Goal: Task Accomplishment & Management: Complete application form

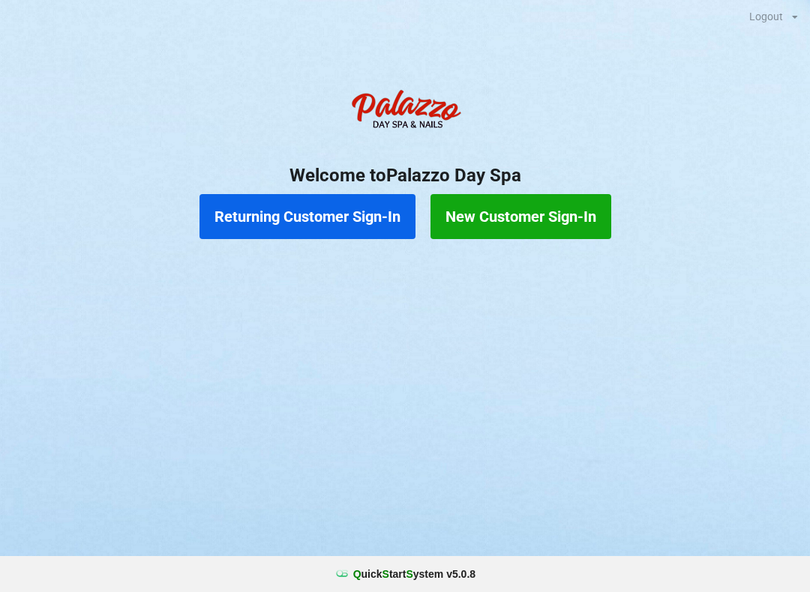
click at [331, 216] on button "Returning Customer Sign-In" at bounding box center [307, 216] width 216 height 45
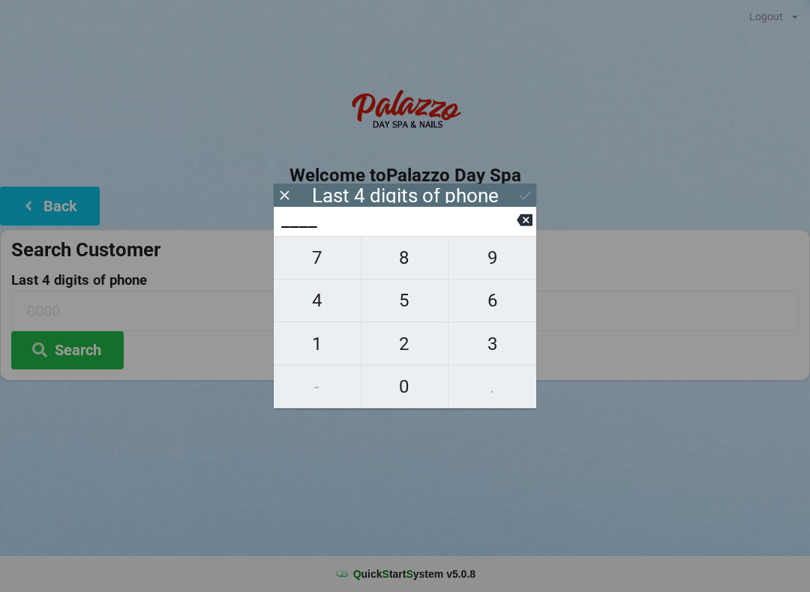
click at [492, 307] on span "6" at bounding box center [492, 300] width 88 height 31
type input "6___"
click at [412, 310] on span "5" at bounding box center [404, 300] width 87 height 31
type input "65__"
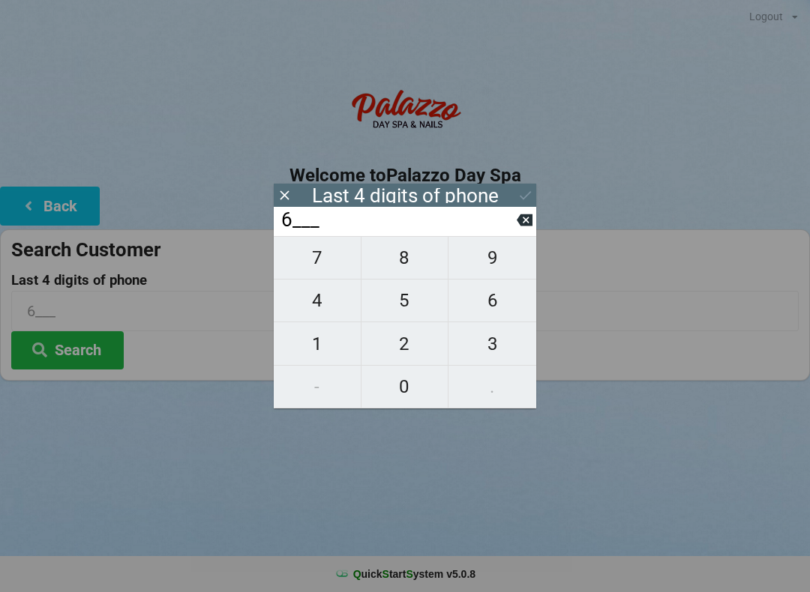
type input "65__"
click at [399, 311] on span "5" at bounding box center [404, 300] width 87 height 31
type input "655_"
click at [415, 257] on span "8" at bounding box center [404, 257] width 87 height 31
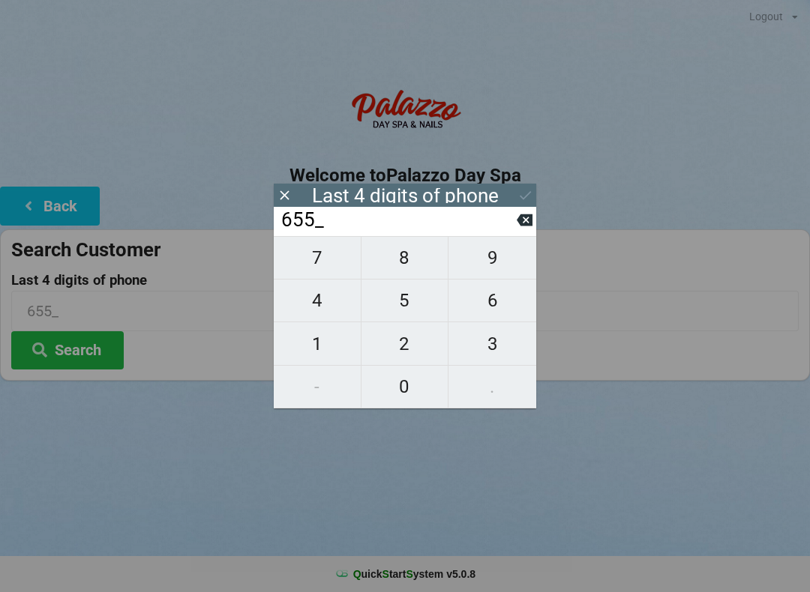
type input "6558"
click at [532, 193] on icon at bounding box center [525, 195] width 16 height 16
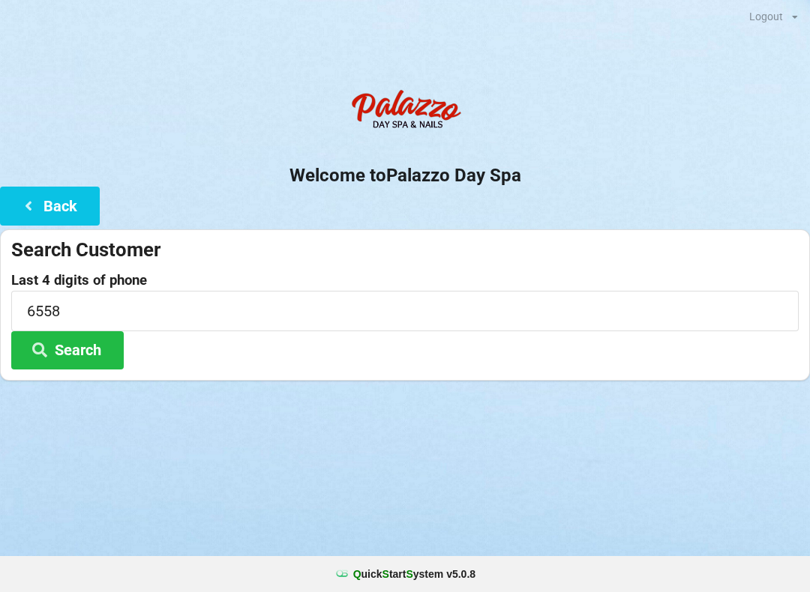
click at [86, 346] on button "Search" at bounding box center [67, 350] width 112 height 38
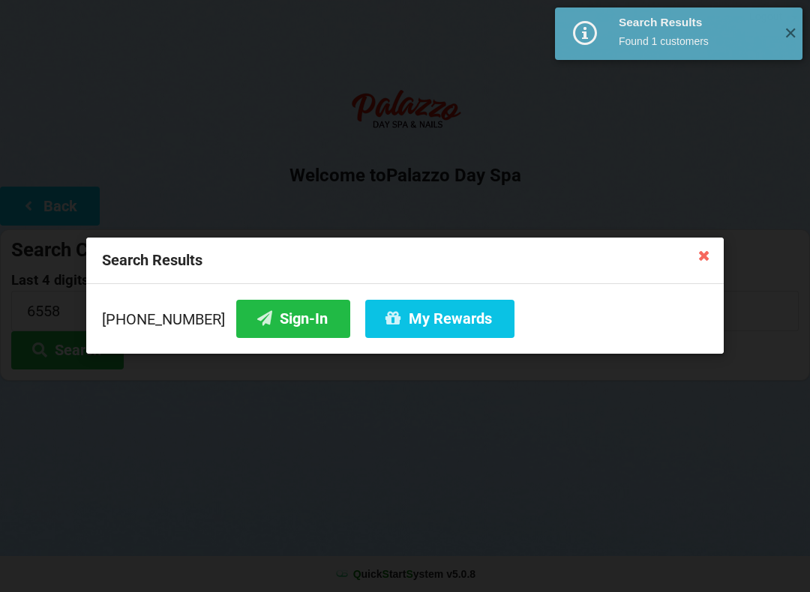
click at [433, 313] on button "My Rewards" at bounding box center [439, 319] width 149 height 38
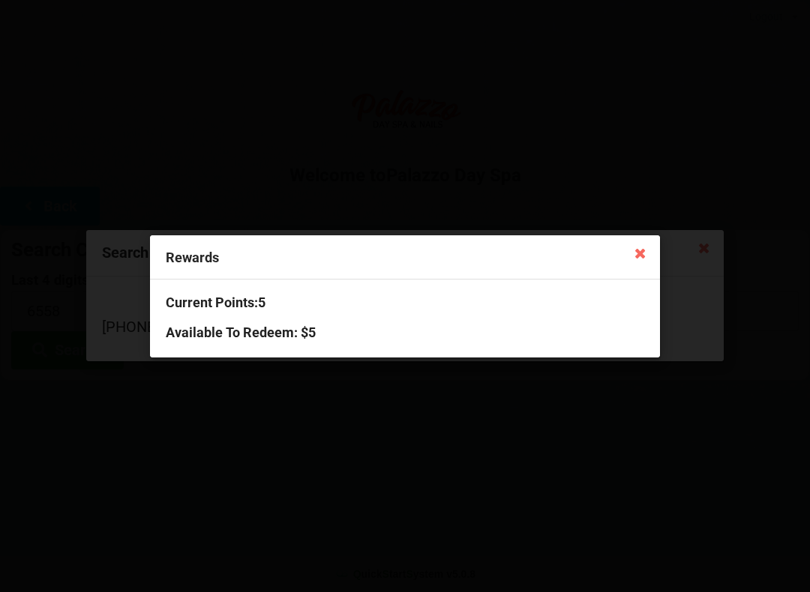
click at [650, 258] on icon at bounding box center [640, 253] width 24 height 24
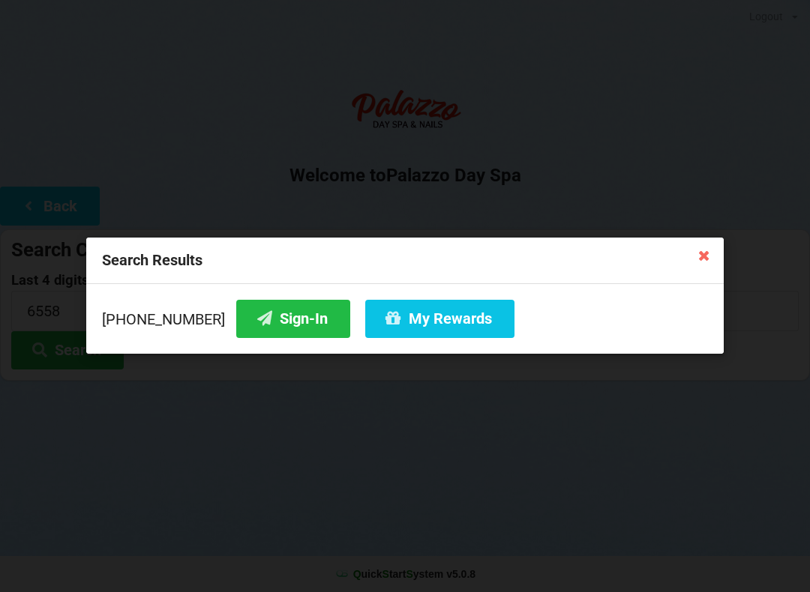
click at [261, 325] on button "Sign-In" at bounding box center [293, 319] width 114 height 38
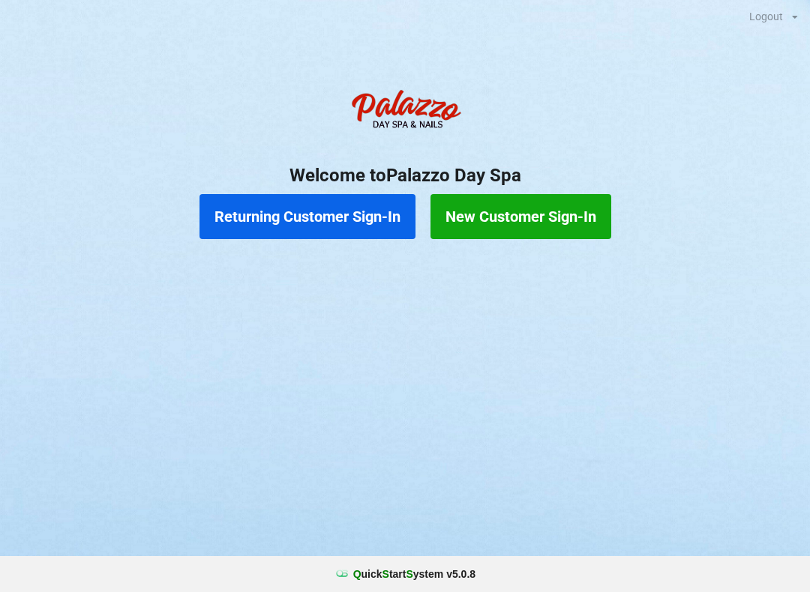
click at [363, 220] on button "Returning Customer Sign-In" at bounding box center [307, 216] width 216 height 45
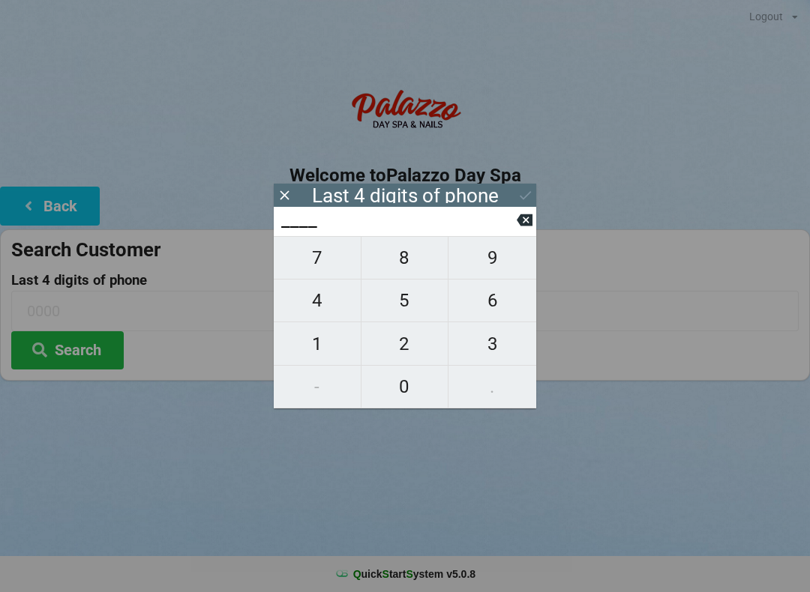
click at [328, 346] on span "1" at bounding box center [317, 343] width 87 height 31
type input "1___"
click at [516, 232] on input "1___" at bounding box center [398, 220] width 237 height 24
click at [327, 270] on span "7" at bounding box center [317, 257] width 87 height 31
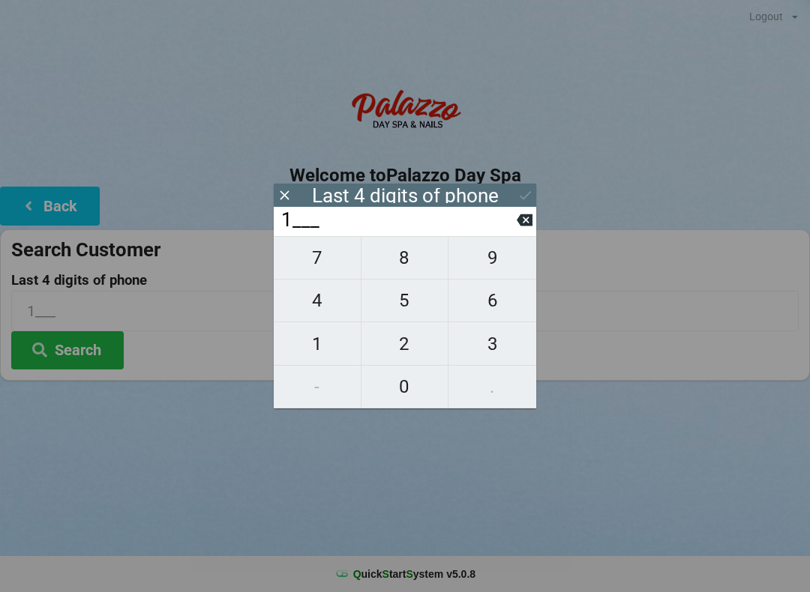
type input "17__"
click at [403, 265] on span "8" at bounding box center [404, 257] width 87 height 31
type input "178_"
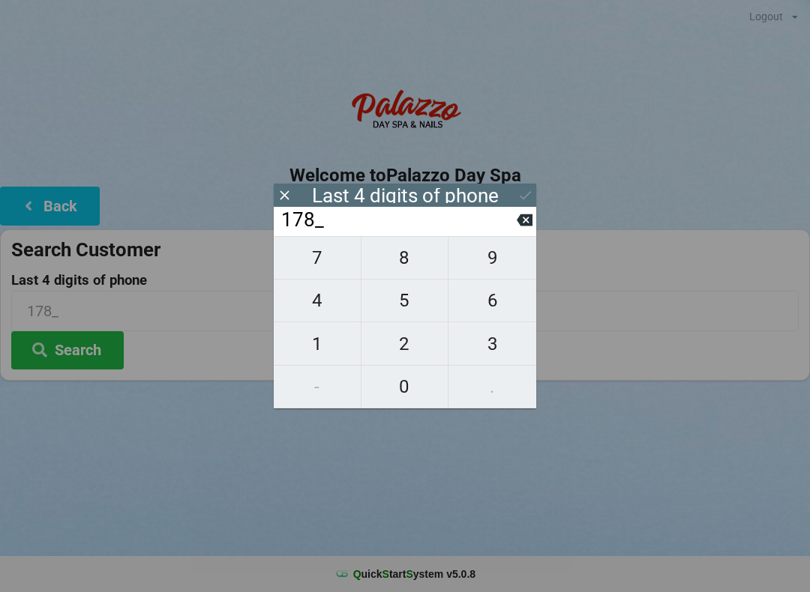
click at [518, 230] on button at bounding box center [524, 220] width 16 height 20
click at [512, 232] on input "17__" at bounding box center [398, 220] width 237 height 24
click at [510, 232] on input "17__" at bounding box center [398, 220] width 237 height 24
click at [506, 232] on input "17__" at bounding box center [398, 220] width 237 height 24
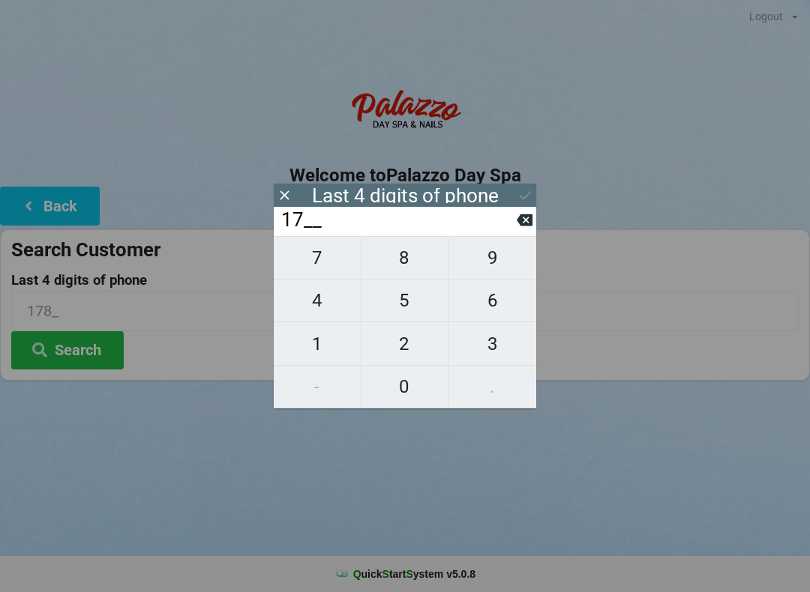
click at [504, 232] on input "17__" at bounding box center [398, 220] width 237 height 24
click at [513, 232] on input "17__" at bounding box center [398, 220] width 237 height 24
click at [515, 232] on input "17__" at bounding box center [398, 220] width 237 height 24
click at [518, 228] on icon at bounding box center [524, 220] width 16 height 16
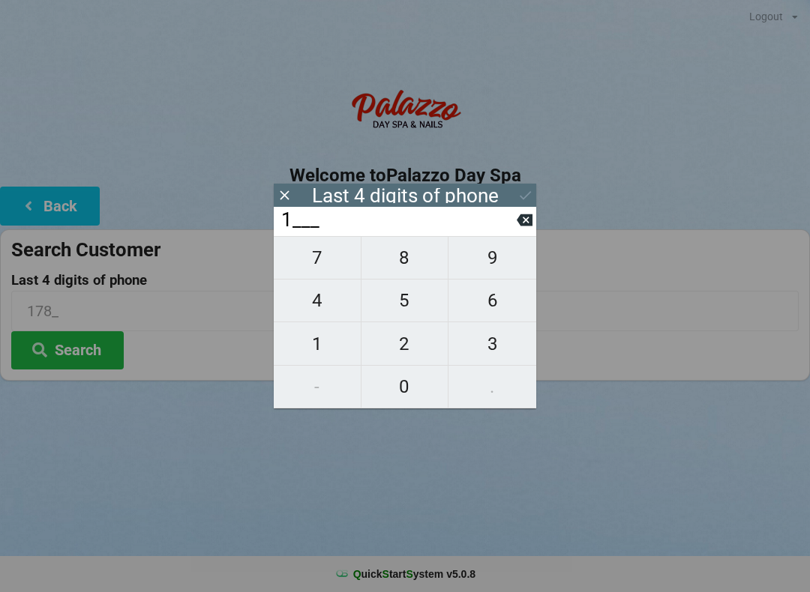
click at [519, 226] on icon at bounding box center [524, 220] width 16 height 12
click at [514, 220] on input "____" at bounding box center [398, 220] width 237 height 24
click at [329, 274] on span "7" at bounding box center [317, 257] width 87 height 31
type input "7___"
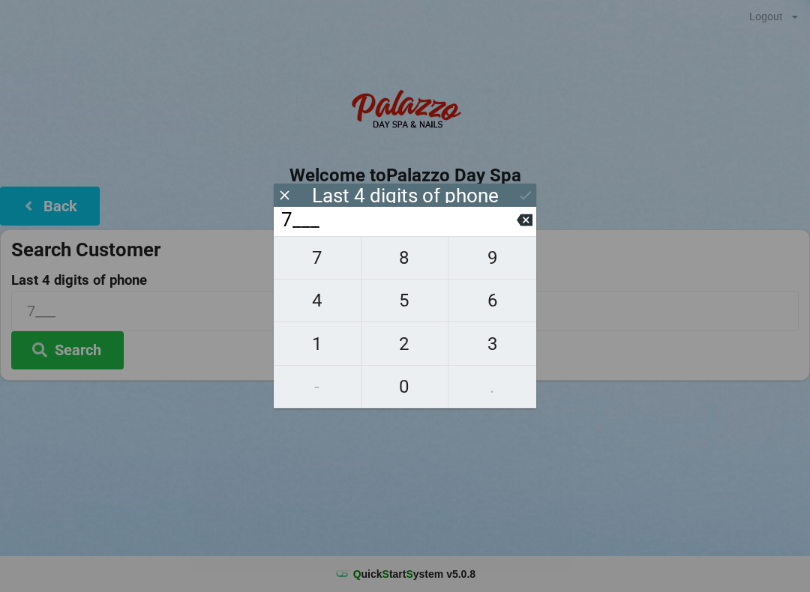
click at [409, 274] on span "8" at bounding box center [404, 257] width 87 height 31
type input "78__"
click at [485, 307] on span "6" at bounding box center [492, 300] width 88 height 31
type input "786_"
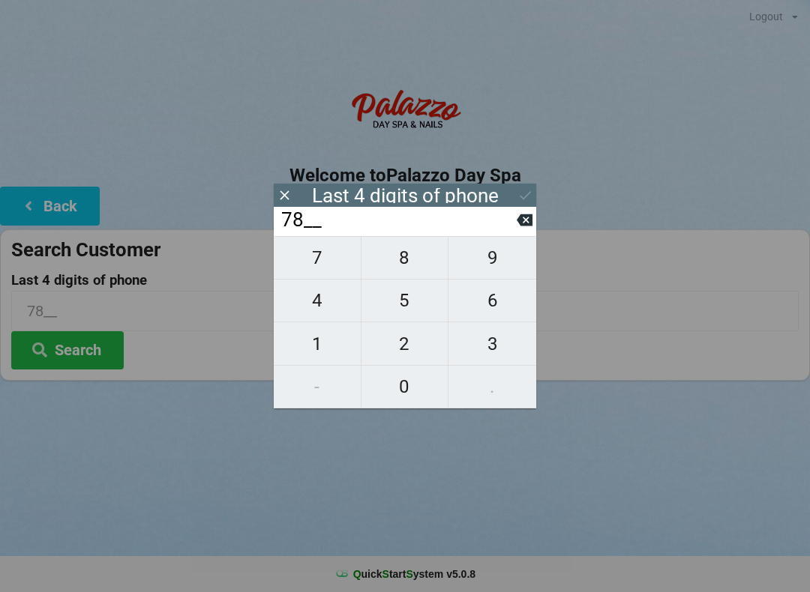
type input "786_"
click at [403, 316] on span "5" at bounding box center [404, 300] width 87 height 31
type input "7865"
click at [370, 232] on input "7865" at bounding box center [398, 220] width 237 height 24
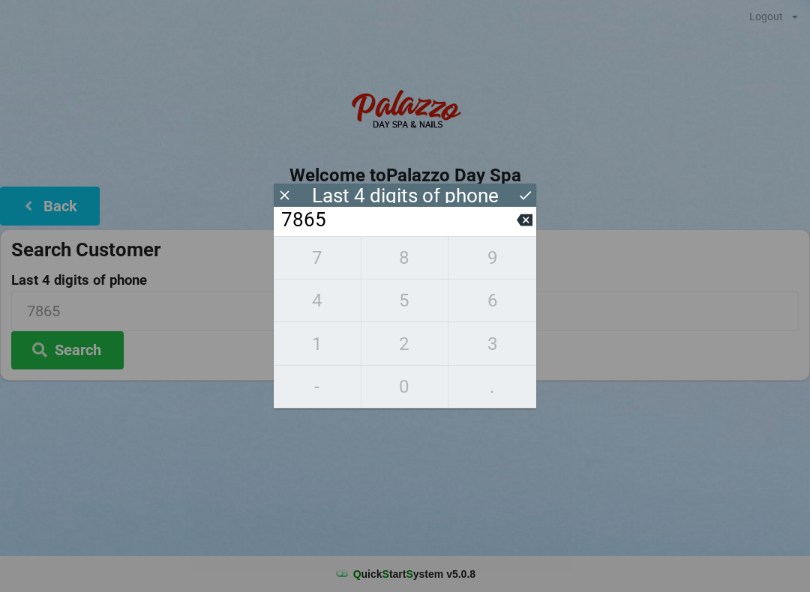
click at [504, 232] on input "7865" at bounding box center [398, 220] width 237 height 24
click at [511, 231] on input "7865" at bounding box center [398, 220] width 237 height 24
click at [514, 228] on input "7865" at bounding box center [398, 220] width 237 height 24
click at [516, 229] on input "7865" at bounding box center [398, 220] width 237 height 24
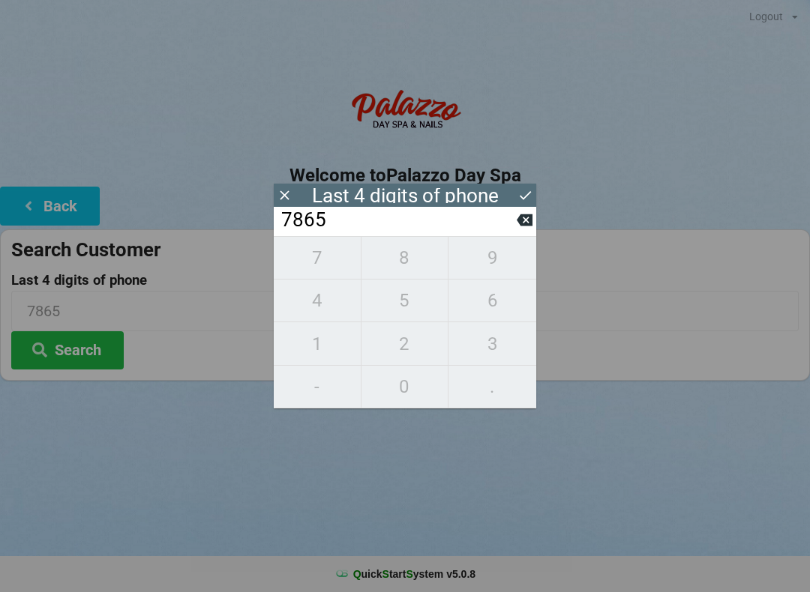
click at [518, 230] on button at bounding box center [524, 220] width 16 height 20
click at [510, 246] on button "9" at bounding box center [492, 257] width 88 height 43
type input "7869"
click at [513, 232] on input "7869" at bounding box center [398, 220] width 237 height 24
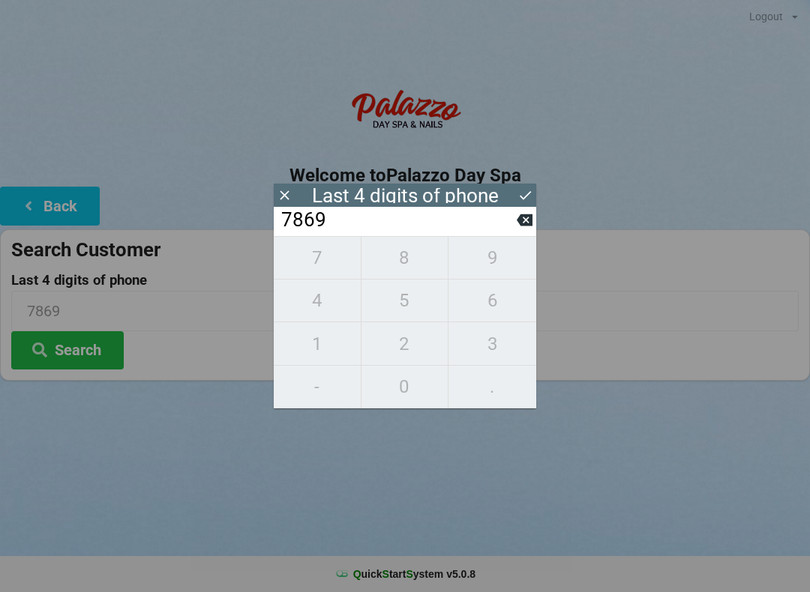
click at [513, 231] on input "7869" at bounding box center [398, 220] width 237 height 24
click at [512, 230] on input "7869" at bounding box center [398, 220] width 237 height 24
click at [518, 228] on icon at bounding box center [524, 220] width 16 height 16
click at [511, 232] on input "786_" at bounding box center [398, 220] width 237 height 24
click at [513, 232] on input "786_" at bounding box center [398, 220] width 237 height 24
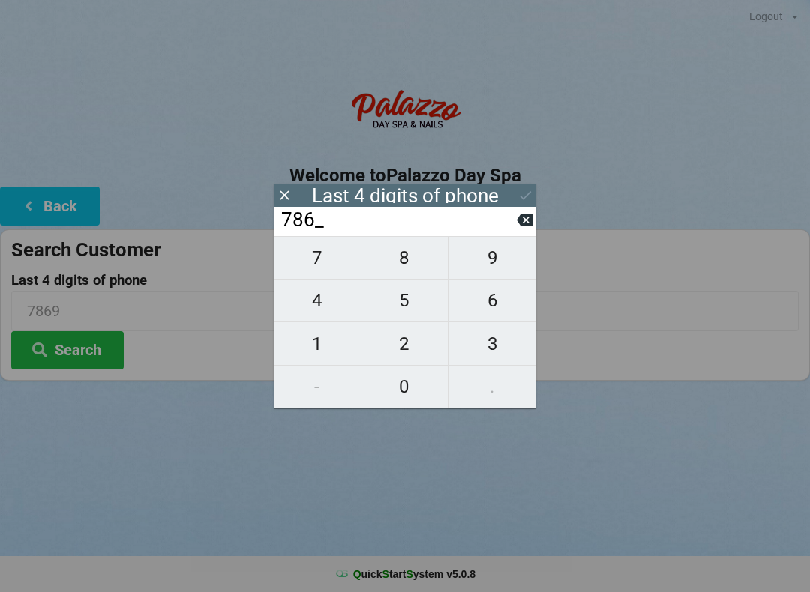
click at [531, 230] on button at bounding box center [524, 220] width 16 height 20
click at [528, 228] on icon at bounding box center [524, 220] width 16 height 16
click at [529, 223] on icon at bounding box center [524, 220] width 16 height 12
click at [526, 225] on icon at bounding box center [524, 220] width 16 height 16
click at [413, 395] on span "0" at bounding box center [404, 386] width 87 height 31
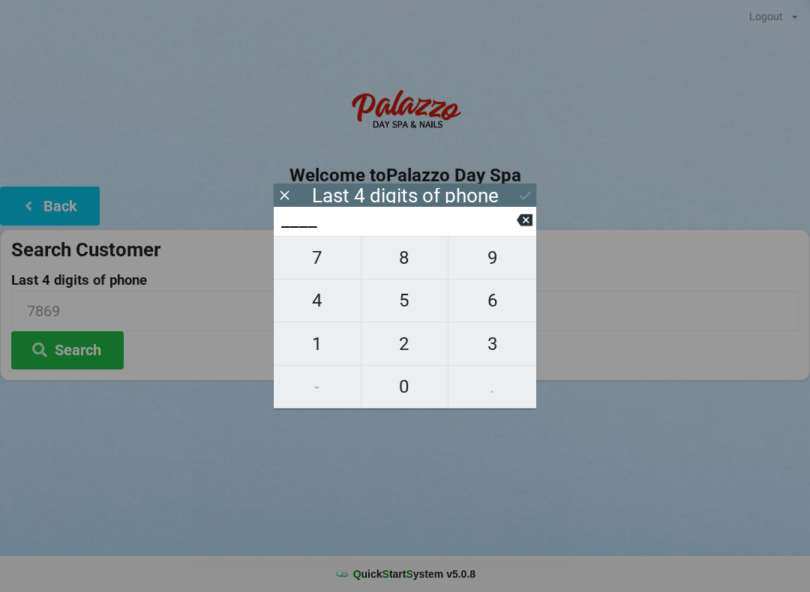
type input "0___"
click at [418, 316] on span "5" at bounding box center [404, 300] width 87 height 31
type input "05__"
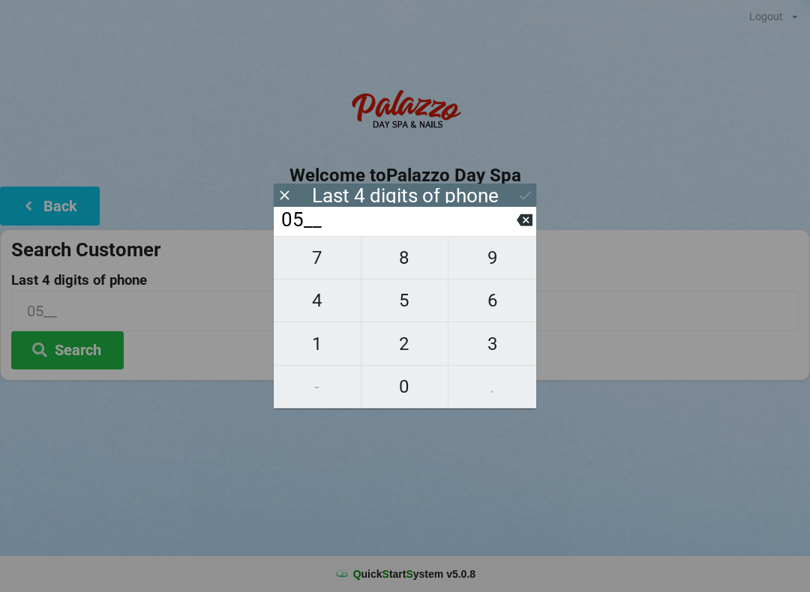
click at [325, 316] on span "4" at bounding box center [317, 300] width 87 height 31
type input "054_"
click at [398, 316] on span "5" at bounding box center [404, 300] width 87 height 31
type input "0545"
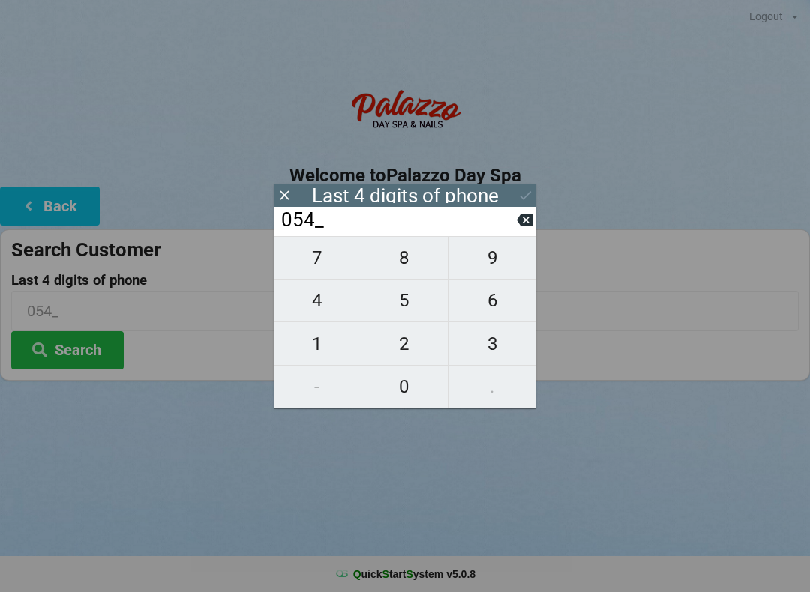
type input "0545"
click at [519, 202] on icon at bounding box center [525, 195] width 16 height 16
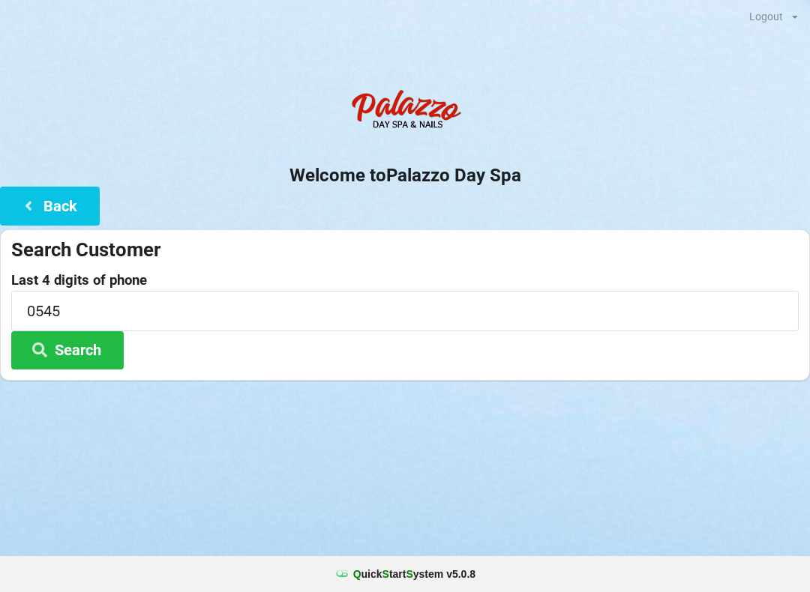
click at [73, 366] on button "Search" at bounding box center [67, 350] width 112 height 38
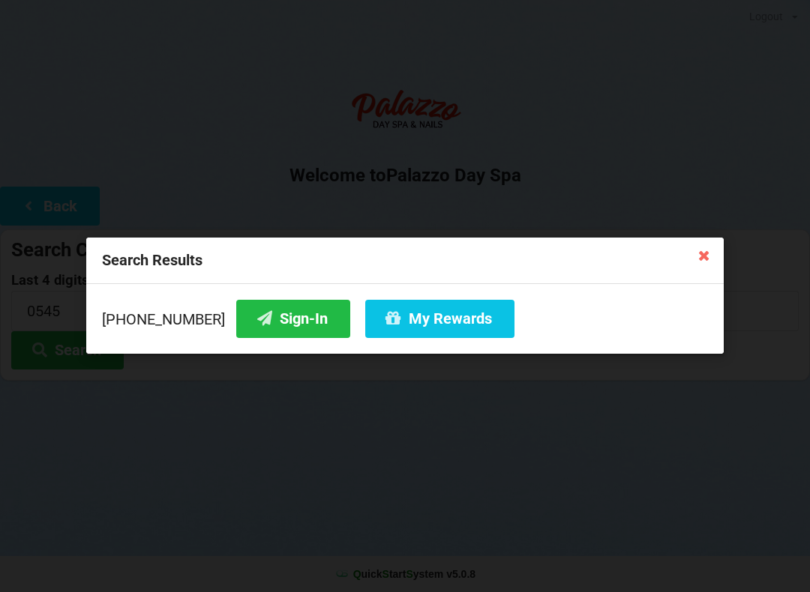
click at [282, 326] on button "Sign-In" at bounding box center [293, 319] width 114 height 38
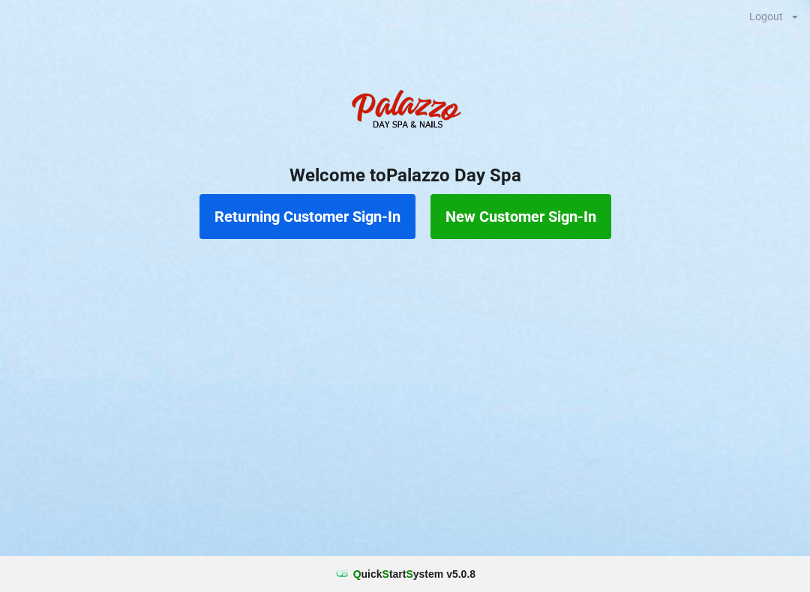
click at [573, 222] on button "New Customer Sign-In" at bounding box center [520, 216] width 181 height 45
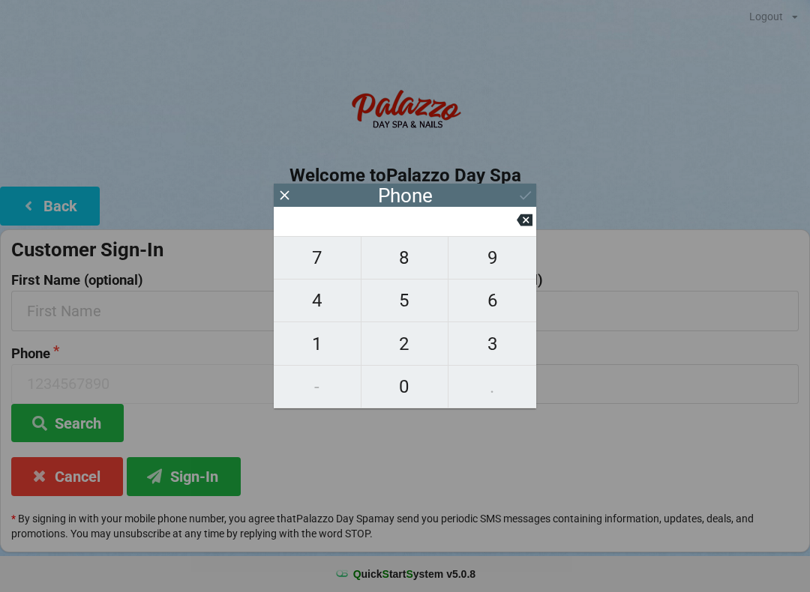
click at [322, 274] on span "7" at bounding box center [317, 257] width 87 height 31
type input "7"
click at [409, 306] on span "5" at bounding box center [404, 300] width 87 height 31
type input "75"
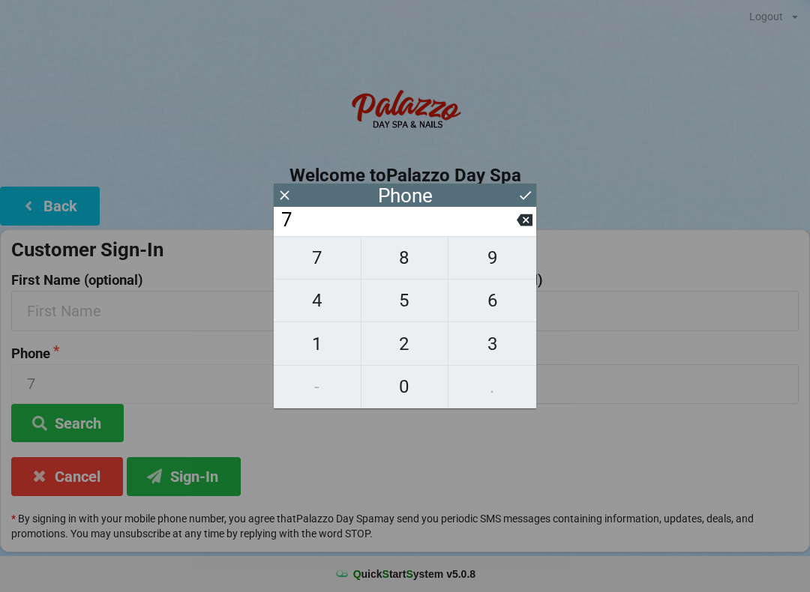
type input "75"
click at [515, 232] on input "75" at bounding box center [398, 220] width 237 height 24
click at [407, 274] on span "8" at bounding box center [404, 257] width 87 height 31
type input "758"
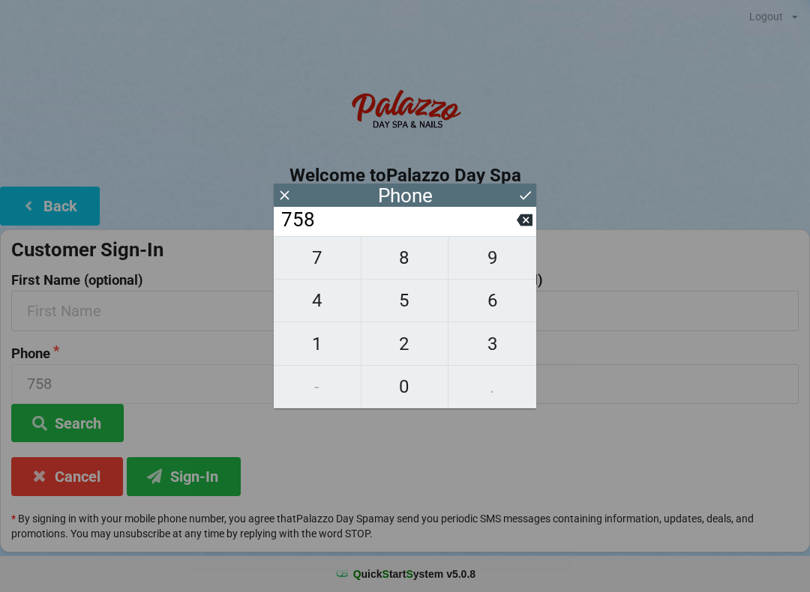
click at [486, 312] on span "6" at bounding box center [492, 300] width 88 height 31
type input "7586"
click at [523, 223] on icon at bounding box center [524, 220] width 16 height 16
click at [517, 228] on icon at bounding box center [524, 220] width 16 height 16
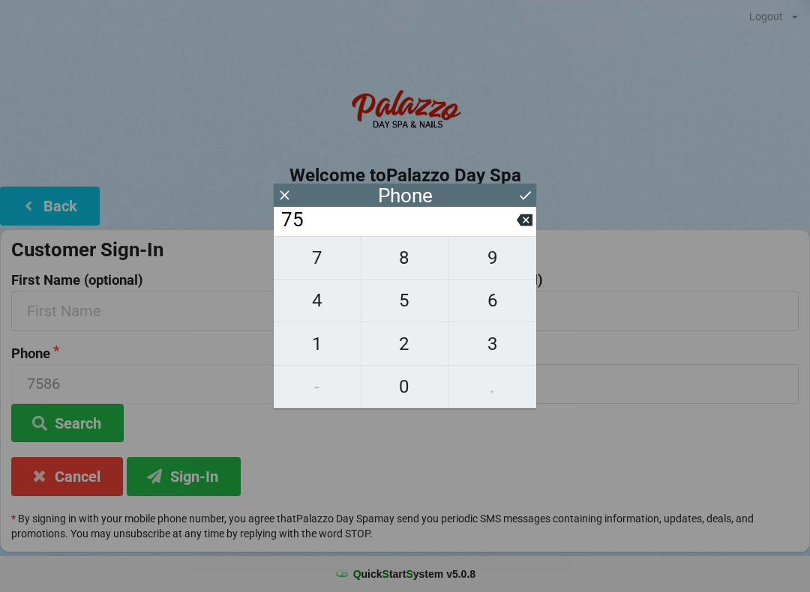
click at [513, 226] on input "75" at bounding box center [398, 220] width 237 height 24
click at [511, 229] on input "75" at bounding box center [398, 220] width 237 height 24
click at [516, 226] on icon at bounding box center [524, 220] width 16 height 16
click at [401, 269] on span "8" at bounding box center [404, 257] width 87 height 31
type input "78"
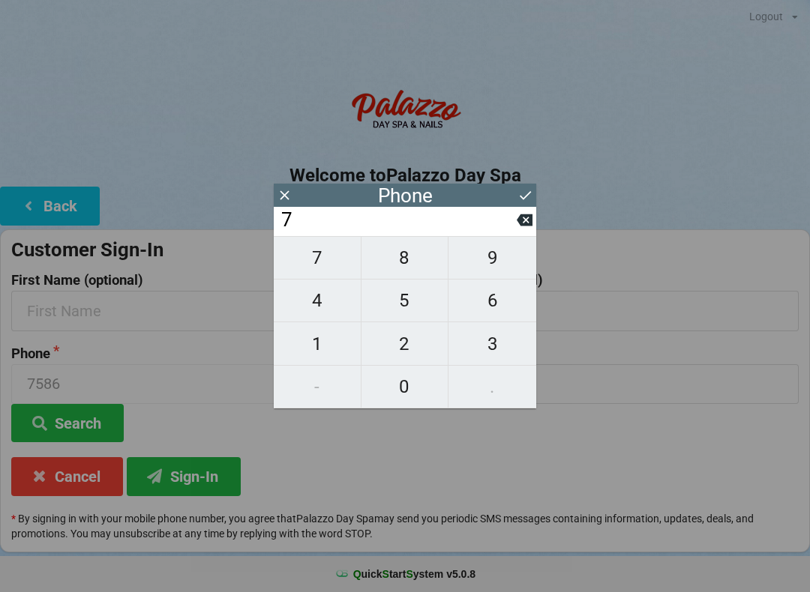
type input "78"
click at [489, 316] on span "6" at bounding box center [492, 300] width 88 height 31
type input "786"
click at [408, 309] on span "5" at bounding box center [404, 300] width 87 height 31
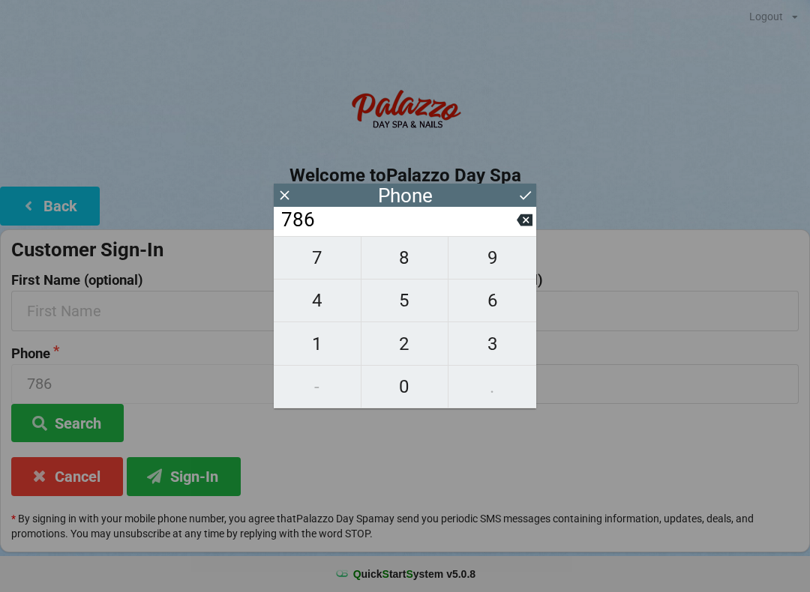
type input "7865"
click at [489, 339] on span "3" at bounding box center [492, 343] width 88 height 31
type input "78653"
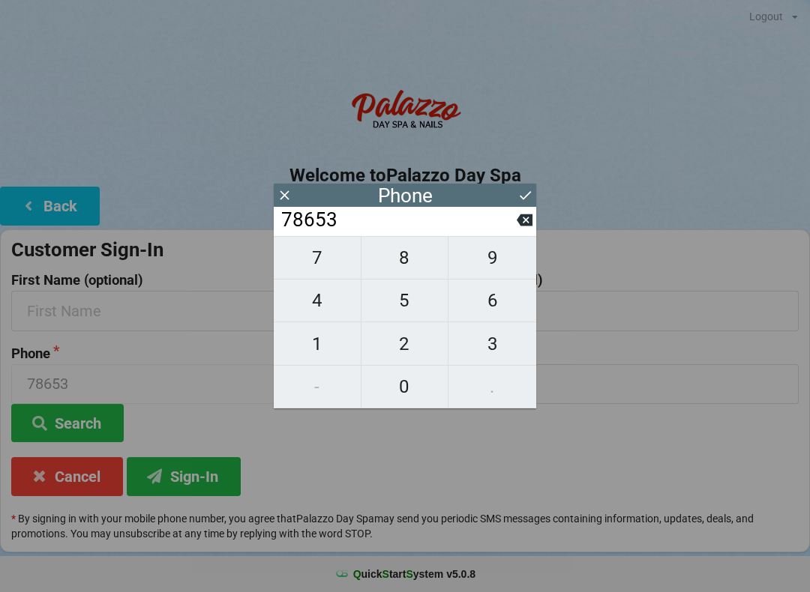
click at [418, 266] on span "8" at bounding box center [404, 257] width 87 height 31
type input "786538"
click at [405, 397] on span "0" at bounding box center [404, 386] width 87 height 31
type input "7865380"
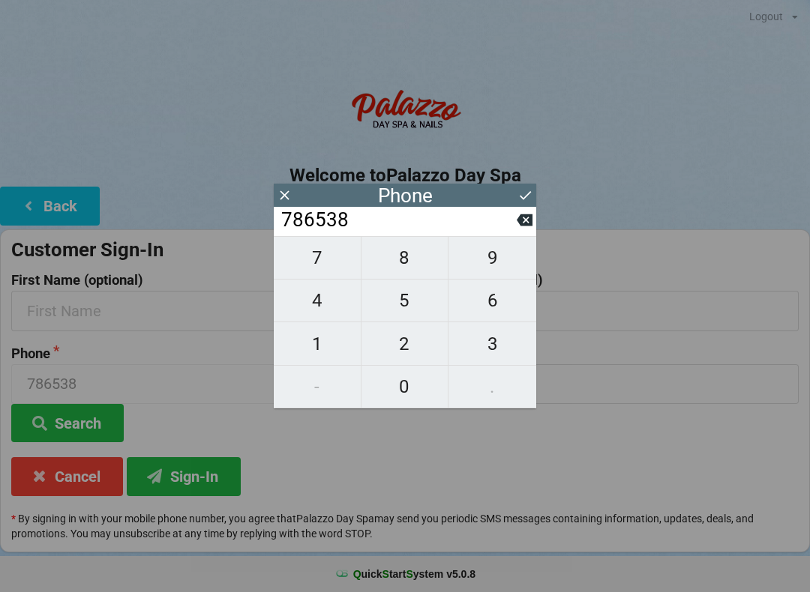
type input "7865380"
click at [407, 313] on span "5" at bounding box center [404, 300] width 87 height 31
type input "78653805"
click at [327, 307] on span "4" at bounding box center [317, 300] width 87 height 31
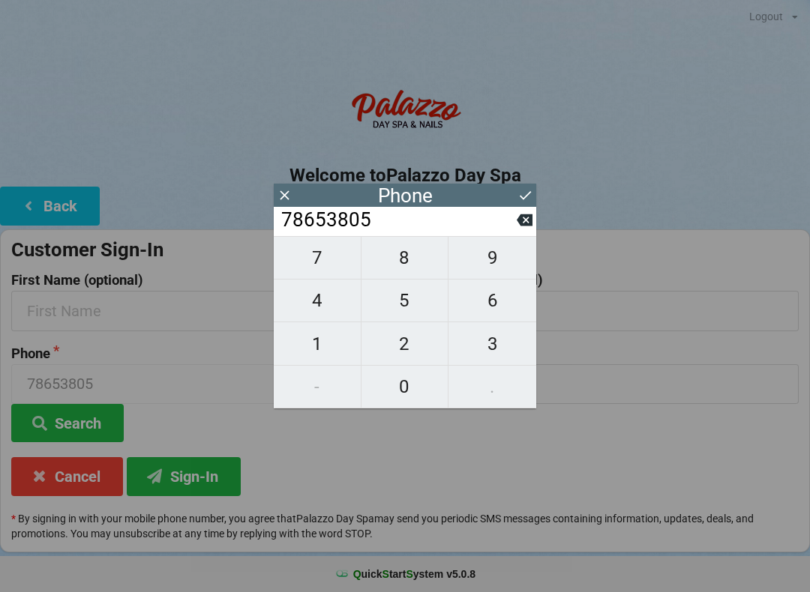
type input "786538054"
click at [412, 304] on span "5" at bounding box center [404, 300] width 87 height 31
type input "7865380545"
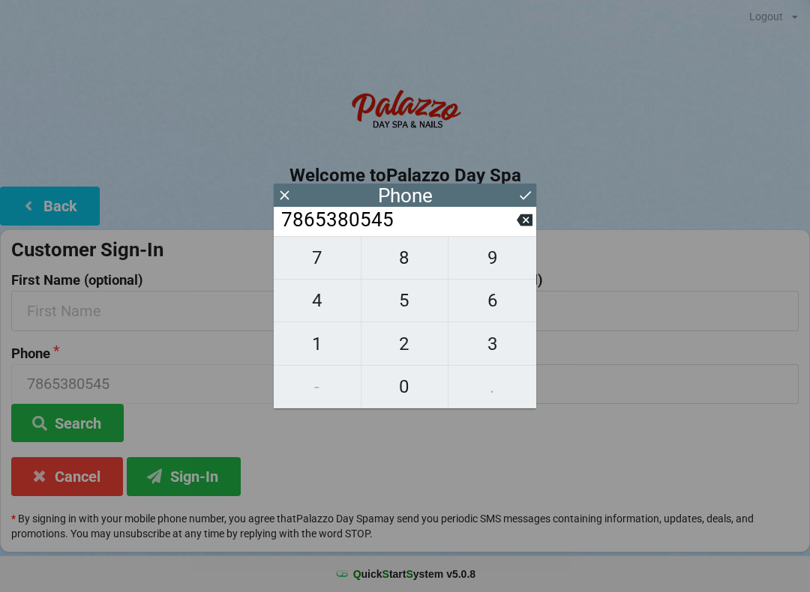
click at [518, 199] on icon at bounding box center [525, 195] width 16 height 16
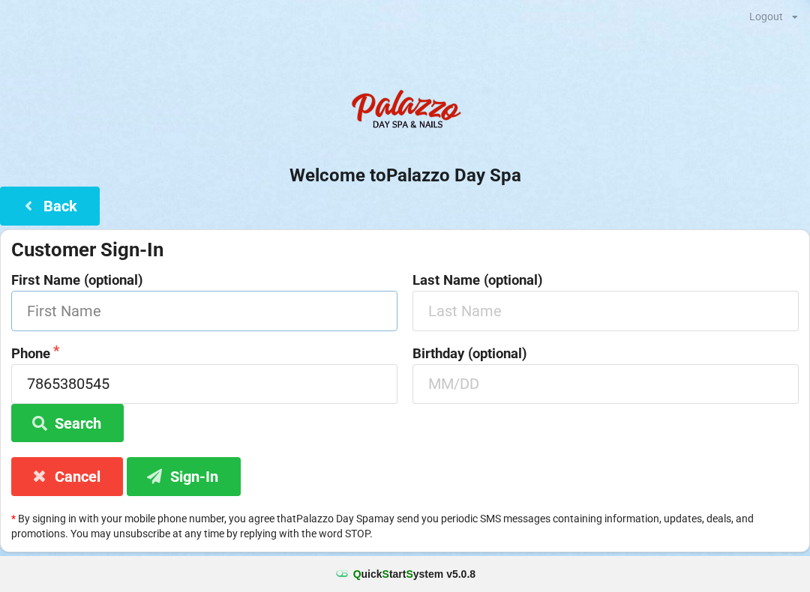
click at [231, 307] on input "text" at bounding box center [204, 311] width 386 height 40
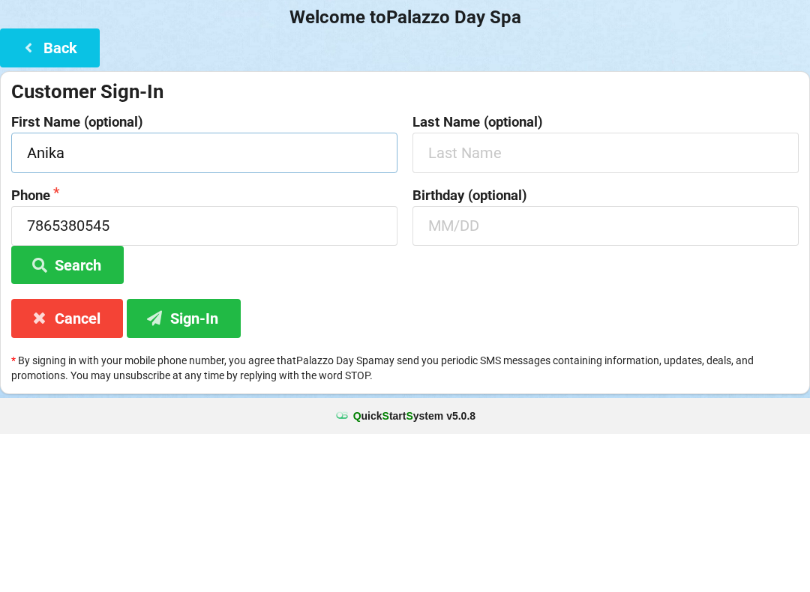
type input "Anika"
click at [564, 291] on input "text" at bounding box center [605, 311] width 386 height 40
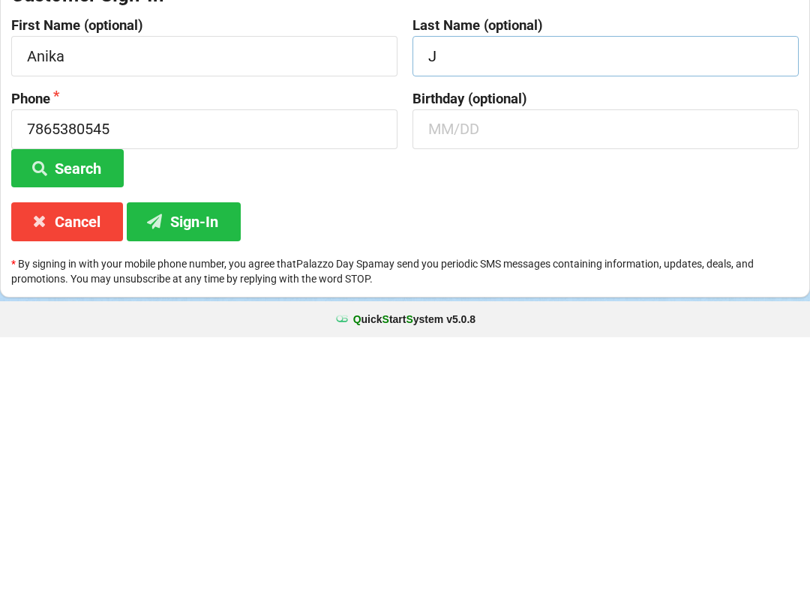
type input "J"
click at [95, 404] on button "Search" at bounding box center [67, 423] width 112 height 38
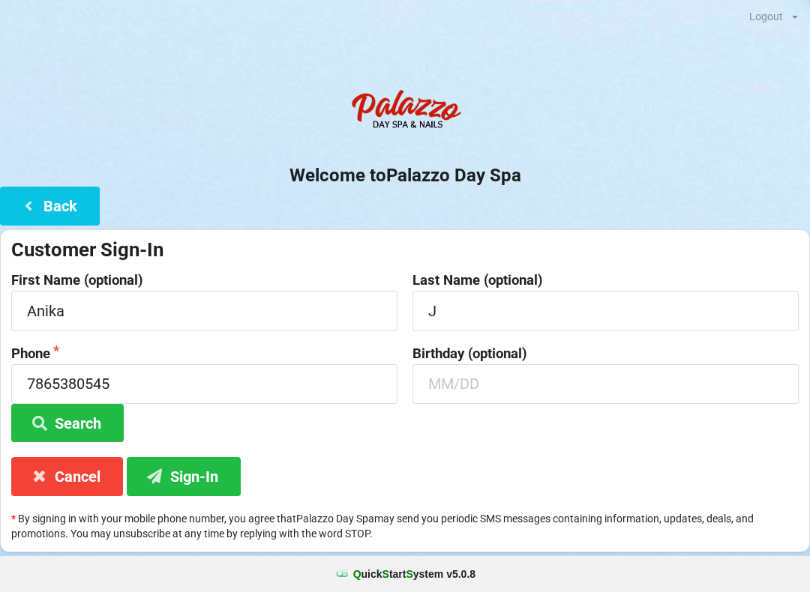
click at [172, 468] on button "Sign-In" at bounding box center [184, 476] width 114 height 38
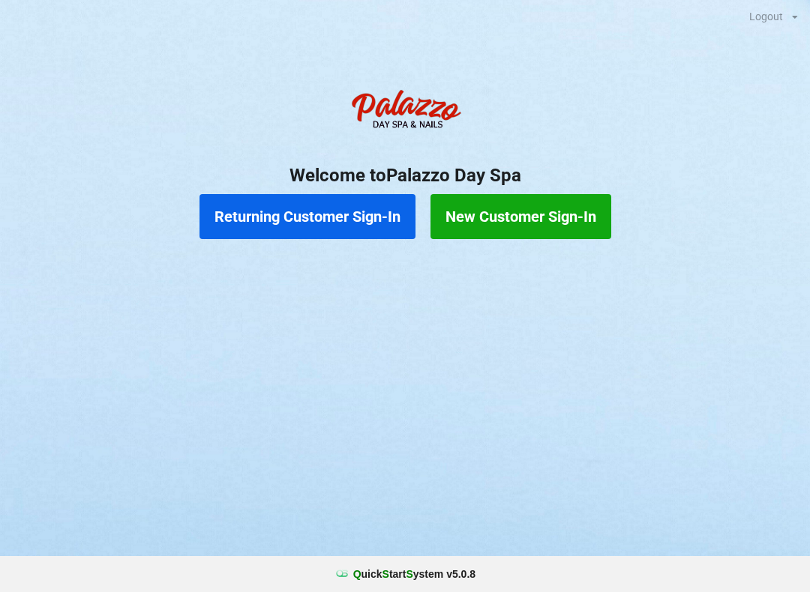
click at [313, 227] on button "Returning Customer Sign-In" at bounding box center [307, 216] width 216 height 45
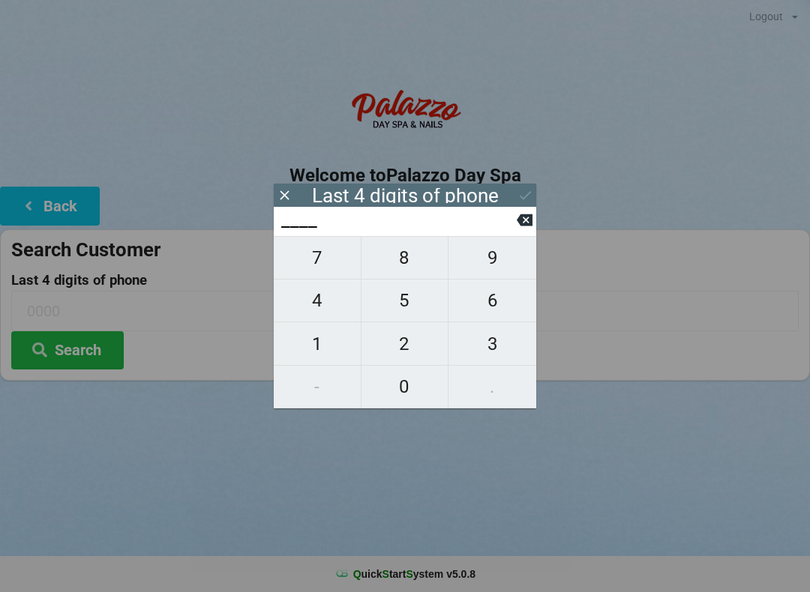
click at [320, 307] on span "4" at bounding box center [317, 300] width 87 height 31
type input "4___"
click at [417, 388] on span "0" at bounding box center [404, 386] width 87 height 31
type input "40__"
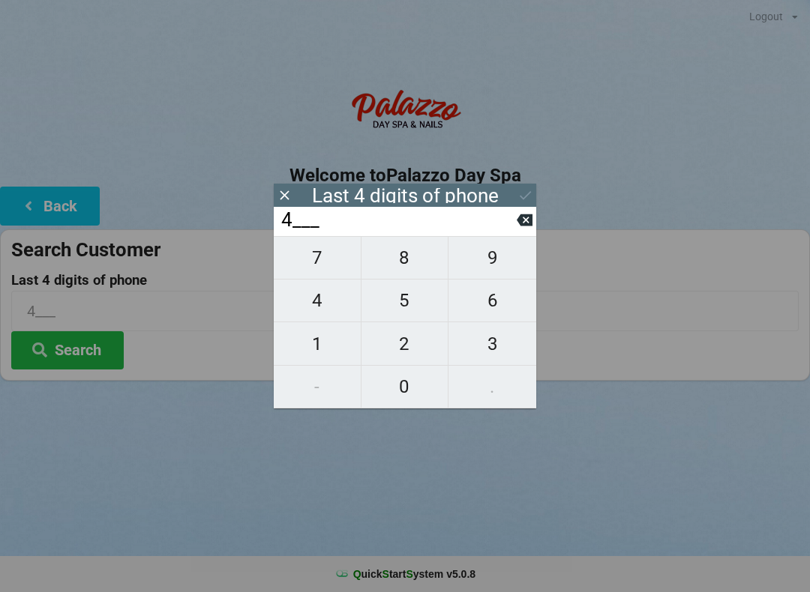
type input "40__"
click at [304, 266] on span "7" at bounding box center [317, 257] width 87 height 31
type input "407_"
click at [406, 344] on span "2" at bounding box center [404, 343] width 87 height 31
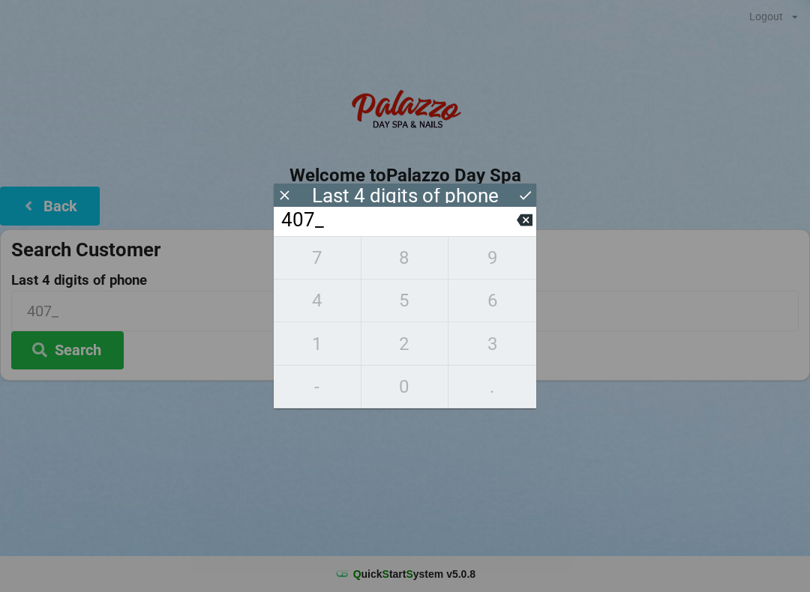
type input "4072"
click at [394, 304] on div "7 8 9 4 5 6 1 2 3 - 0 ." at bounding box center [405, 322] width 262 height 172
click at [498, 299] on div "7 8 9 4 5 6 1 2 3 - 0 ." at bounding box center [405, 322] width 262 height 172
click at [530, 225] on icon at bounding box center [524, 220] width 16 height 12
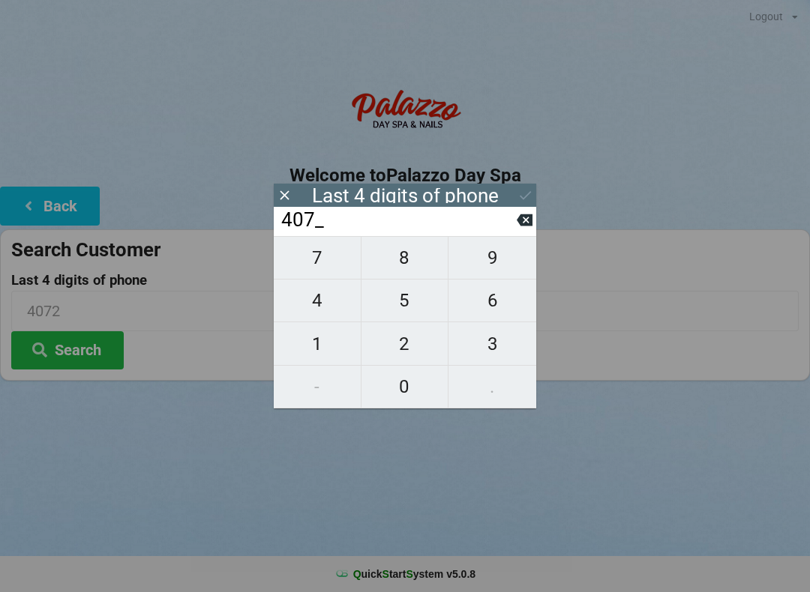
click at [516, 228] on icon at bounding box center [524, 220] width 16 height 16
click at [522, 223] on icon at bounding box center [524, 220] width 16 height 12
click at [516, 226] on input "4___" at bounding box center [398, 220] width 237 height 24
click at [519, 228] on icon at bounding box center [524, 220] width 16 height 16
click at [320, 268] on span "7" at bounding box center [317, 257] width 87 height 31
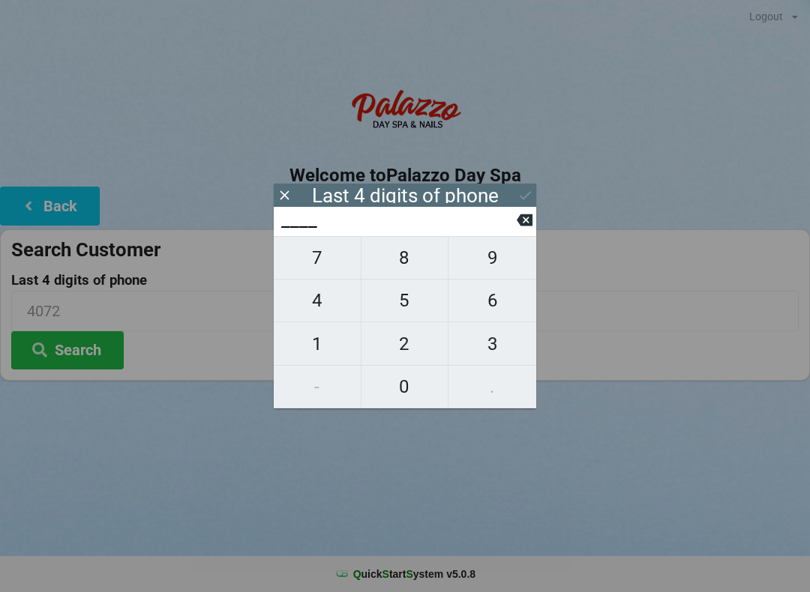
type input "7___"
click at [494, 316] on span "6" at bounding box center [492, 300] width 88 height 31
type input "76__"
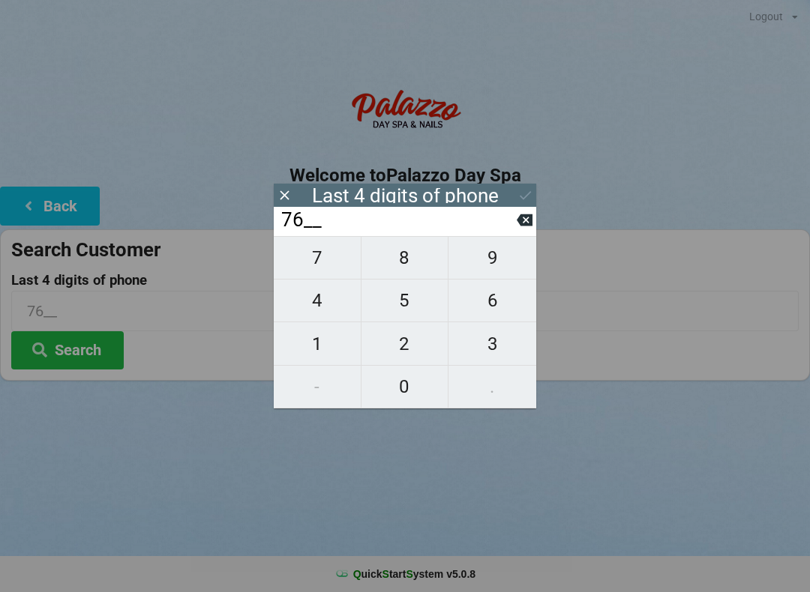
click at [406, 314] on span "5" at bounding box center [404, 300] width 87 height 31
type input "765_"
click at [403, 308] on span "5" at bounding box center [404, 300] width 87 height 31
type input "7655"
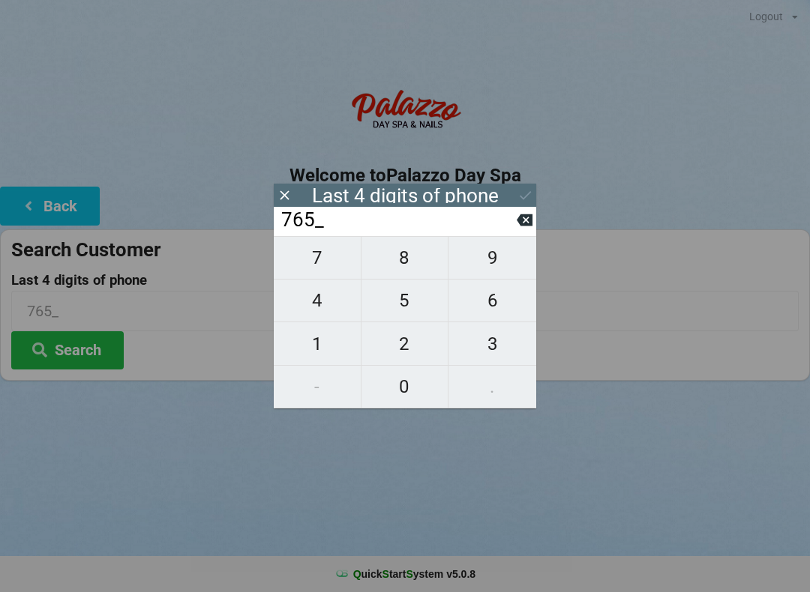
type input "7655"
click at [97, 349] on button "Search" at bounding box center [67, 350] width 112 height 38
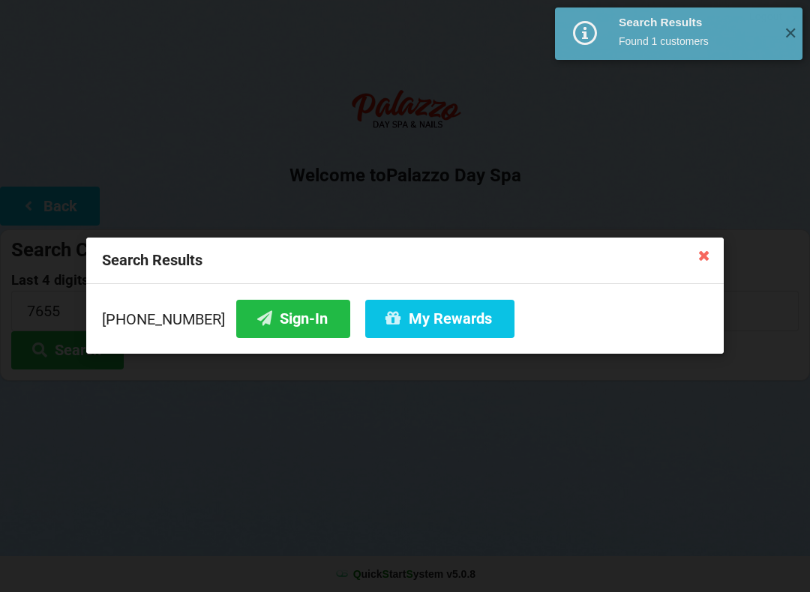
click at [261, 326] on button "Sign-In" at bounding box center [293, 319] width 114 height 38
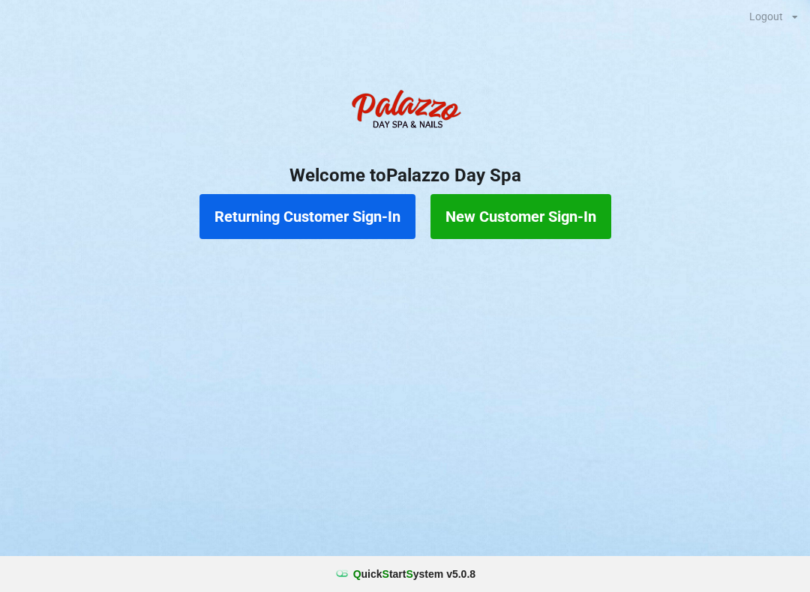
click at [326, 223] on button "Returning Customer Sign-In" at bounding box center [307, 216] width 216 height 45
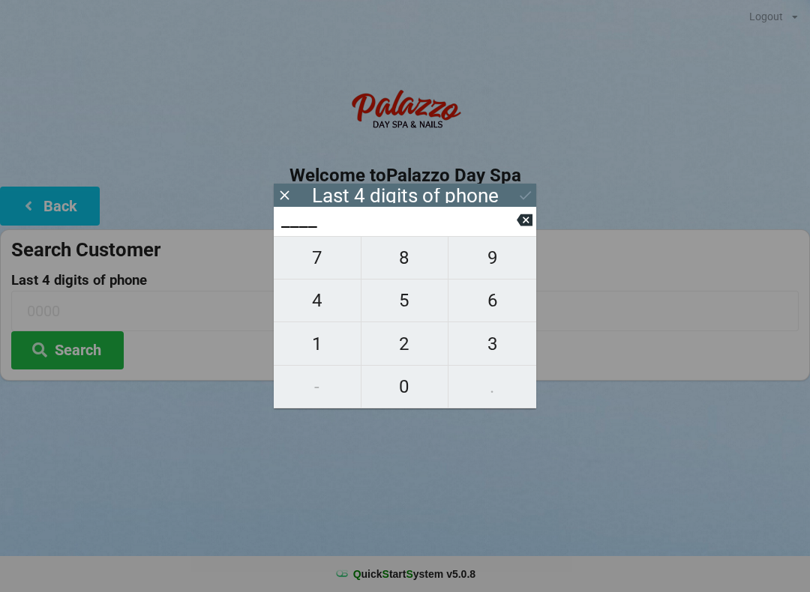
click at [403, 274] on span "8" at bounding box center [404, 257] width 87 height 31
type input "8___"
click at [323, 271] on span "7" at bounding box center [317, 257] width 87 height 31
type input "87__"
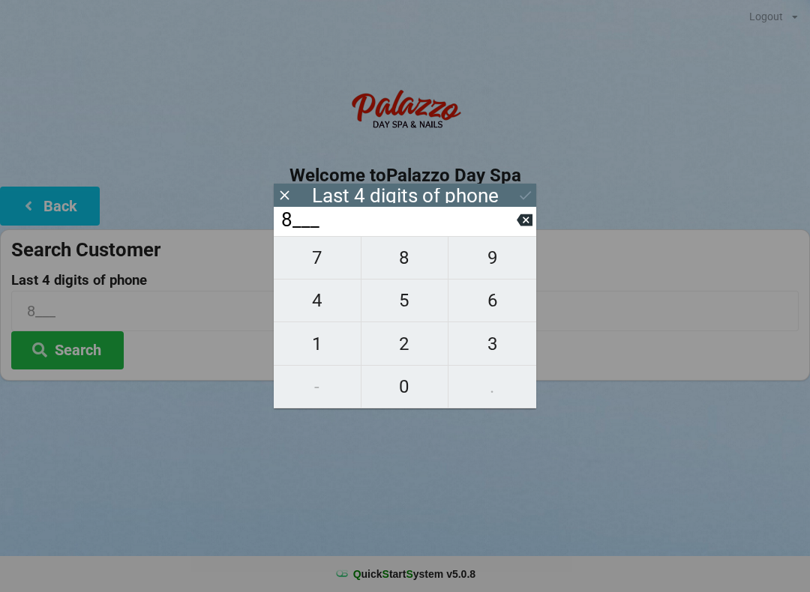
type input "87__"
click at [325, 265] on span "7" at bounding box center [317, 257] width 87 height 31
type input "877_"
click at [325, 353] on span "1" at bounding box center [317, 343] width 87 height 31
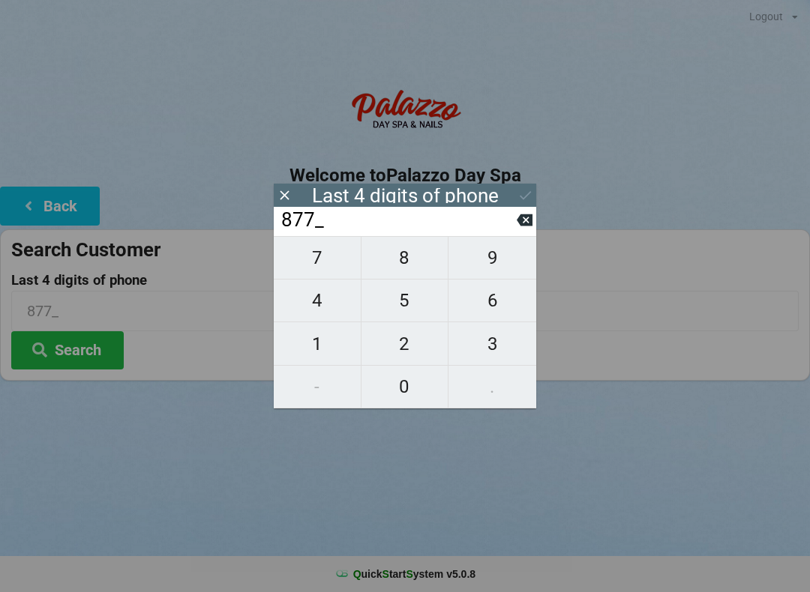
type input "8771"
click at [522, 198] on icon at bounding box center [524, 195] width 11 height 9
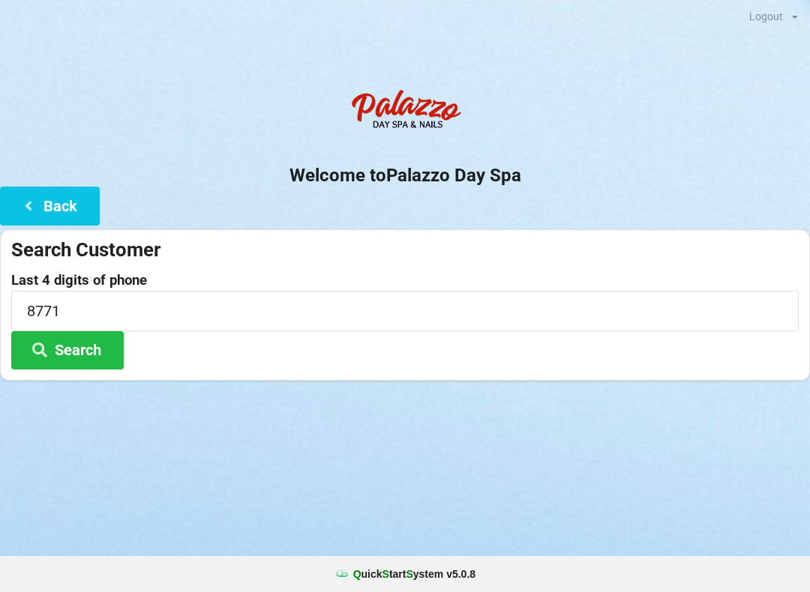
click at [82, 354] on button "Search" at bounding box center [67, 350] width 112 height 38
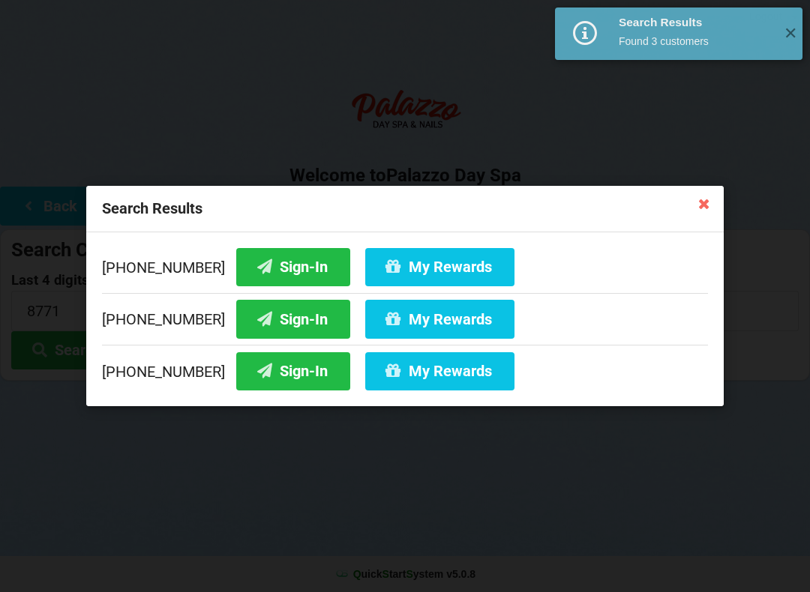
click at [277, 267] on button "Sign-In" at bounding box center [293, 267] width 114 height 38
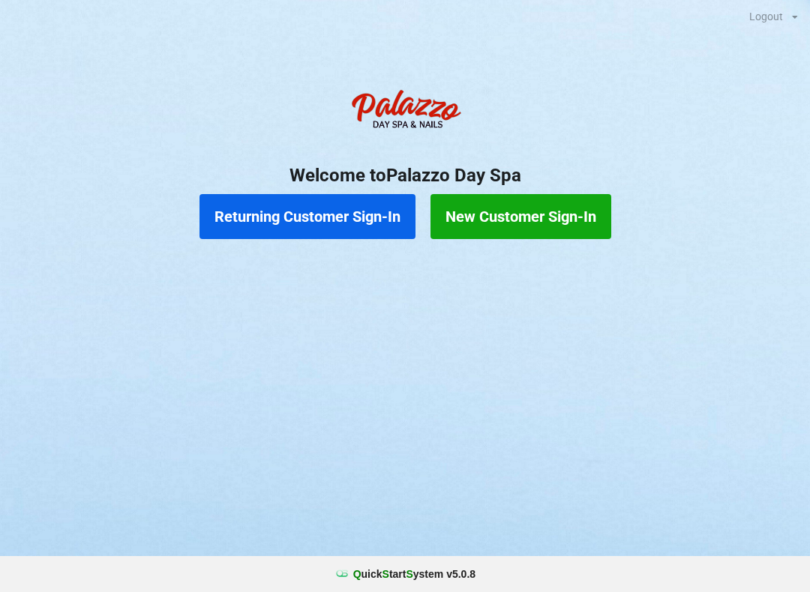
click at [299, 208] on button "Returning Customer Sign-In" at bounding box center [307, 216] width 216 height 45
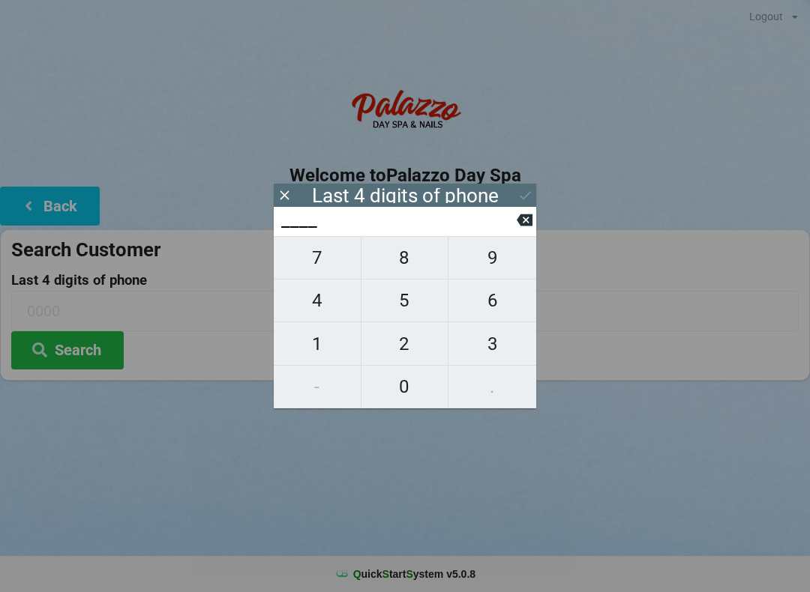
click at [411, 346] on span "2" at bounding box center [404, 343] width 87 height 31
type input "2___"
click at [495, 306] on span "6" at bounding box center [492, 300] width 88 height 31
type input "26__"
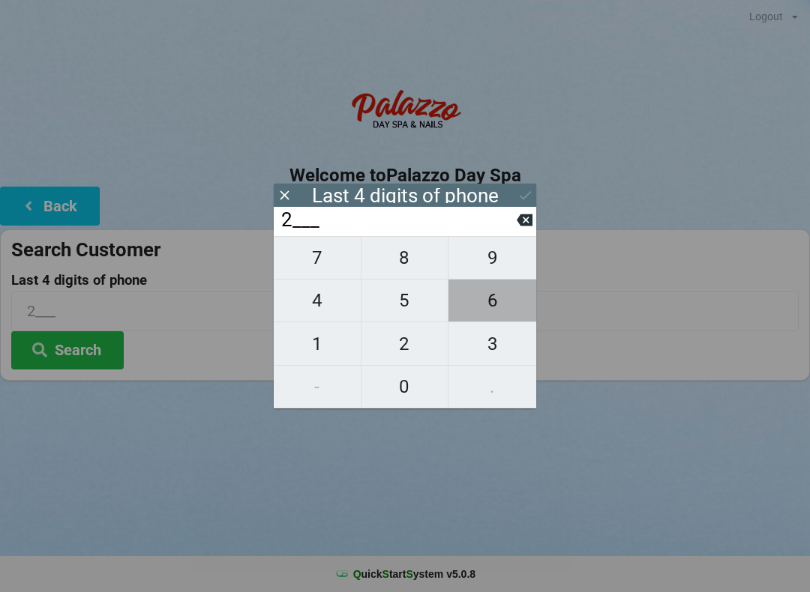
type input "26__"
click at [494, 347] on span "3" at bounding box center [492, 343] width 88 height 31
type input "263_"
click at [504, 295] on span "6" at bounding box center [492, 300] width 88 height 31
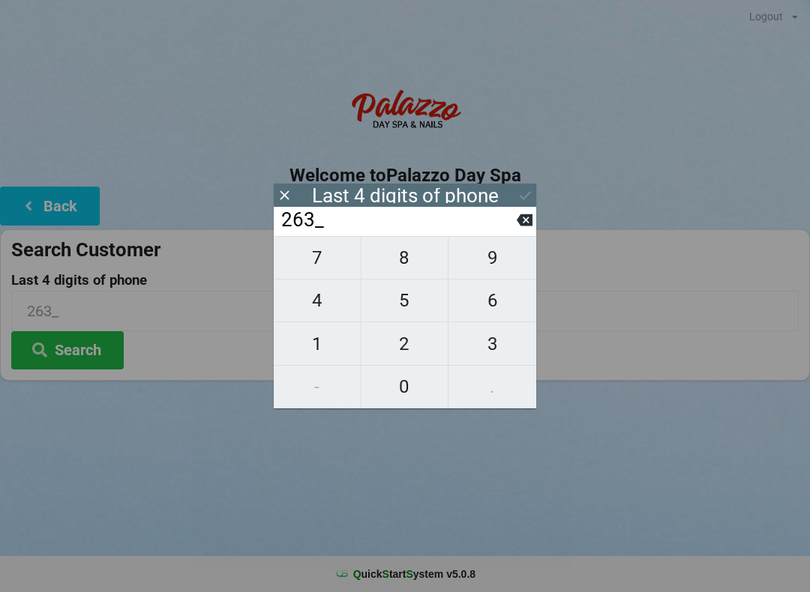
type input "2636"
click at [523, 187] on icon at bounding box center [525, 195] width 16 height 16
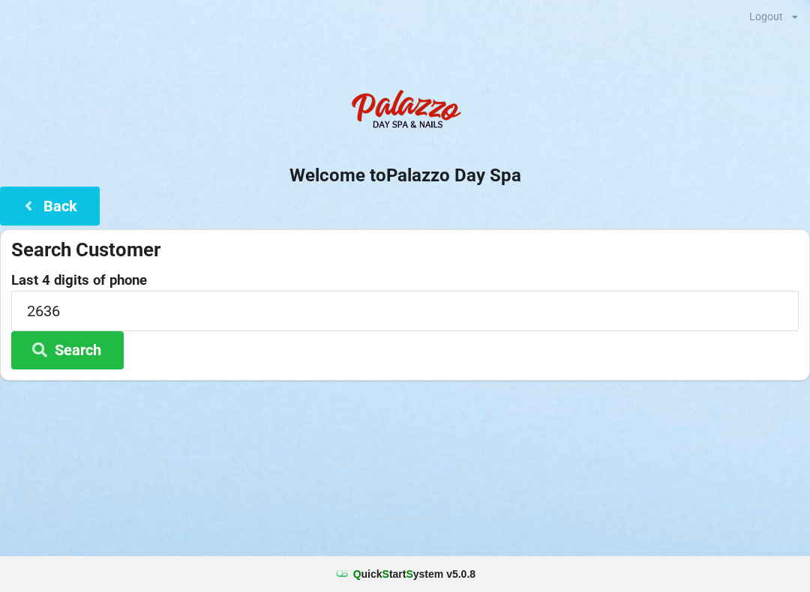
click at [97, 334] on button "Search" at bounding box center [67, 350] width 112 height 38
click at [64, 200] on button "Back" at bounding box center [50, 206] width 100 height 38
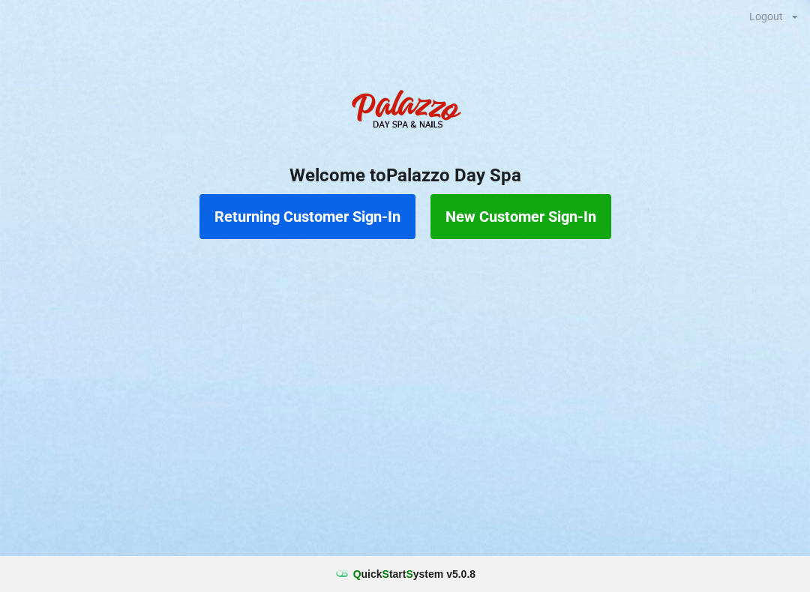
click at [546, 217] on button "New Customer Sign-In" at bounding box center [520, 216] width 181 height 45
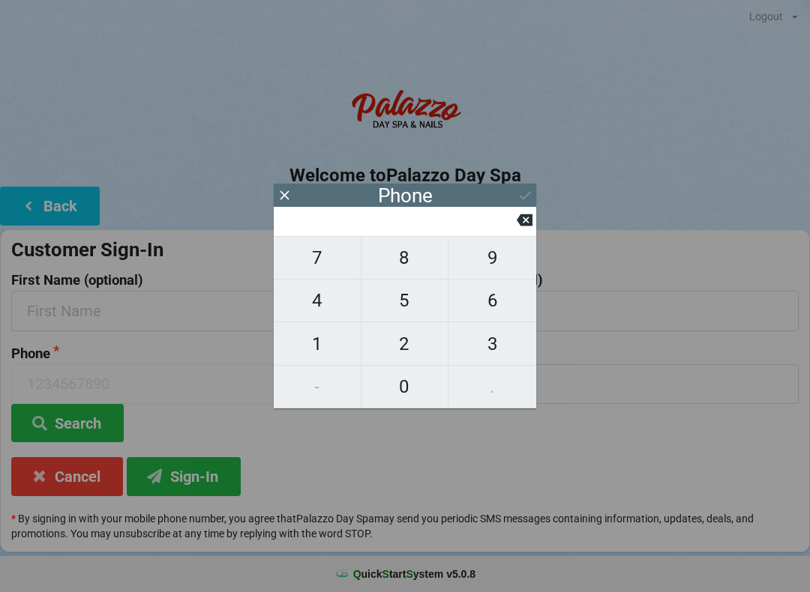
click at [488, 340] on span "3" at bounding box center [492, 343] width 88 height 31
type input "3"
click at [413, 340] on span "2" at bounding box center [404, 343] width 87 height 31
type input "32"
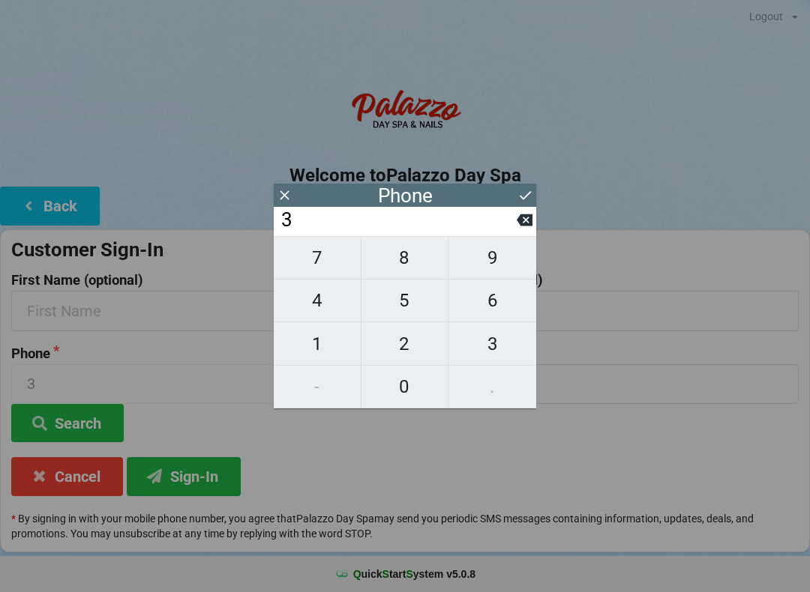
type input "32"
click at [326, 340] on span "1" at bounding box center [317, 343] width 87 height 31
type input "321"
click at [501, 341] on span "3" at bounding box center [492, 343] width 88 height 31
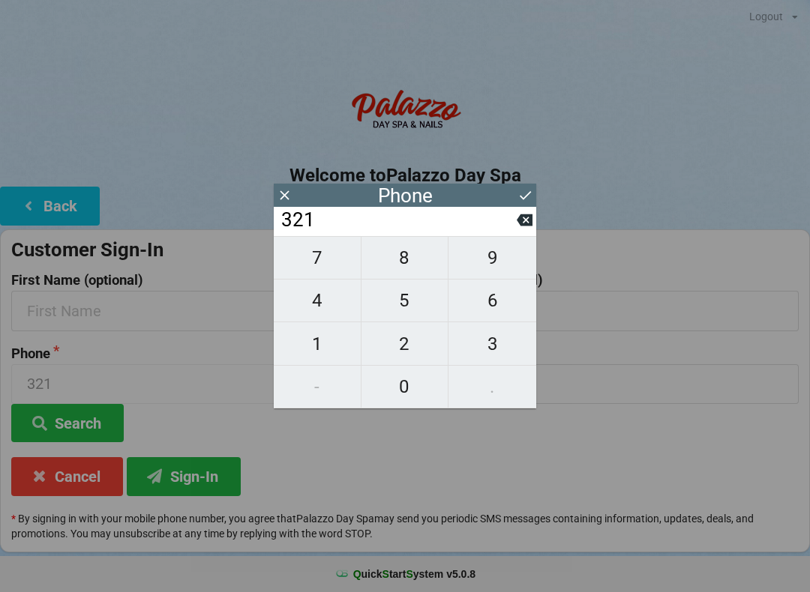
type input "3213"
click at [316, 349] on span "1" at bounding box center [317, 343] width 87 height 31
type input "32131"
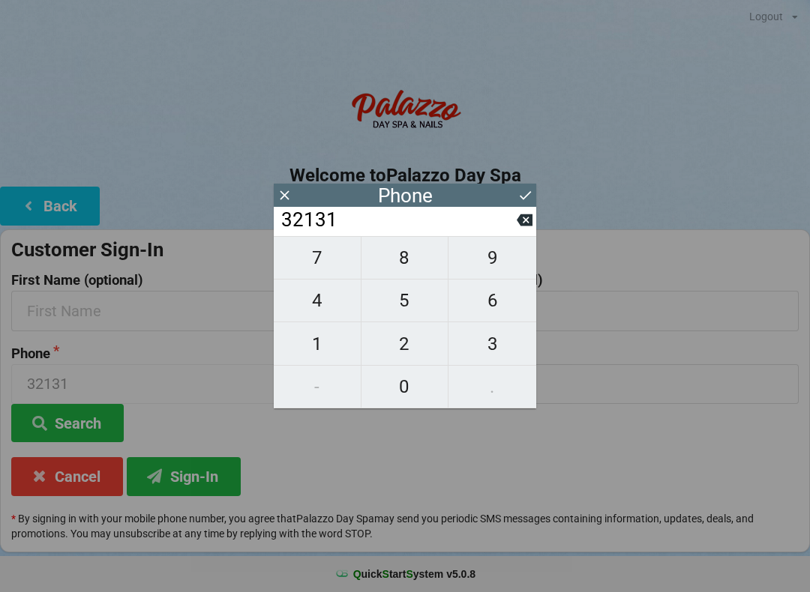
click at [322, 254] on span "7" at bounding box center [317, 257] width 87 height 31
type input "321317"
click at [409, 339] on span "2" at bounding box center [404, 343] width 87 height 31
type input "3213172"
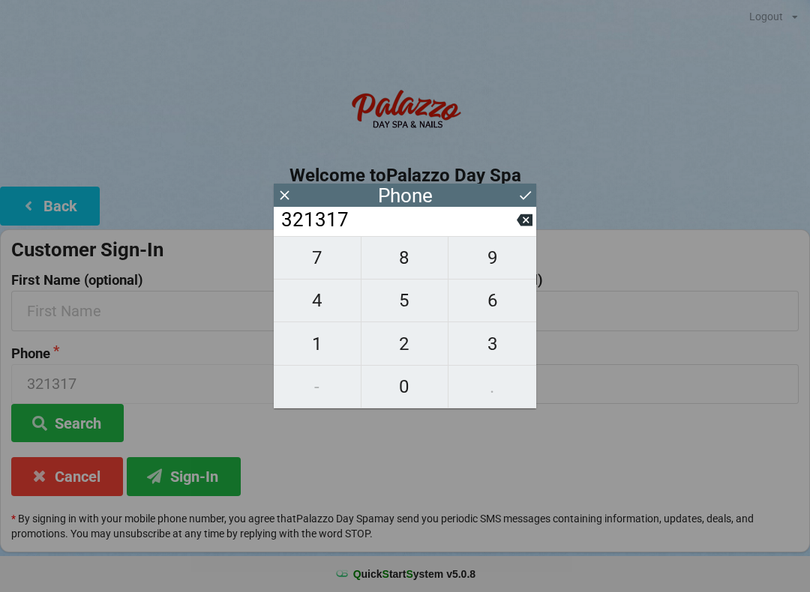
type input "3213172"
click at [495, 303] on span "6" at bounding box center [492, 300] width 88 height 31
type input "32131726"
click at [495, 334] on span "3" at bounding box center [492, 343] width 88 height 31
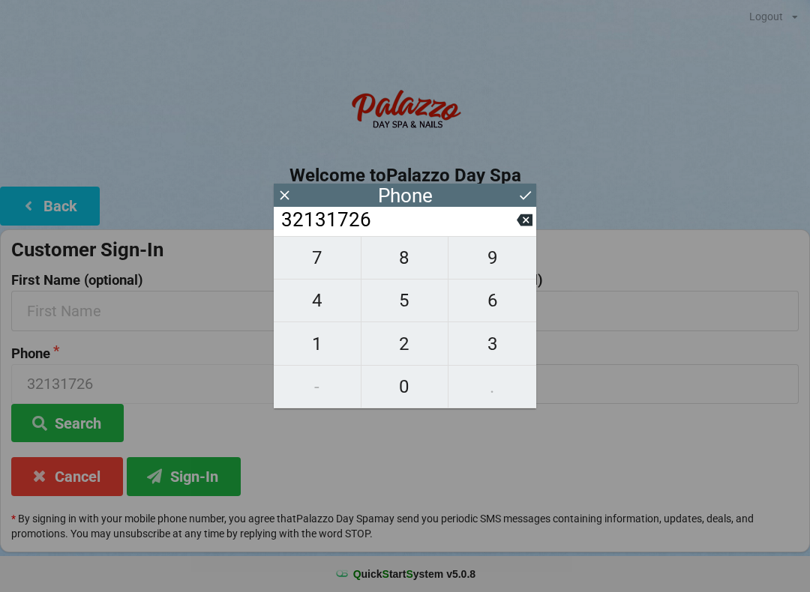
type input "321317263"
click at [495, 301] on span "6" at bounding box center [492, 300] width 88 height 31
type input "3213172636"
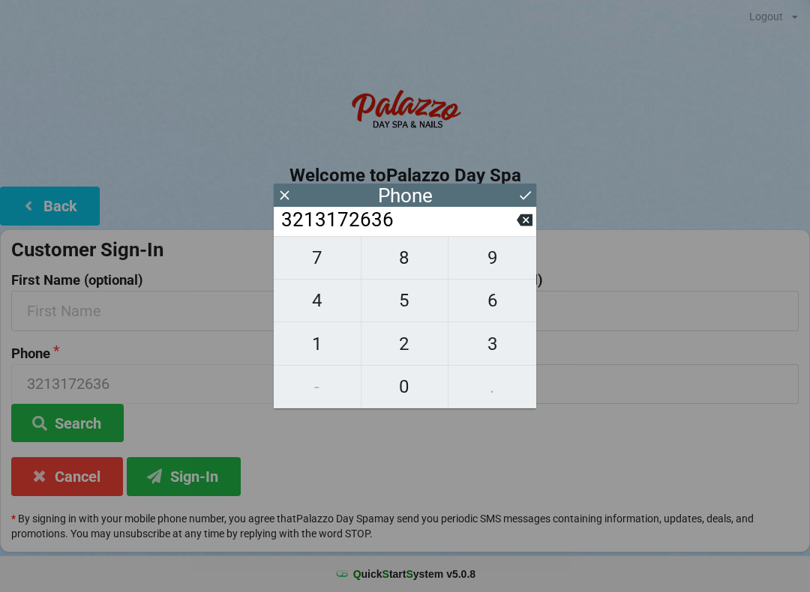
click at [519, 191] on icon at bounding box center [525, 195] width 16 height 16
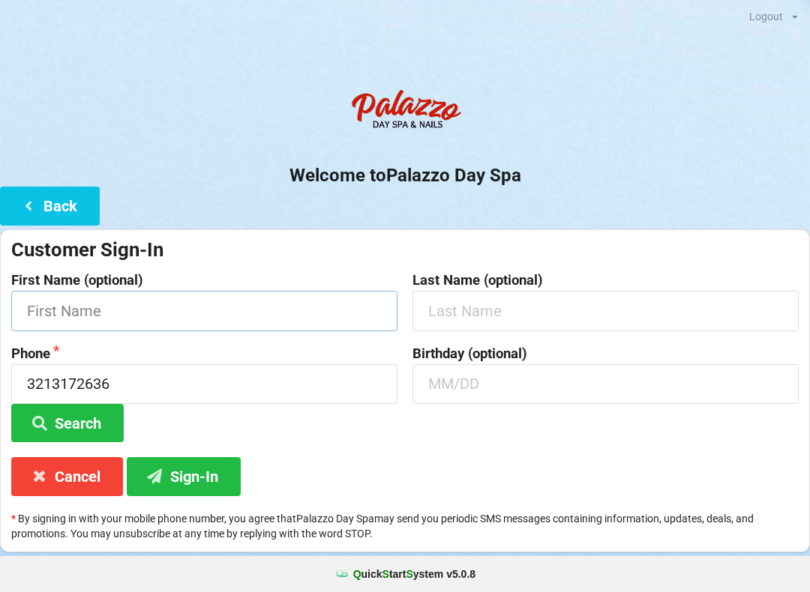
click at [227, 301] on input "text" at bounding box center [204, 311] width 386 height 40
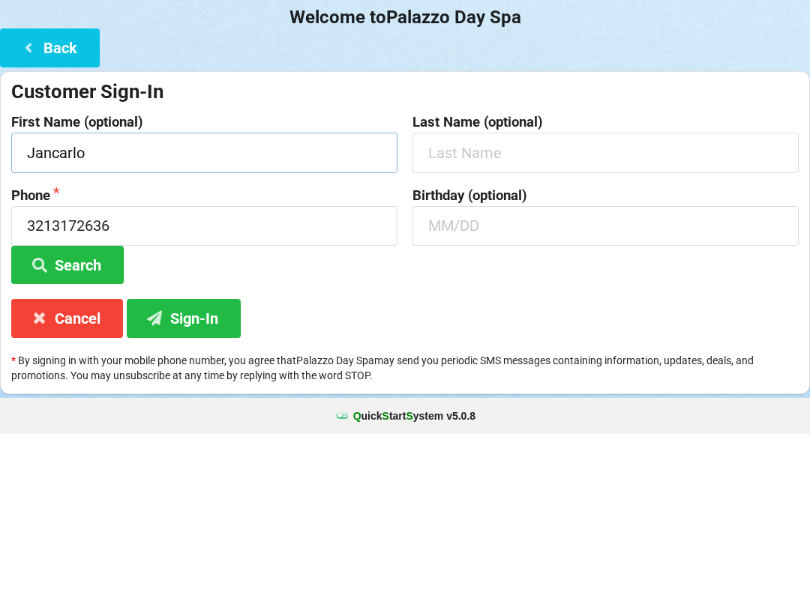
type input "Jancarlo"
click at [574, 291] on input "text" at bounding box center [605, 311] width 386 height 40
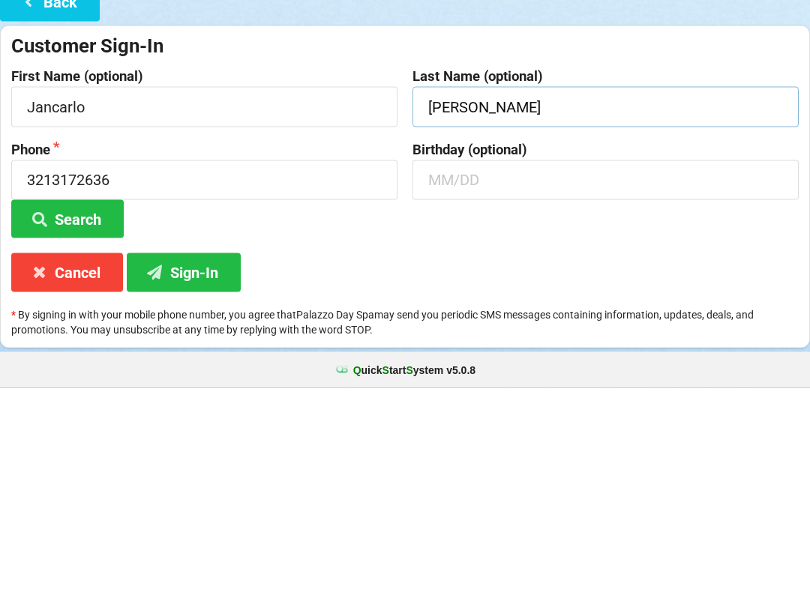
type input "[PERSON_NAME]"
click at [573, 364] on input "text" at bounding box center [605, 384] width 386 height 40
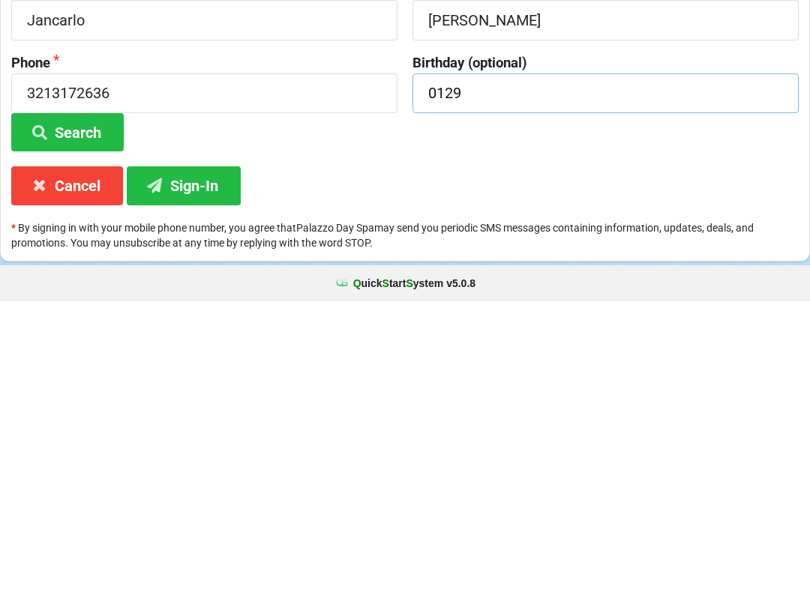
type input "0129"
click at [211, 457] on button "Sign-In" at bounding box center [184, 476] width 114 height 38
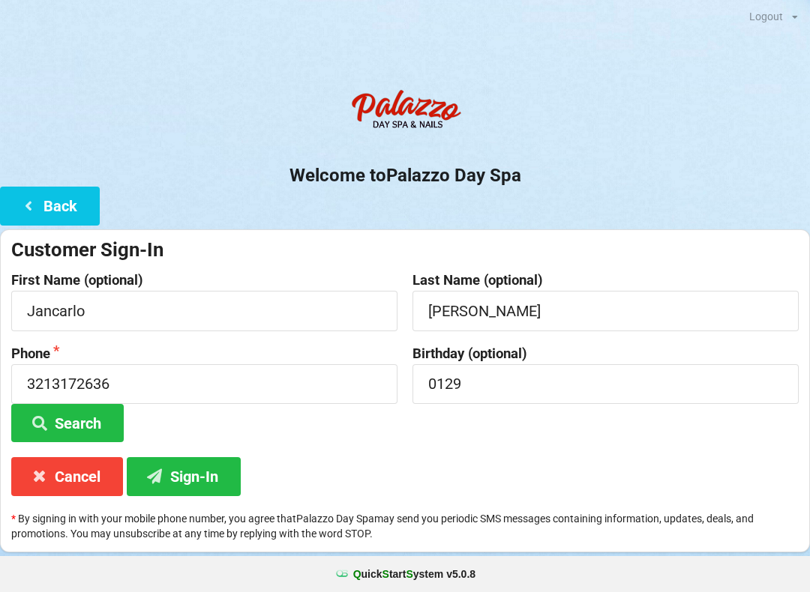
click at [193, 464] on button "Sign-In" at bounding box center [184, 476] width 114 height 38
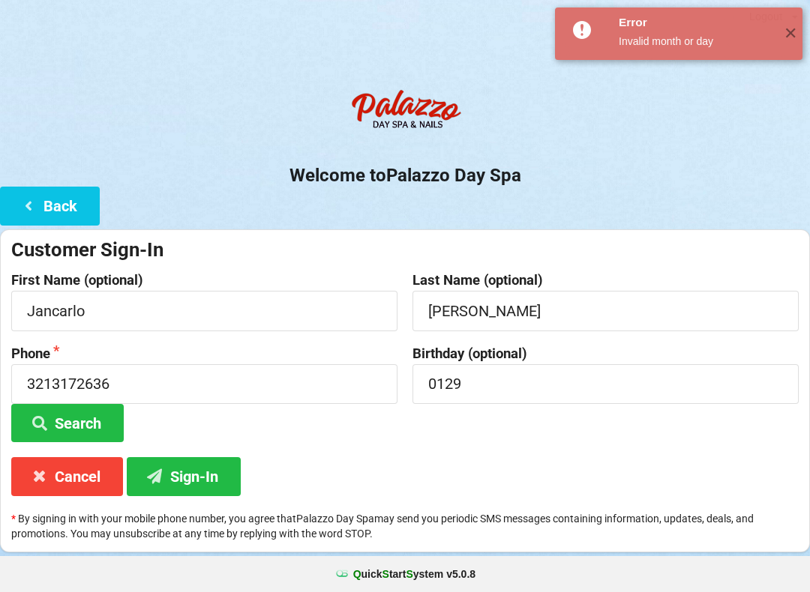
click at [64, 191] on button "Back" at bounding box center [50, 206] width 100 height 38
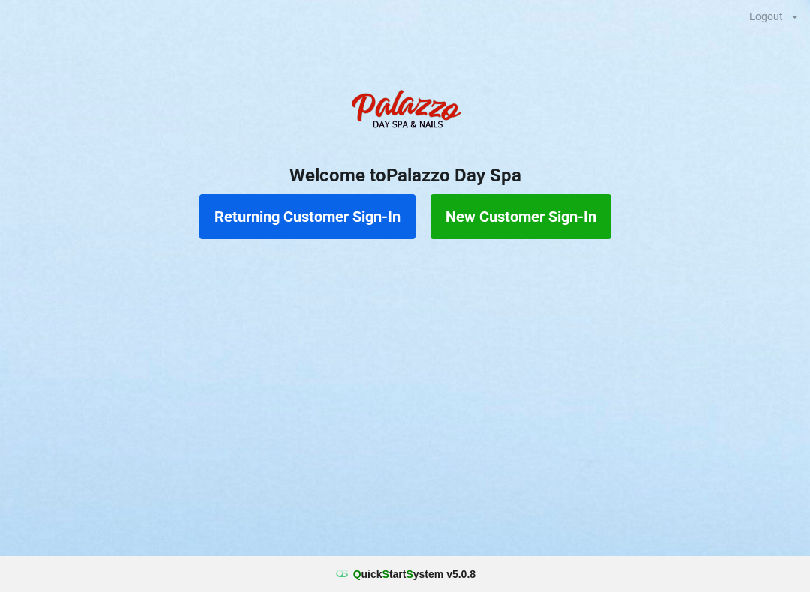
click at [575, 214] on button "New Customer Sign-In" at bounding box center [520, 216] width 181 height 45
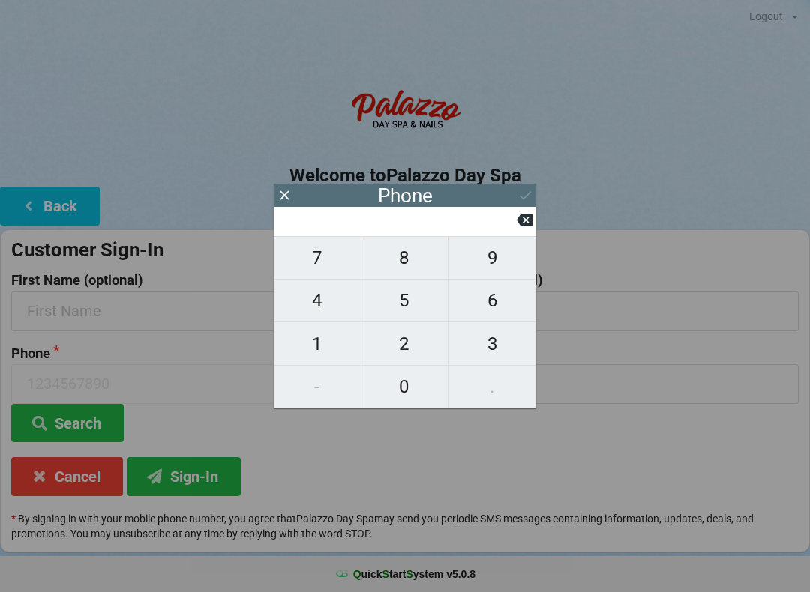
click at [497, 349] on span "3" at bounding box center [492, 343] width 88 height 31
type input "3"
click at [409, 340] on span "2" at bounding box center [404, 343] width 87 height 31
type input "32"
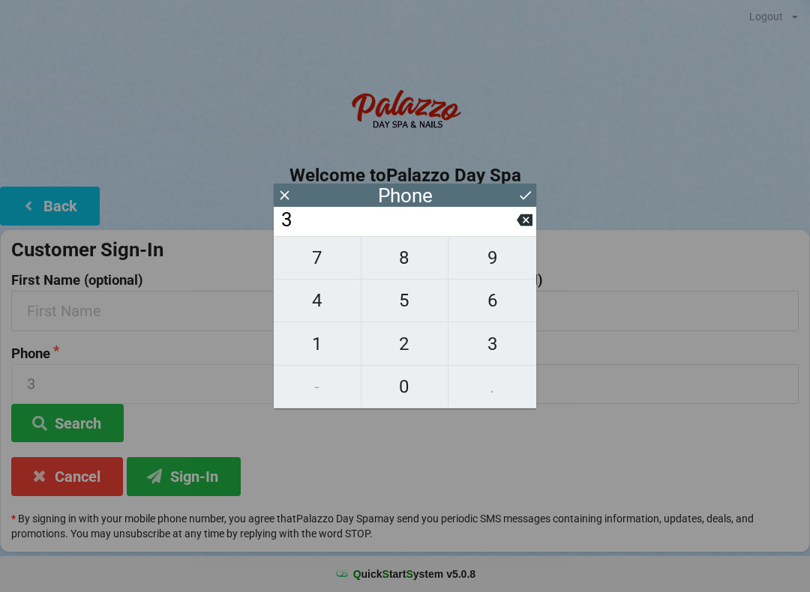
type input "32"
click at [324, 338] on span "1" at bounding box center [317, 343] width 87 height 31
type input "321"
click at [501, 339] on span "3" at bounding box center [492, 343] width 88 height 31
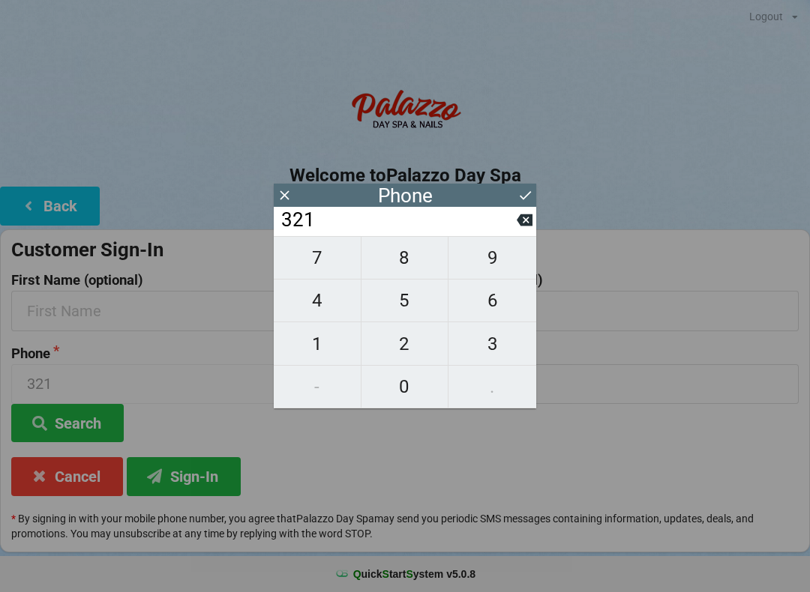
type input "3213"
click at [330, 352] on span "1" at bounding box center [317, 343] width 87 height 31
type input "32131"
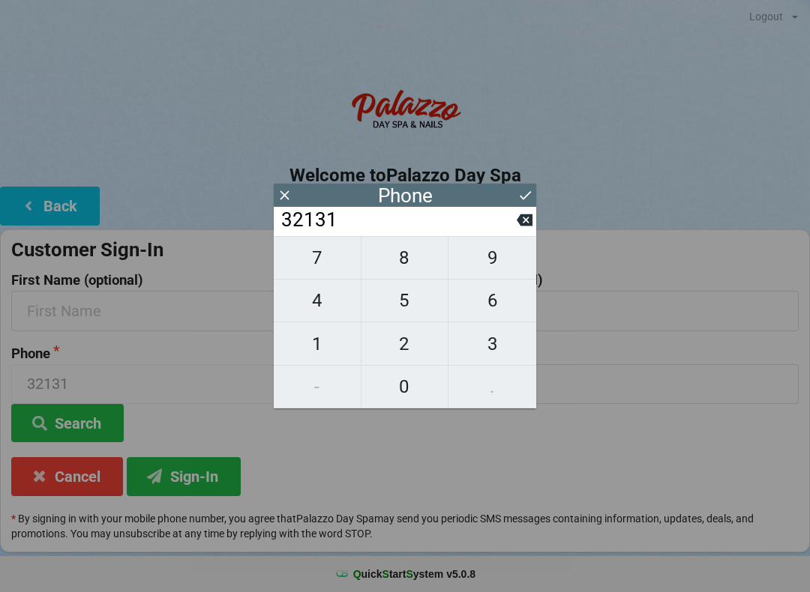
click at [318, 253] on span "7" at bounding box center [317, 257] width 87 height 31
type input "321317"
click at [415, 345] on span "2" at bounding box center [404, 343] width 87 height 31
type input "3213172"
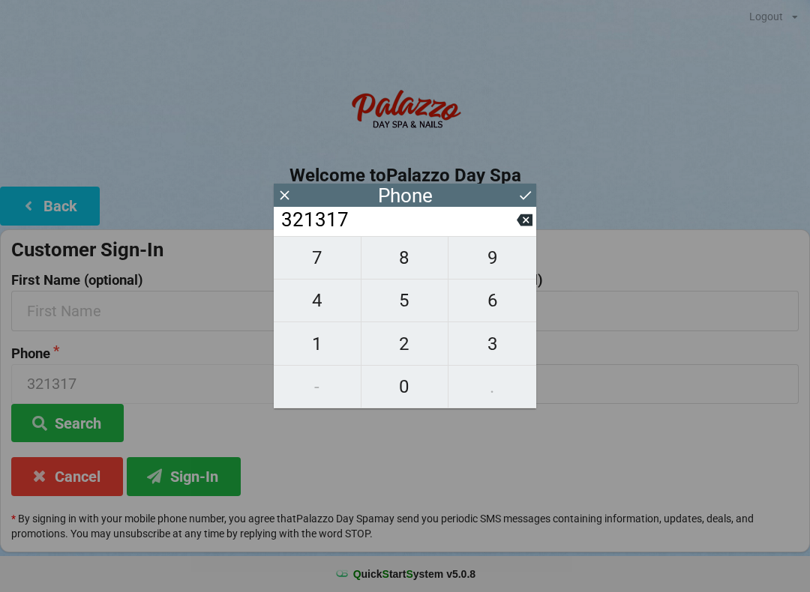
type input "3213172"
click at [501, 307] on span "6" at bounding box center [492, 300] width 88 height 31
type input "32131726"
click at [503, 341] on span "3" at bounding box center [492, 343] width 88 height 31
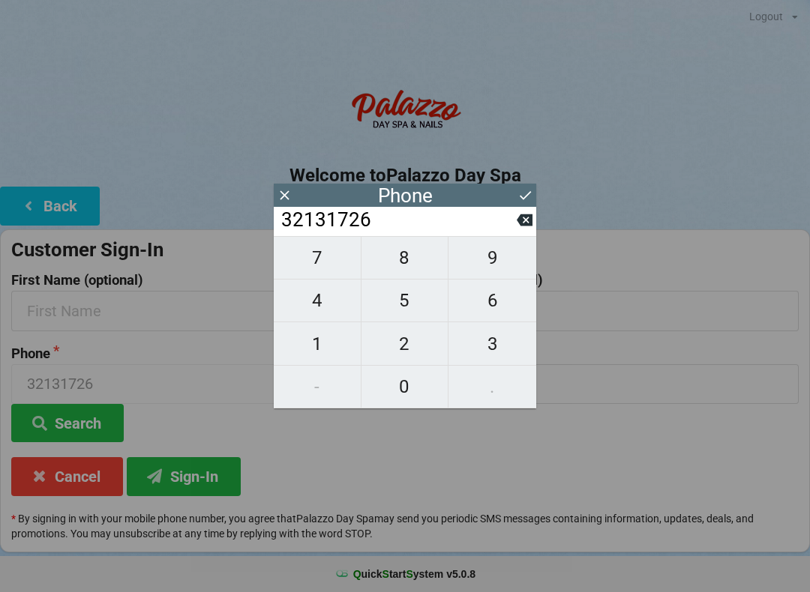
type input "321317263"
click at [520, 226] on icon at bounding box center [524, 220] width 16 height 12
click at [497, 343] on span "3" at bounding box center [492, 343] width 88 height 31
click at [495, 302] on span "6" at bounding box center [492, 300] width 88 height 31
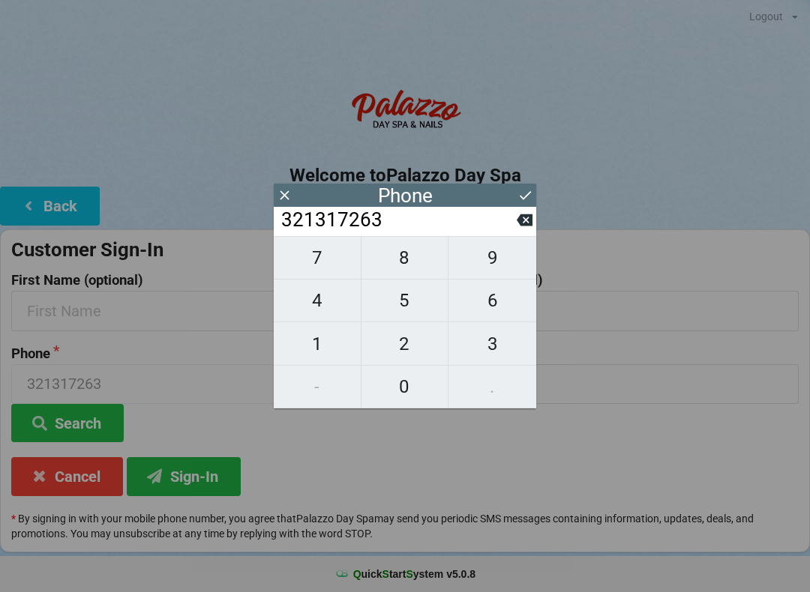
type input "3213172636"
click at [524, 190] on icon at bounding box center [525, 195] width 16 height 16
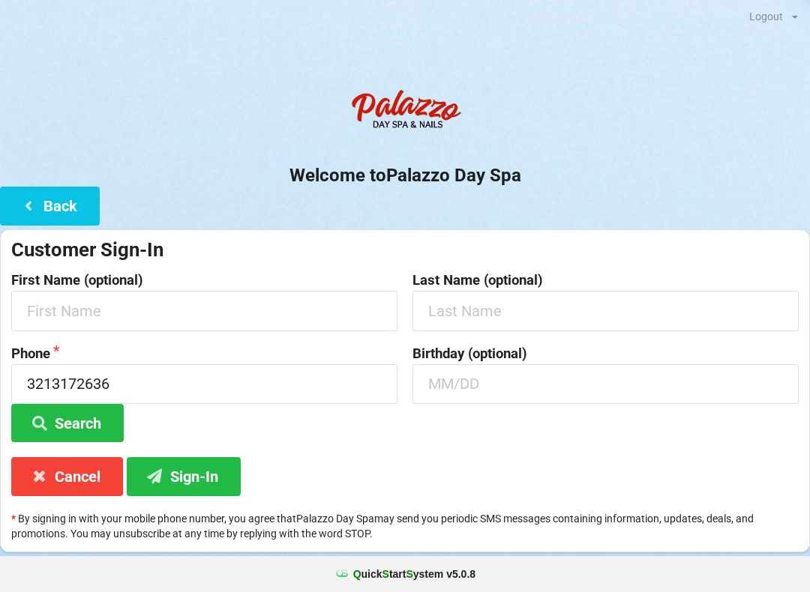
click at [326, 277] on label "First Name (optional)" at bounding box center [204, 280] width 386 height 15
click at [88, 404] on button "Search" at bounding box center [67, 423] width 112 height 38
click at [294, 291] on input "text" at bounding box center [204, 311] width 386 height 40
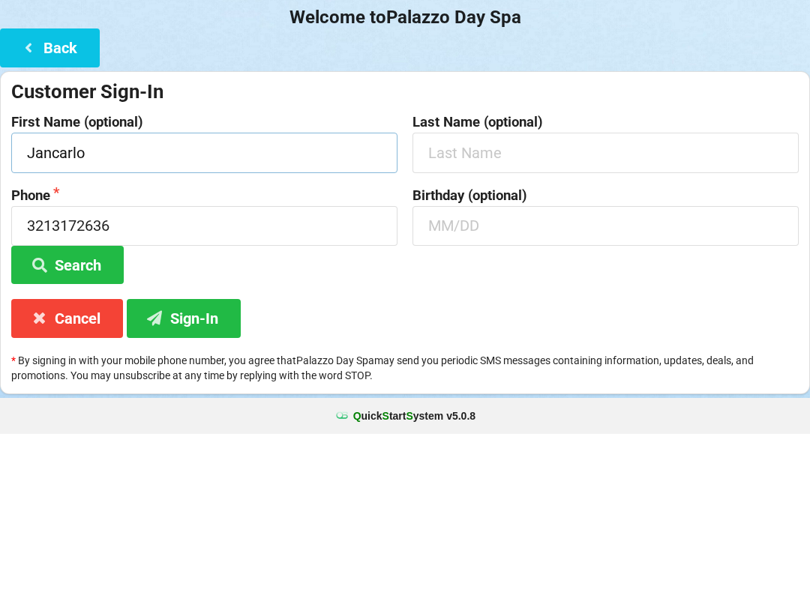
type input "Jancarlo"
click at [576, 291] on input "text" at bounding box center [605, 311] width 386 height 40
type input "[PERSON_NAME]"
click at [517, 364] on input "text" at bounding box center [605, 384] width 386 height 40
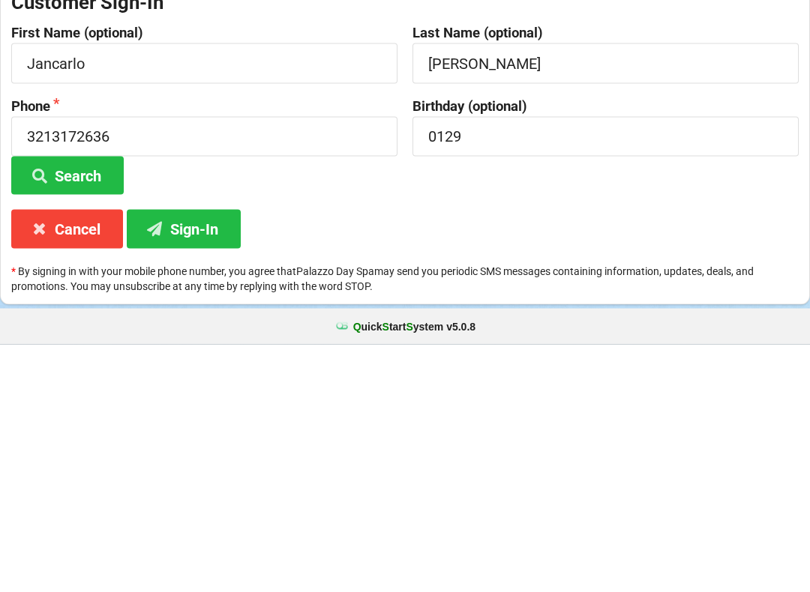
click at [85, 404] on button "Search" at bounding box center [67, 423] width 112 height 38
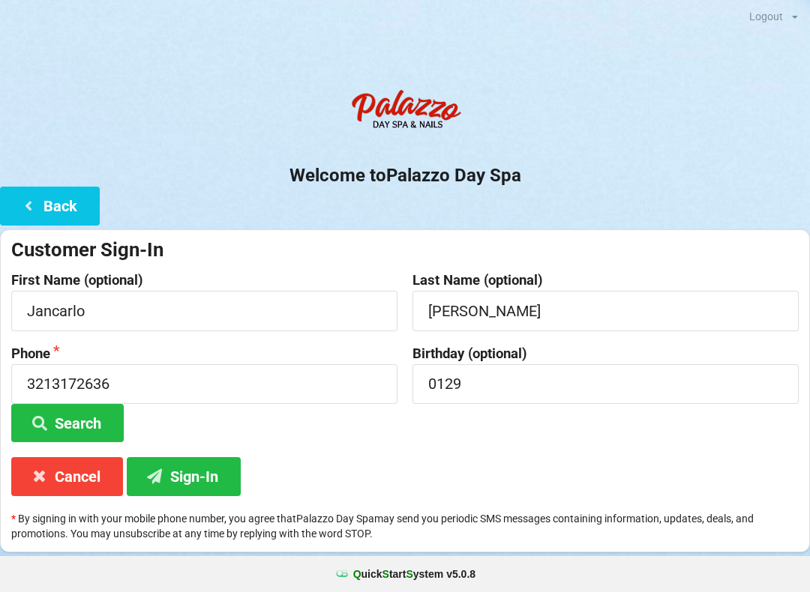
click at [102, 423] on button "Search" at bounding box center [67, 423] width 112 height 38
click at [486, 386] on input "0129" at bounding box center [605, 384] width 386 height 40
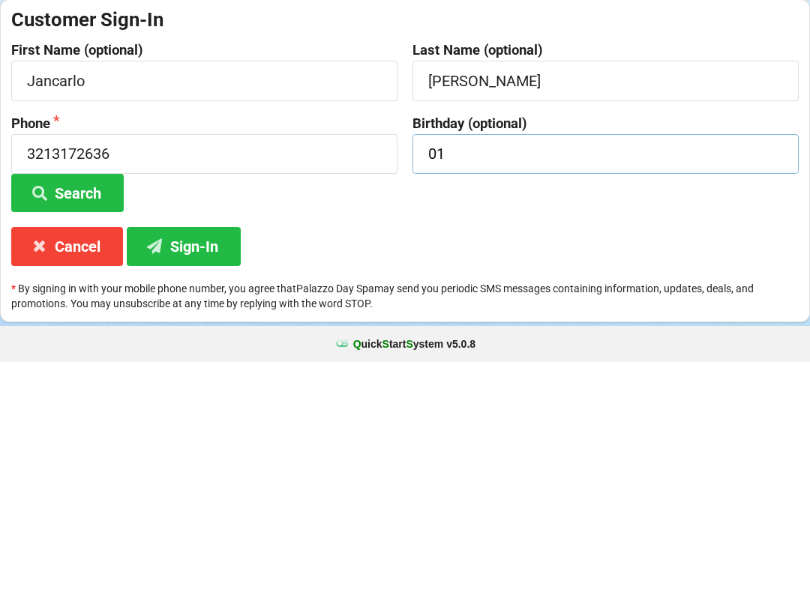
type input "0"
type input "01/29"
click at [187, 457] on button "Sign-In" at bounding box center [184, 476] width 114 height 38
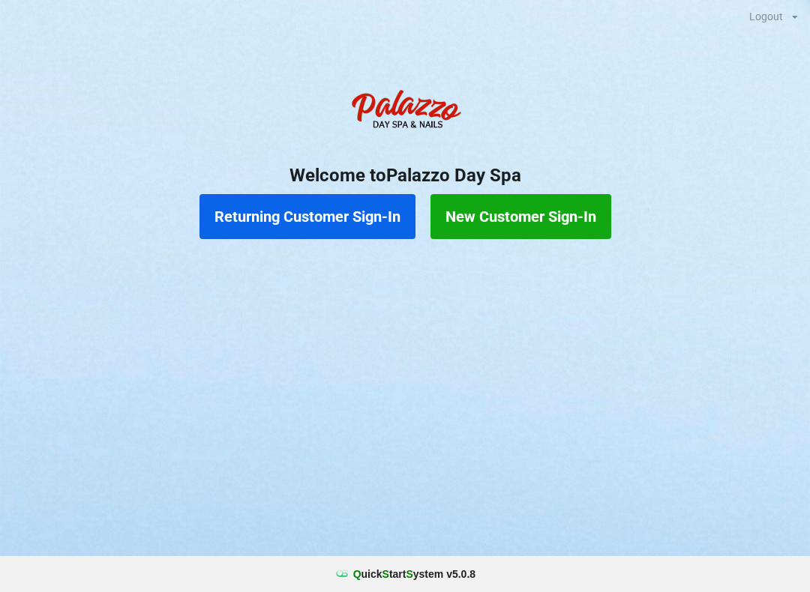
click at [570, 206] on button "New Customer Sign-In" at bounding box center [520, 216] width 181 height 45
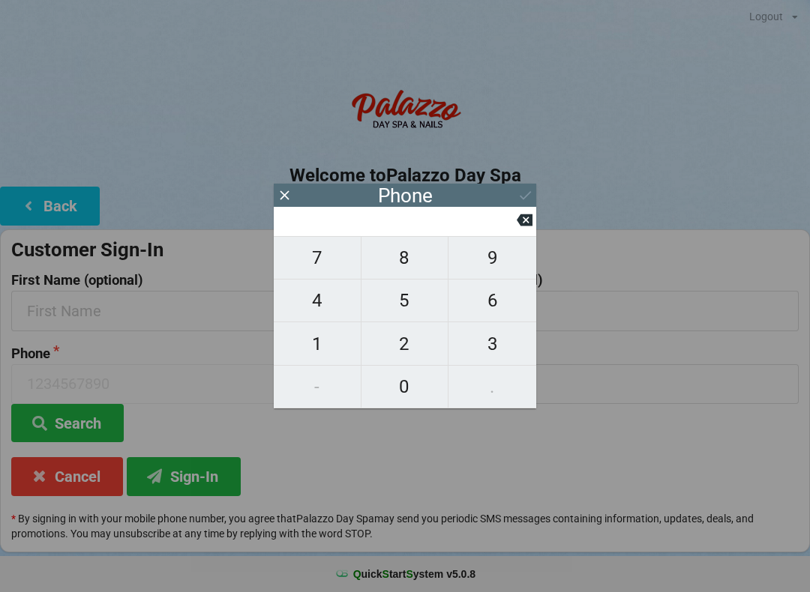
click at [501, 269] on span "9" at bounding box center [492, 257] width 88 height 31
type input "9"
click at [334, 304] on span "4" at bounding box center [317, 300] width 87 height 31
type input "94"
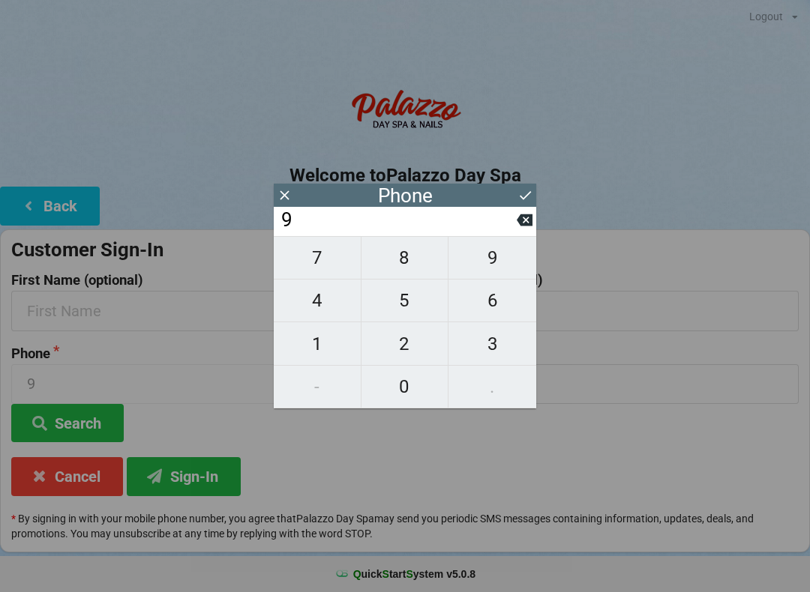
type input "94"
click at [326, 332] on span "1" at bounding box center [317, 343] width 87 height 31
type input "941"
click at [334, 298] on span "4" at bounding box center [317, 300] width 87 height 31
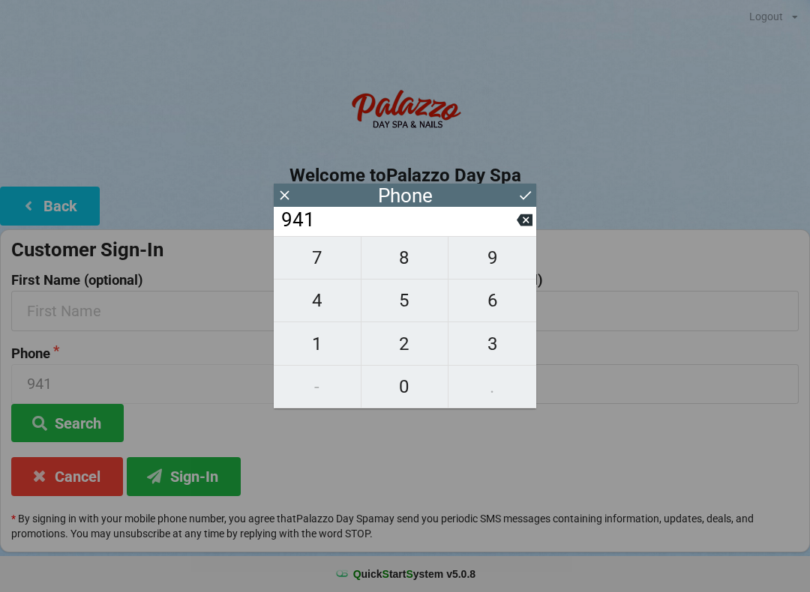
type input "9414"
click at [327, 343] on span "1" at bounding box center [317, 343] width 87 height 31
type input "94141"
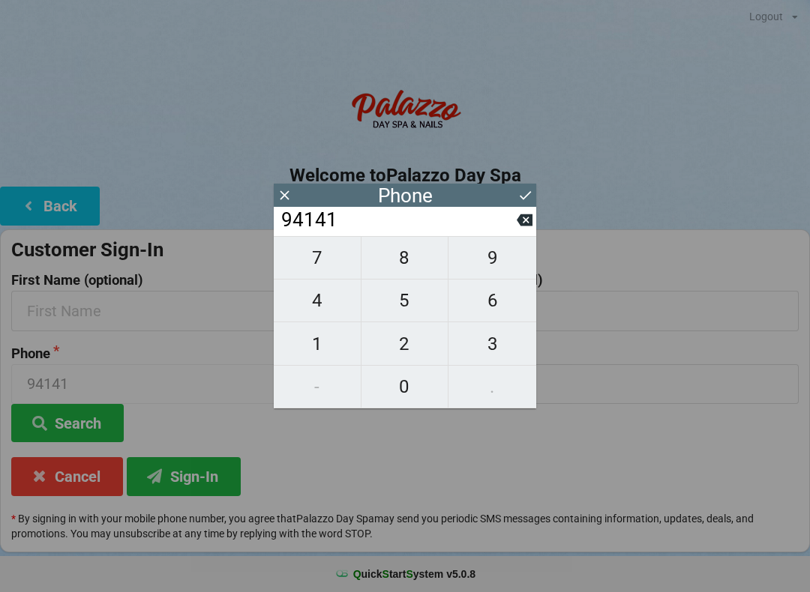
click at [495, 313] on span "6" at bounding box center [492, 300] width 88 height 31
type input "941416"
click at [330, 339] on span "1" at bounding box center [317, 343] width 87 height 31
type input "9414161"
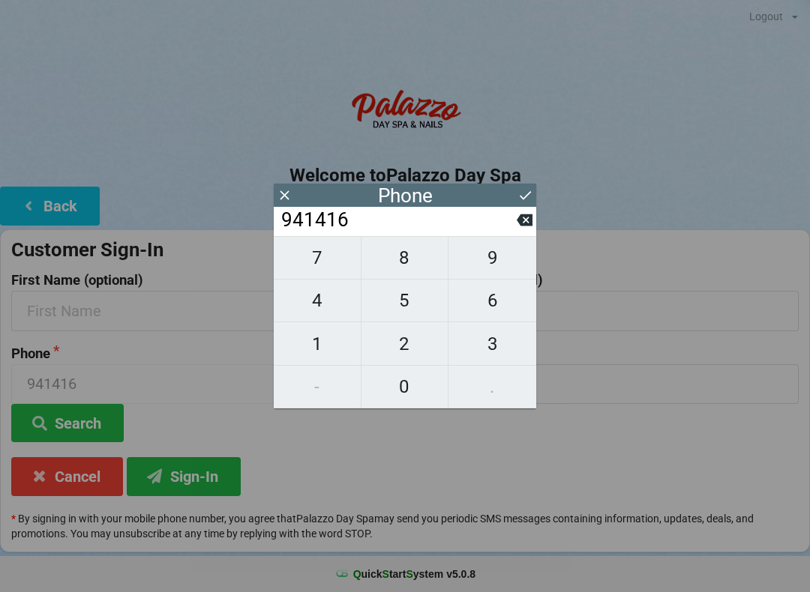
type input "9414161"
click at [421, 299] on span "5" at bounding box center [404, 300] width 87 height 31
type input "94141615"
click at [340, 268] on span "7" at bounding box center [317, 257] width 87 height 31
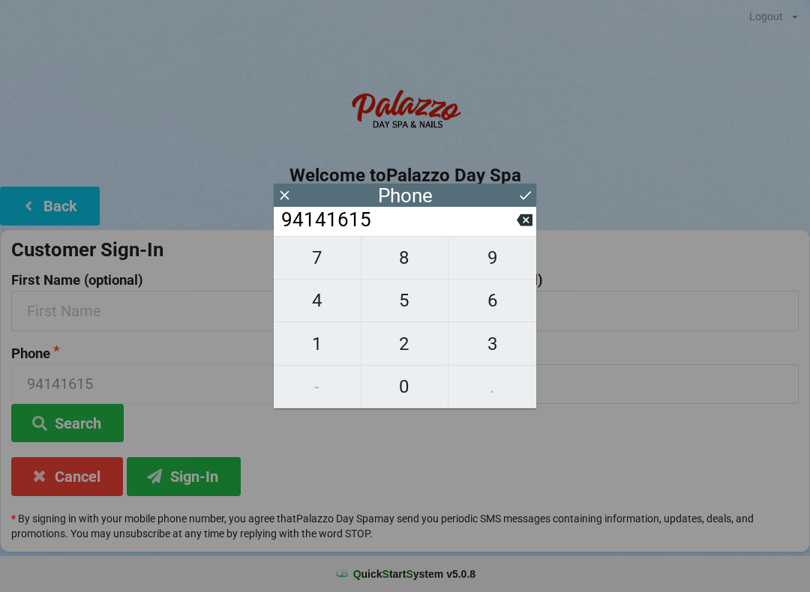
type input "941416157"
click at [519, 217] on button at bounding box center [524, 220] width 16 height 20
click at [332, 256] on span "7" at bounding box center [317, 257] width 87 height 31
click at [330, 253] on span "7" at bounding box center [317, 257] width 87 height 31
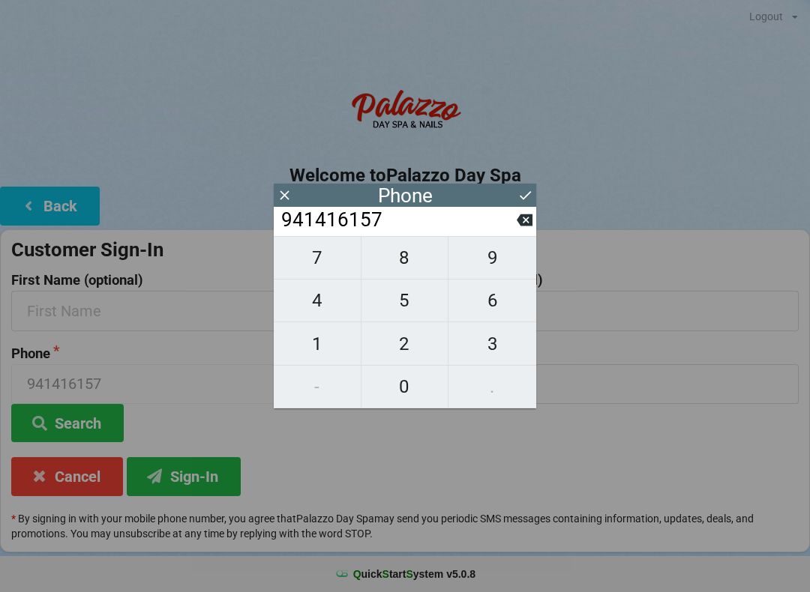
type input "9414161577"
click at [525, 195] on icon at bounding box center [525, 195] width 16 height 16
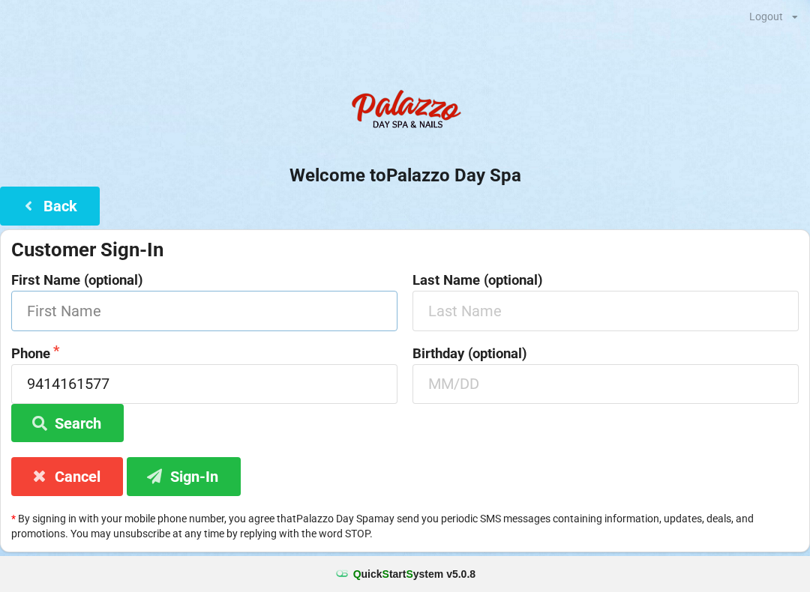
click at [341, 297] on input "text" at bounding box center [204, 311] width 386 height 40
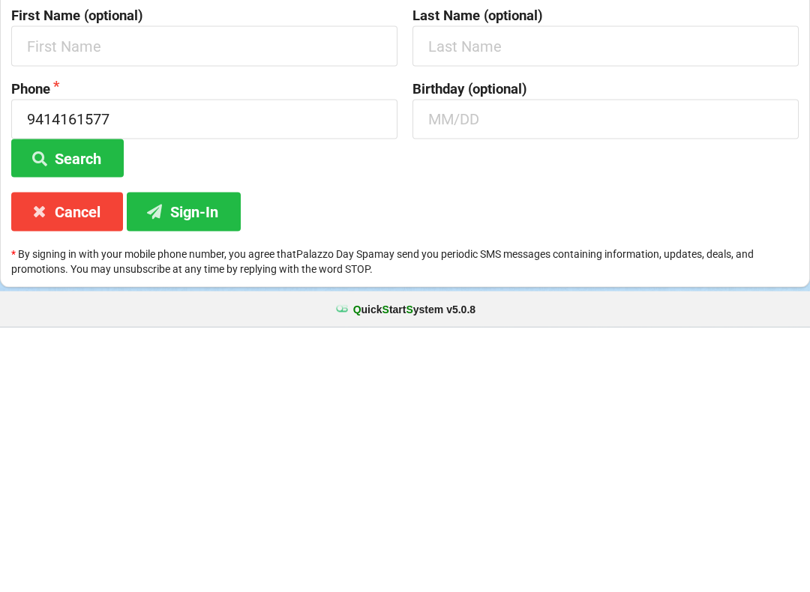
click at [200, 457] on button "Sign-In" at bounding box center [184, 476] width 114 height 38
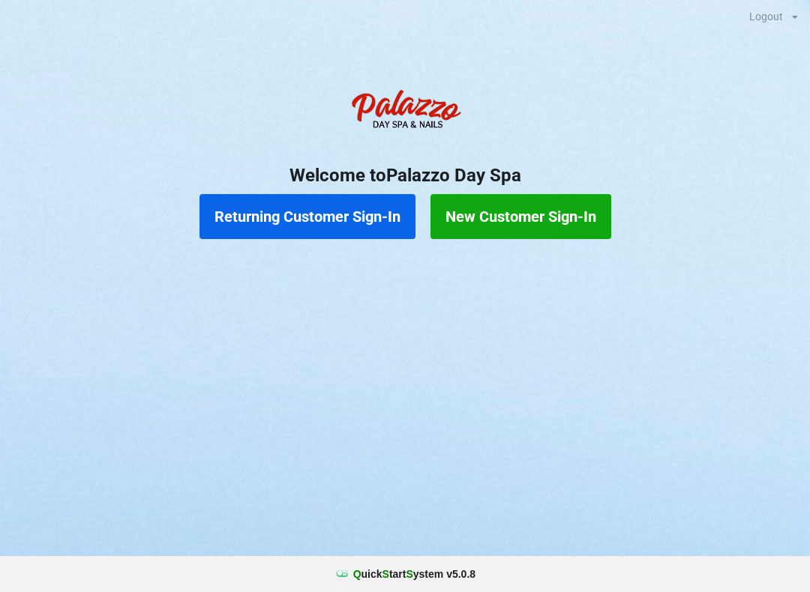
click at [307, 202] on button "Returning Customer Sign-In" at bounding box center [307, 216] width 216 height 45
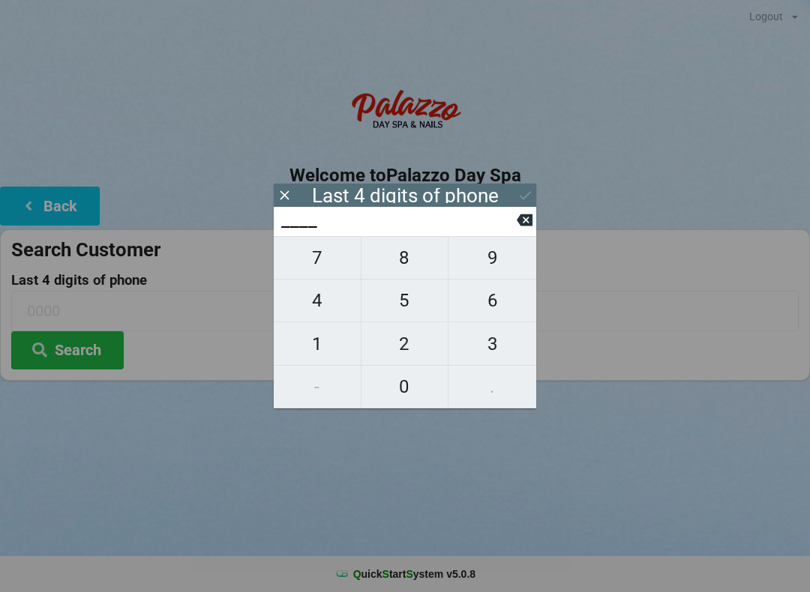
click at [322, 347] on span "1" at bounding box center [317, 343] width 87 height 31
type input "1___"
click at [410, 264] on span "8" at bounding box center [404, 257] width 87 height 31
type input "18__"
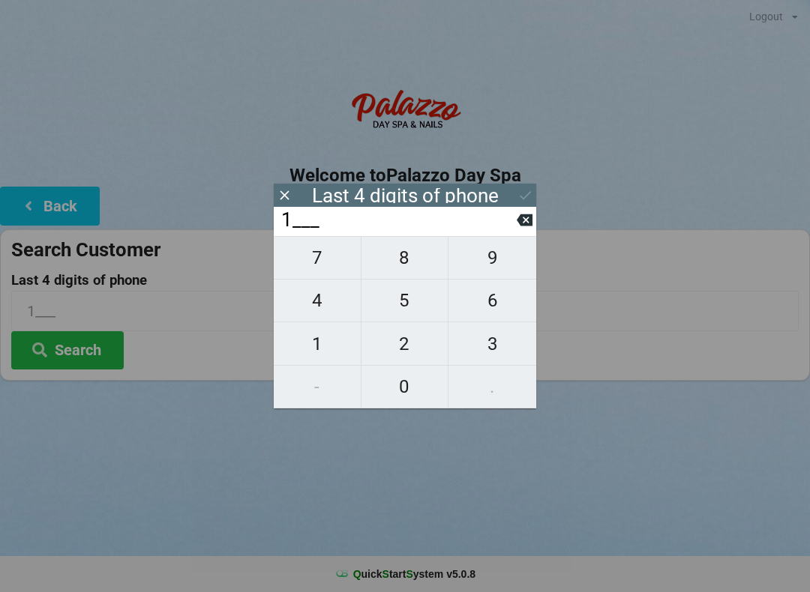
type input "18__"
click at [323, 351] on span "1" at bounding box center [317, 343] width 87 height 31
type input "181_"
click at [400, 351] on span "2" at bounding box center [404, 343] width 87 height 31
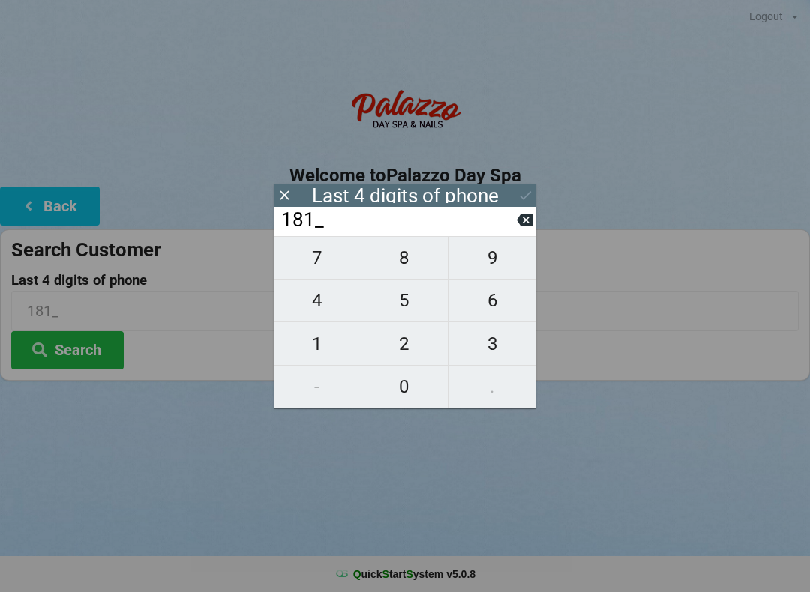
type input "1812"
click at [517, 196] on icon at bounding box center [525, 195] width 16 height 16
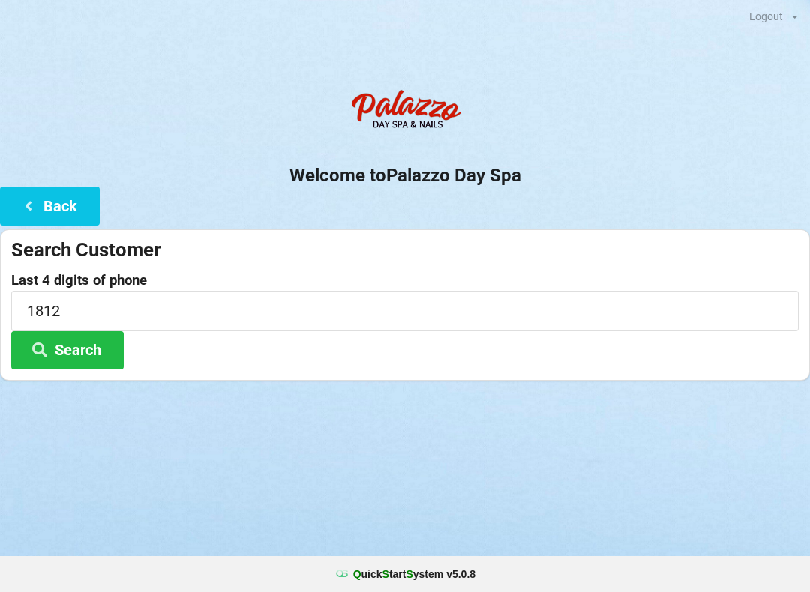
click at [75, 352] on button "Search" at bounding box center [67, 350] width 112 height 38
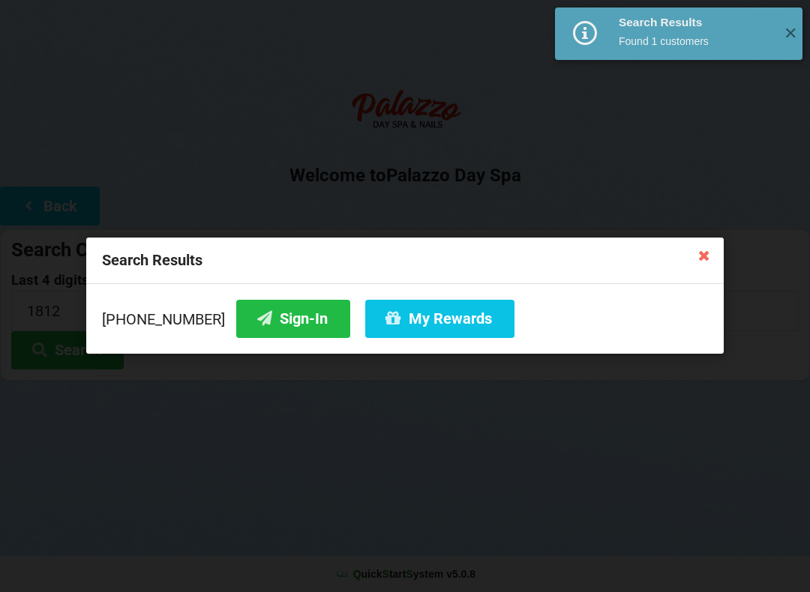
click at [263, 309] on button "Sign-In" at bounding box center [293, 319] width 114 height 38
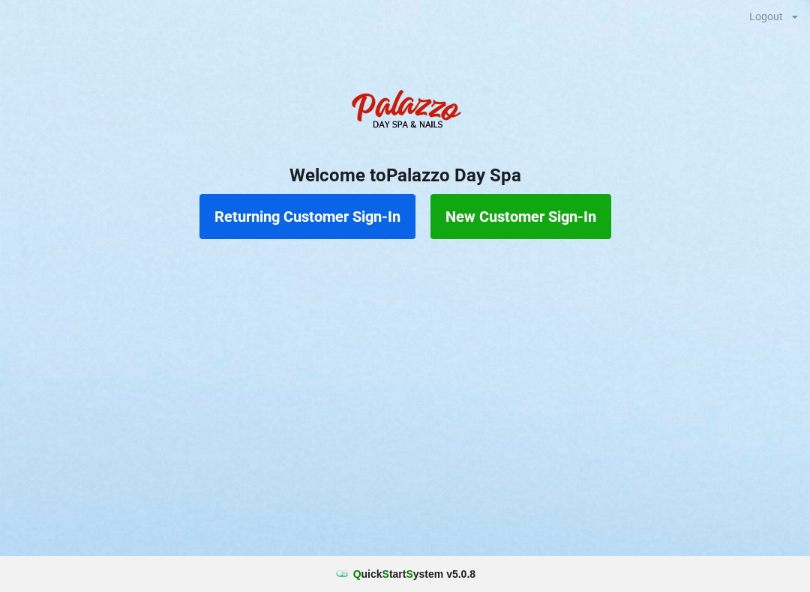
click at [321, 211] on button "Returning Customer Sign-In" at bounding box center [307, 216] width 216 height 45
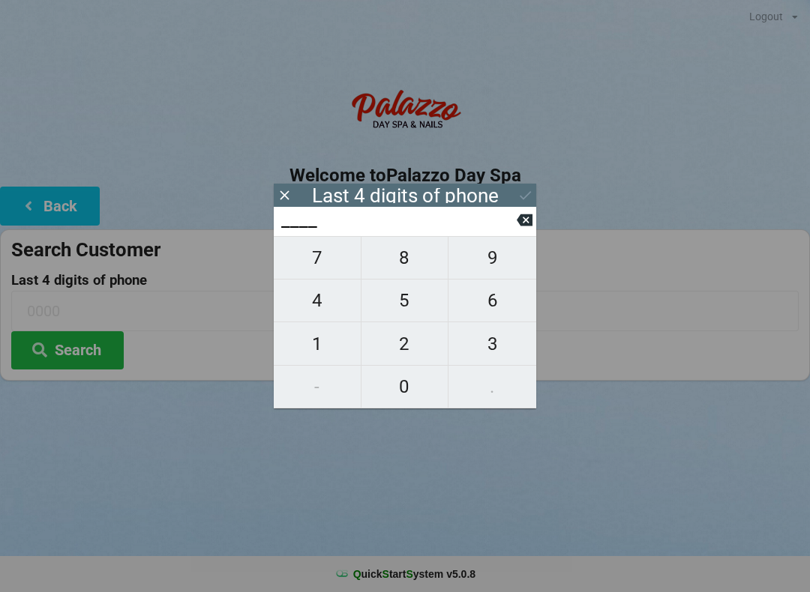
click at [404, 264] on span "8" at bounding box center [404, 257] width 87 height 31
type input "8___"
click at [502, 256] on span "9" at bounding box center [492, 257] width 88 height 31
type input "89__"
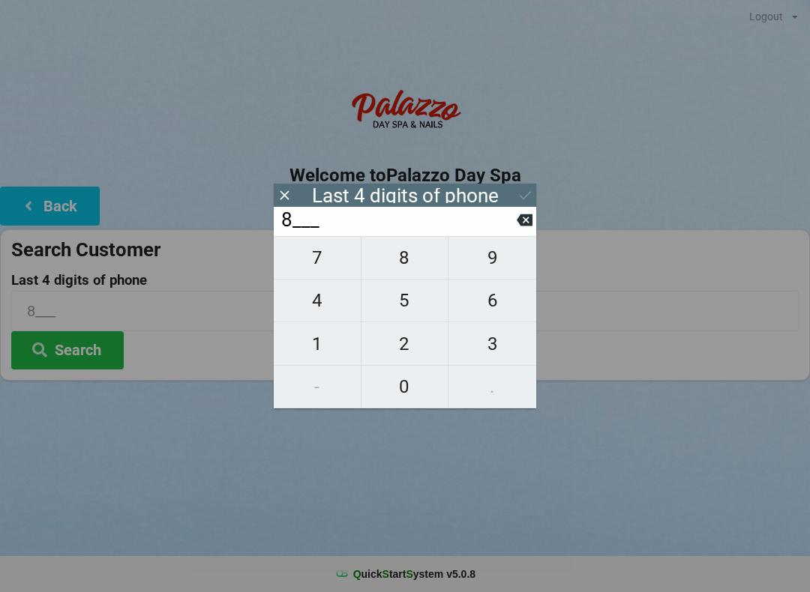
type input "89__"
click at [403, 307] on span "5" at bounding box center [404, 300] width 87 height 31
type input "895_"
click at [414, 389] on span "0" at bounding box center [404, 386] width 87 height 31
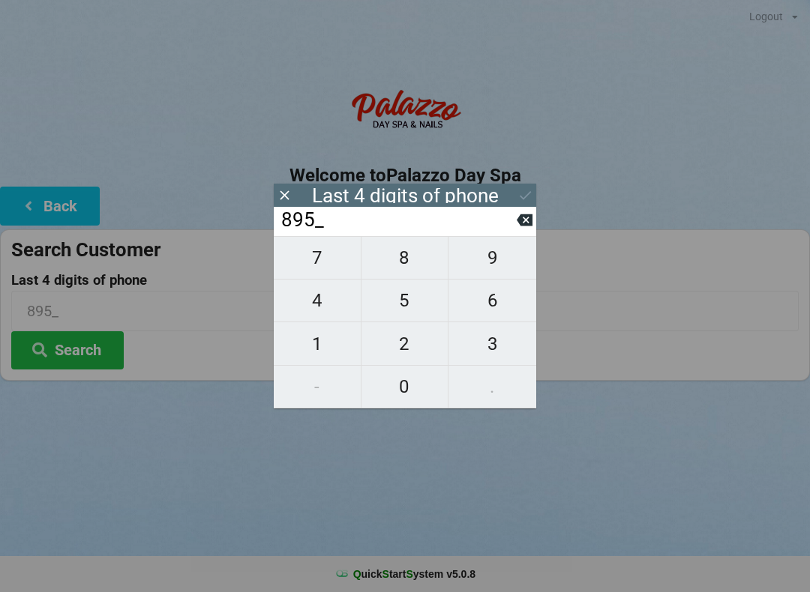
type input "8950"
click at [529, 187] on button at bounding box center [525, 195] width 16 height 20
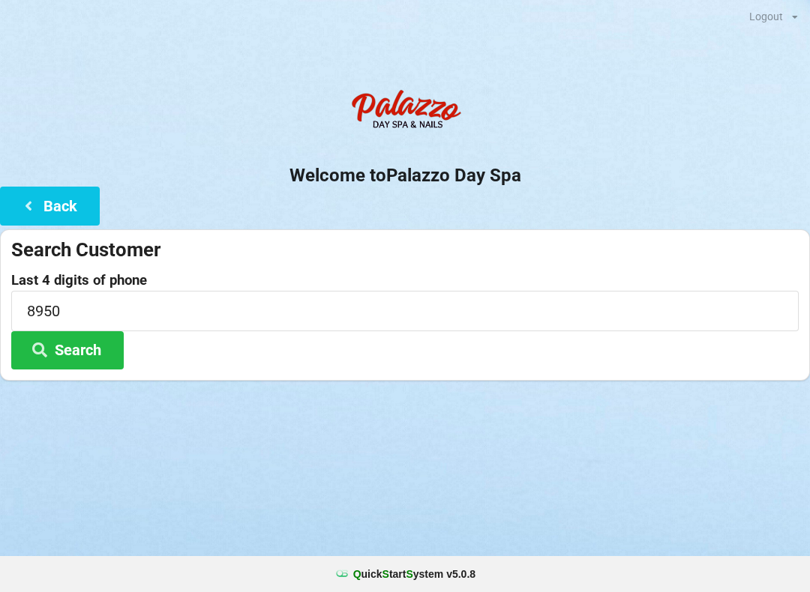
click at [85, 346] on button "Search" at bounding box center [67, 350] width 112 height 38
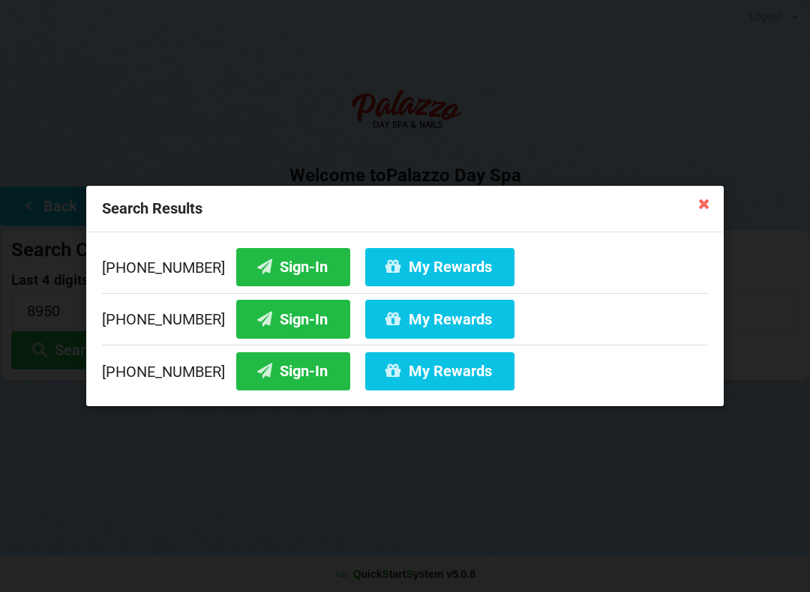
click at [274, 265] on button "Sign-In" at bounding box center [293, 267] width 114 height 38
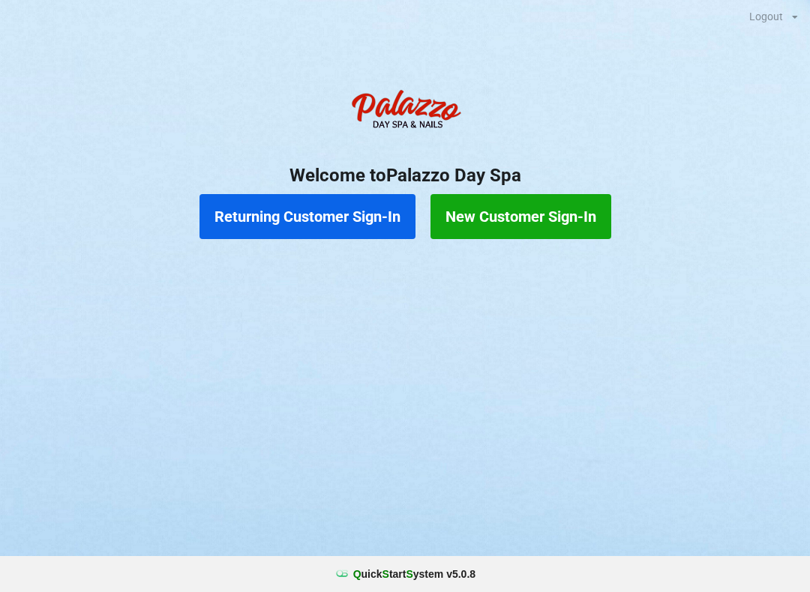
click at [346, 204] on button "Returning Customer Sign-In" at bounding box center [307, 216] width 216 height 45
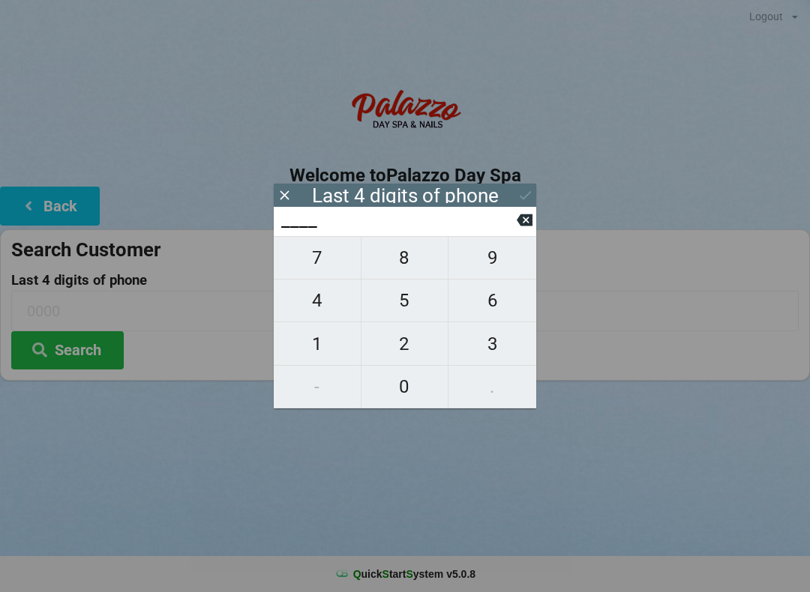
click at [327, 297] on span "4" at bounding box center [317, 300] width 87 height 31
type input "4___"
click at [413, 390] on span "0" at bounding box center [404, 386] width 87 height 31
type input "40__"
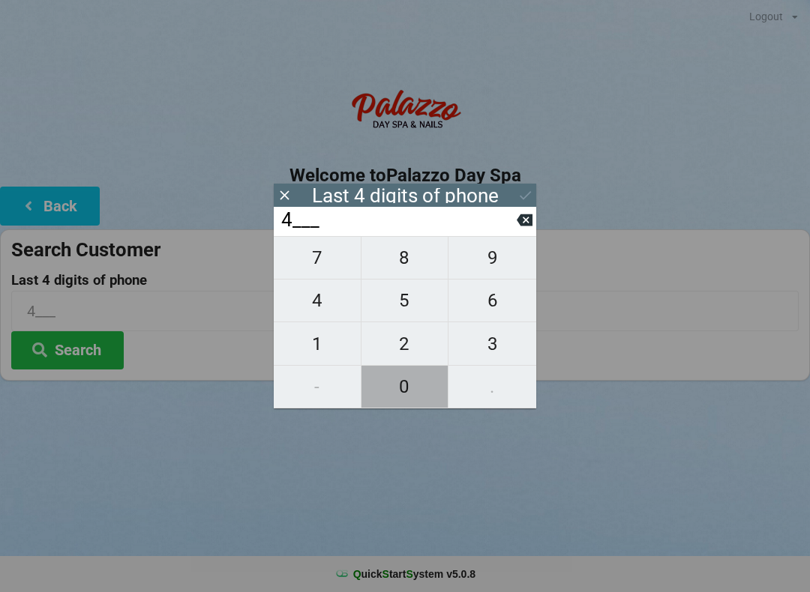
type input "40__"
click at [319, 342] on span "1" at bounding box center [317, 343] width 87 height 31
type input "401_"
click at [403, 261] on span "8" at bounding box center [404, 257] width 87 height 31
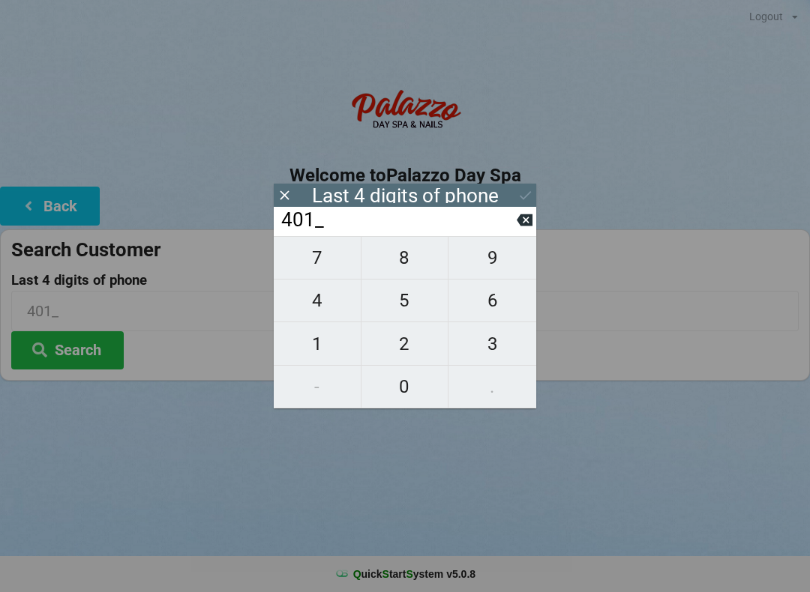
type input "4018"
click at [527, 226] on icon at bounding box center [524, 220] width 16 height 12
click at [526, 226] on icon at bounding box center [524, 220] width 16 height 12
click at [335, 266] on span "7" at bounding box center [317, 257] width 87 height 31
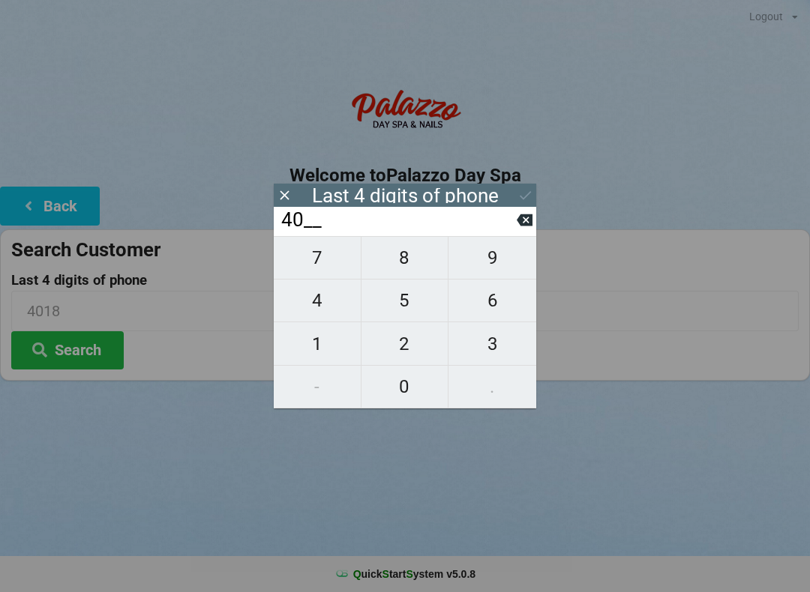
type input "407_"
click at [414, 345] on span "2" at bounding box center [404, 343] width 87 height 31
type input "4072"
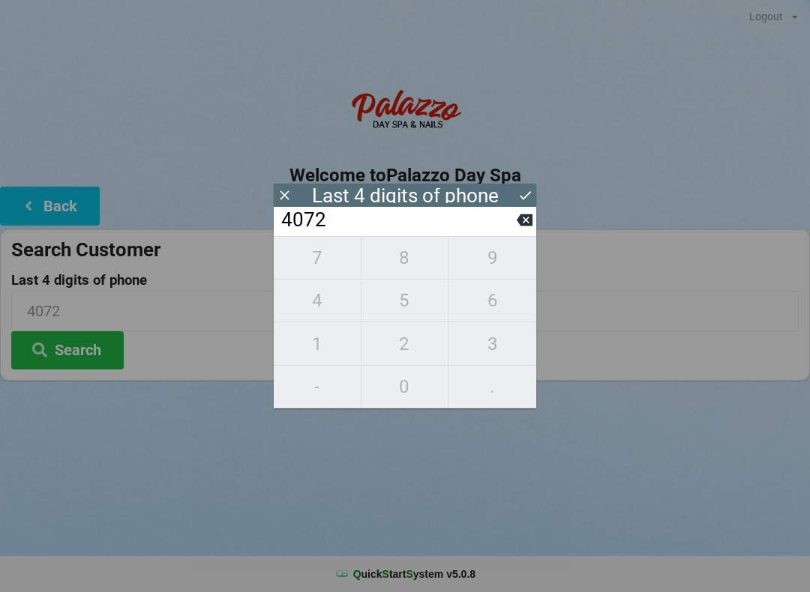
click at [502, 310] on div "7 8 9 4 5 6 1 2 3 - 0 ." at bounding box center [405, 322] width 262 height 172
click at [313, 260] on div "7 8 9 4 5 6 1 2 3 - 0 ." at bounding box center [405, 322] width 262 height 172
click at [519, 226] on icon at bounding box center [524, 220] width 16 height 12
click at [529, 226] on icon at bounding box center [524, 220] width 16 height 12
click at [517, 228] on icon at bounding box center [524, 220] width 16 height 16
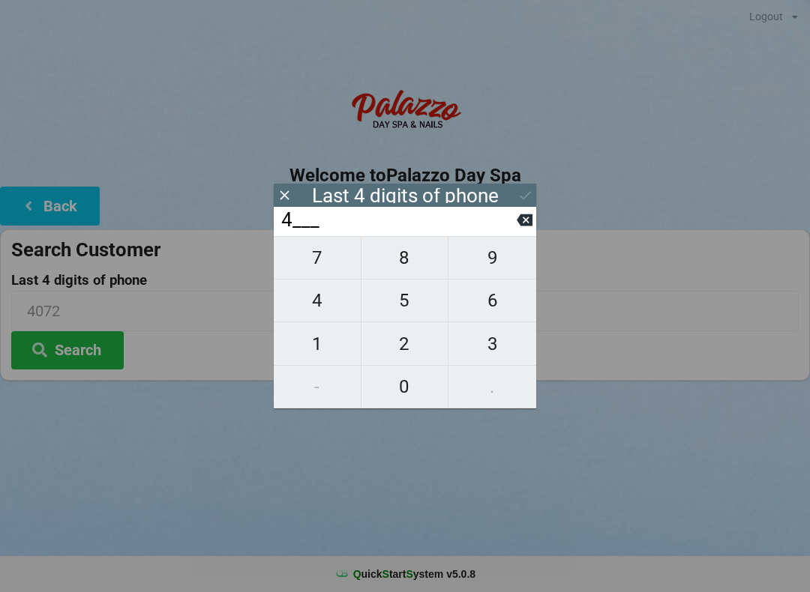
click at [509, 226] on input "4___" at bounding box center [398, 220] width 237 height 24
click at [511, 226] on input "4___" at bounding box center [398, 220] width 237 height 24
click at [523, 223] on icon at bounding box center [524, 220] width 16 height 16
click at [415, 310] on span "5" at bounding box center [404, 300] width 87 height 31
type input "5___"
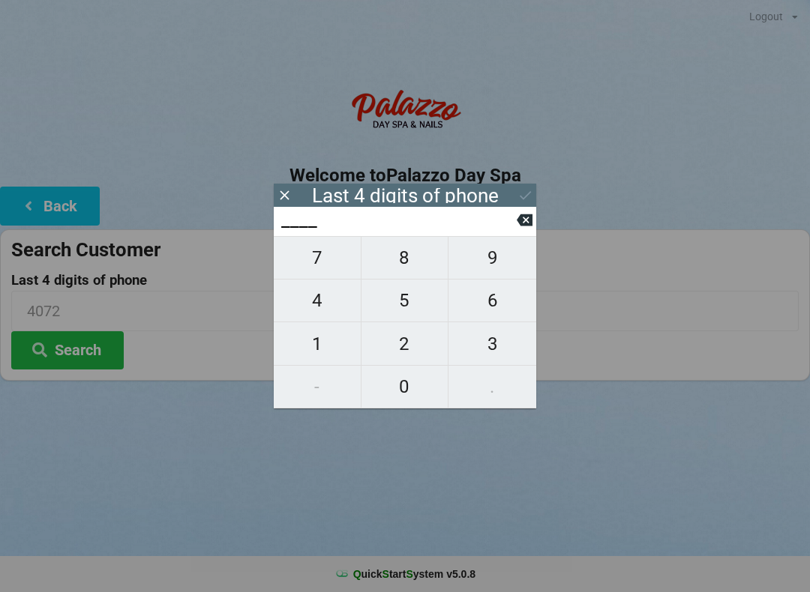
type input "5___"
click at [507, 262] on span "9" at bounding box center [492, 257] width 88 height 31
type input "59__"
click at [421, 259] on span "8" at bounding box center [404, 257] width 87 height 31
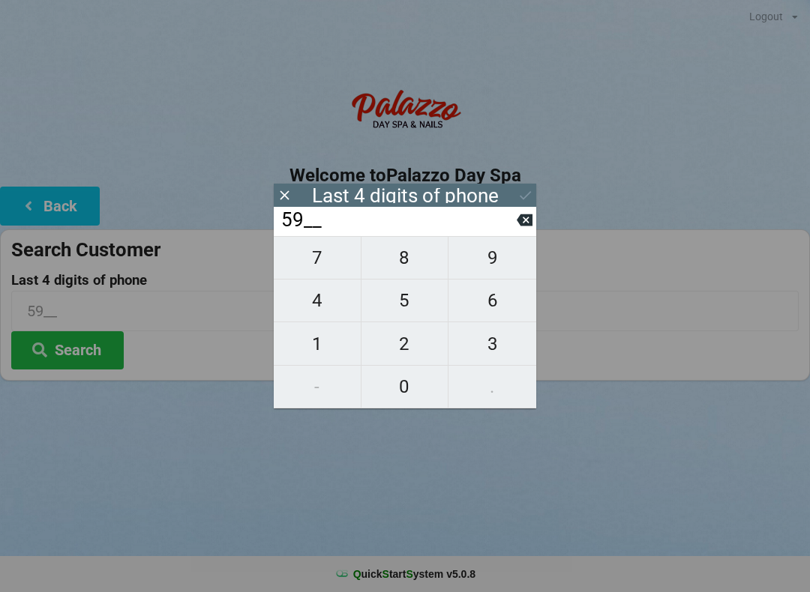
type input "598_"
click at [400, 383] on span "0" at bounding box center [404, 386] width 87 height 31
type input "5980"
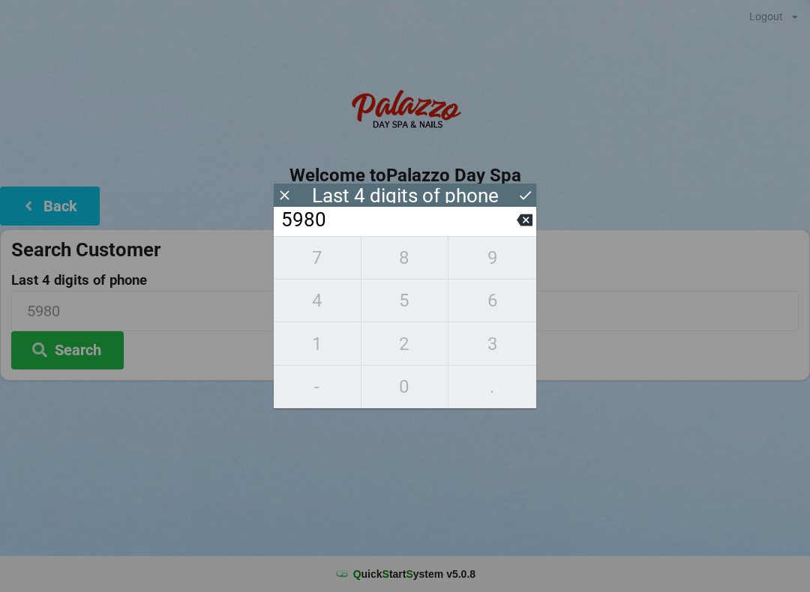
click at [525, 199] on icon at bounding box center [525, 195] width 16 height 16
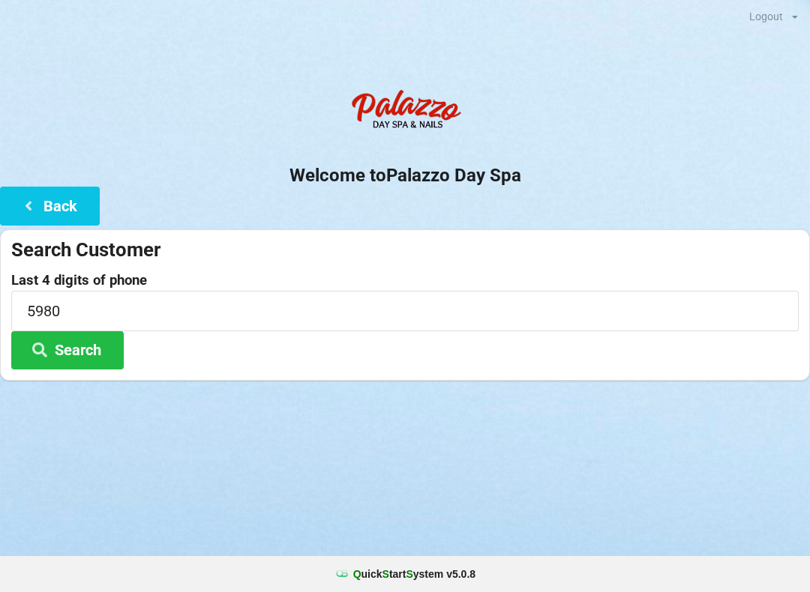
click at [108, 340] on button "Search" at bounding box center [67, 350] width 112 height 38
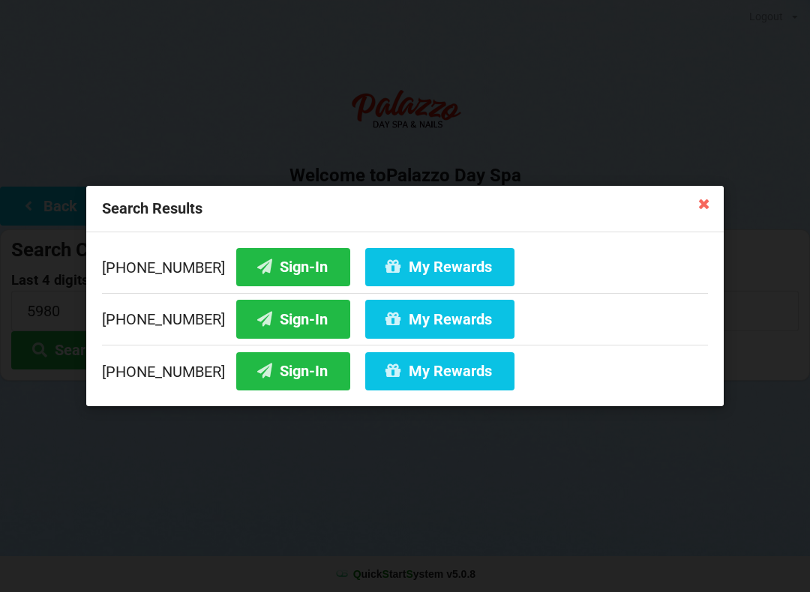
click at [710, 206] on icon at bounding box center [704, 203] width 24 height 24
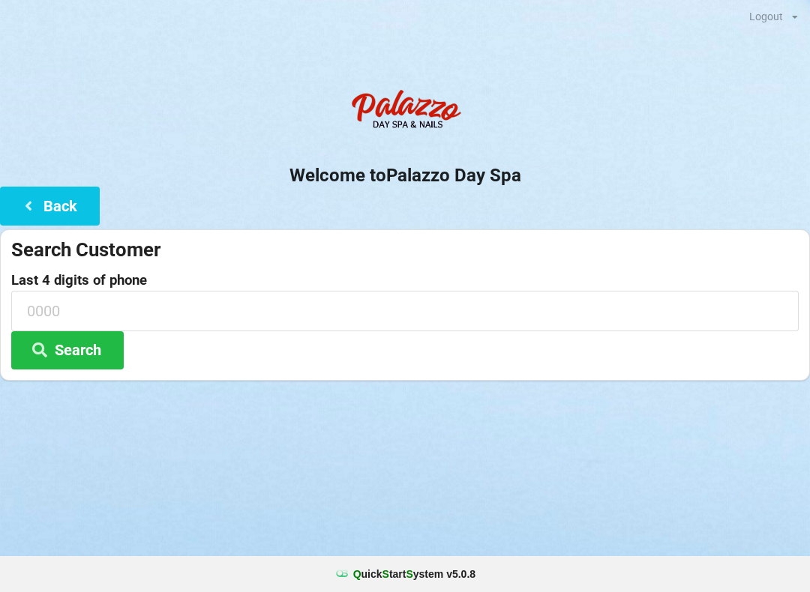
click at [58, 196] on button "Back" at bounding box center [50, 206] width 100 height 38
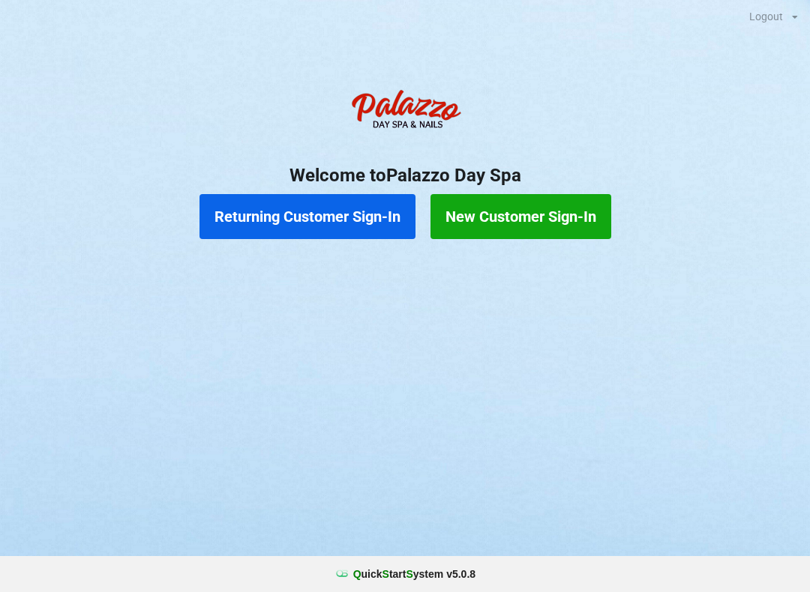
click at [318, 235] on button "Returning Customer Sign-In" at bounding box center [307, 216] width 216 height 45
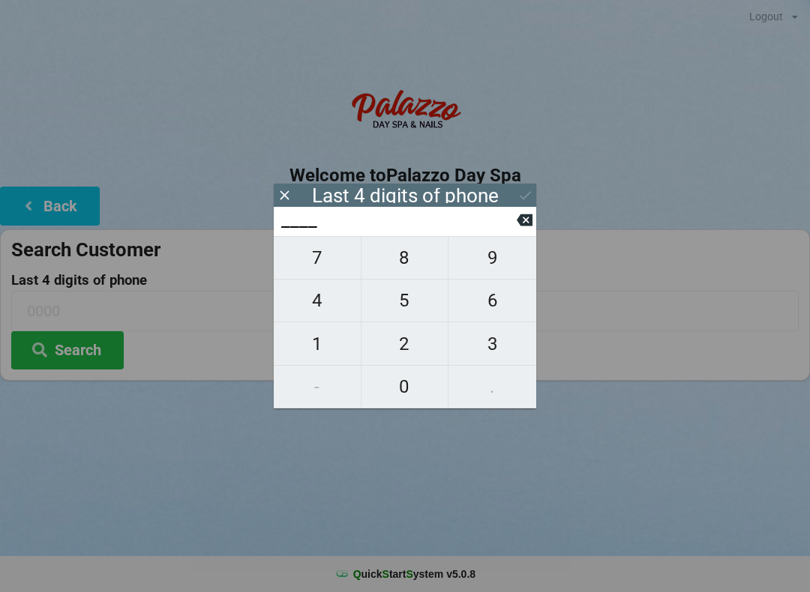
click at [320, 316] on span "4" at bounding box center [317, 300] width 87 height 31
type input "4___"
click at [500, 261] on span "9" at bounding box center [492, 257] width 88 height 31
type input "49__"
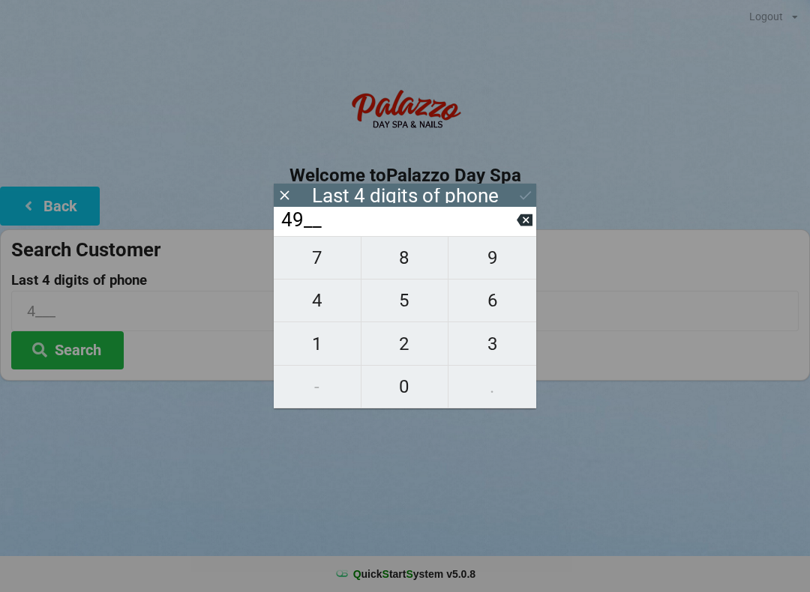
type input "49__"
click at [319, 268] on span "7" at bounding box center [317, 257] width 87 height 31
click at [403, 386] on span "0" at bounding box center [404, 386] width 87 height 31
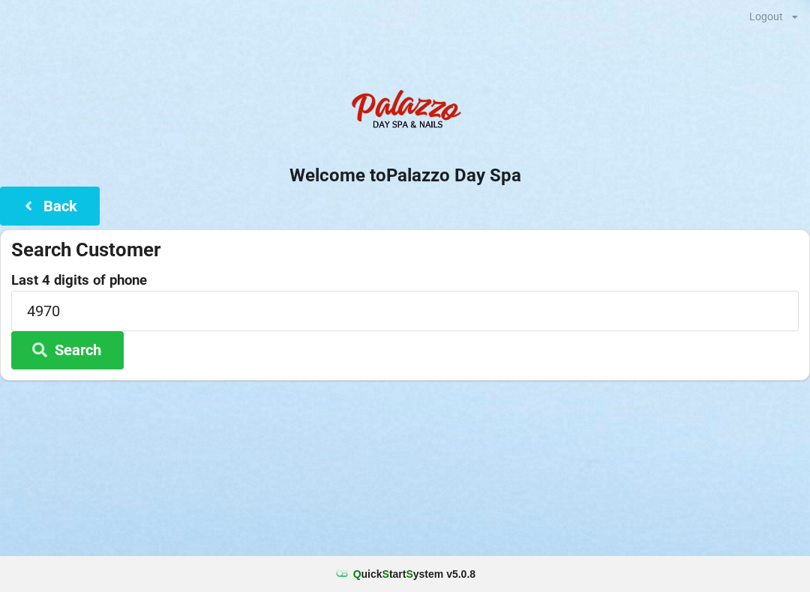
click at [80, 340] on button "Search" at bounding box center [67, 350] width 112 height 38
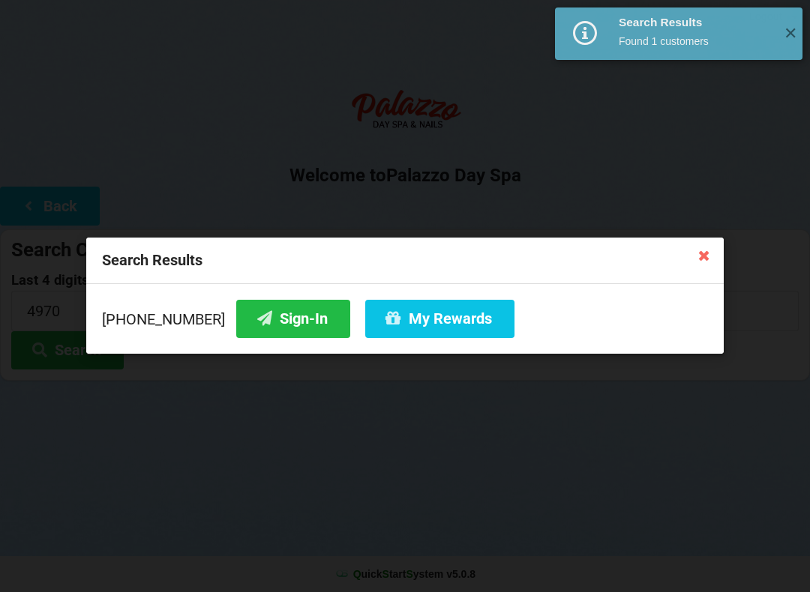
click at [280, 322] on button "Sign-In" at bounding box center [293, 319] width 114 height 38
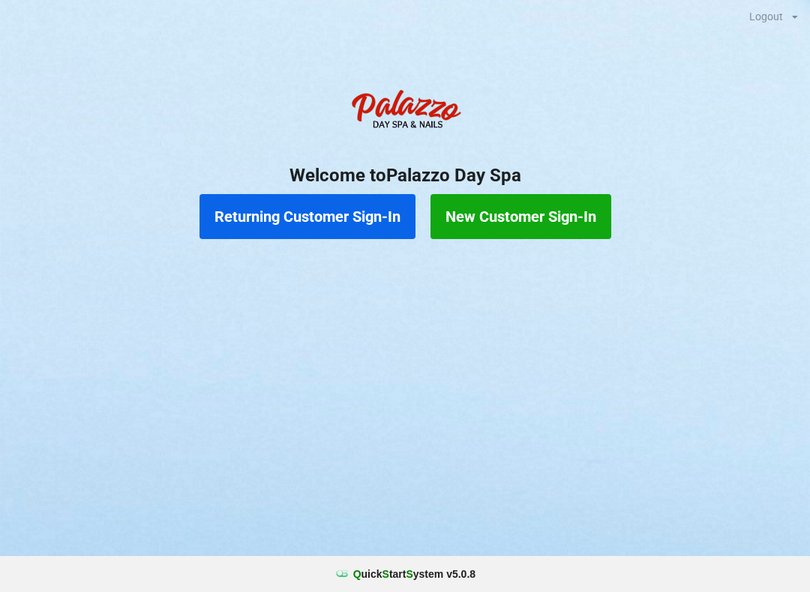
click at [357, 221] on button "Returning Customer Sign-In" at bounding box center [307, 216] width 216 height 45
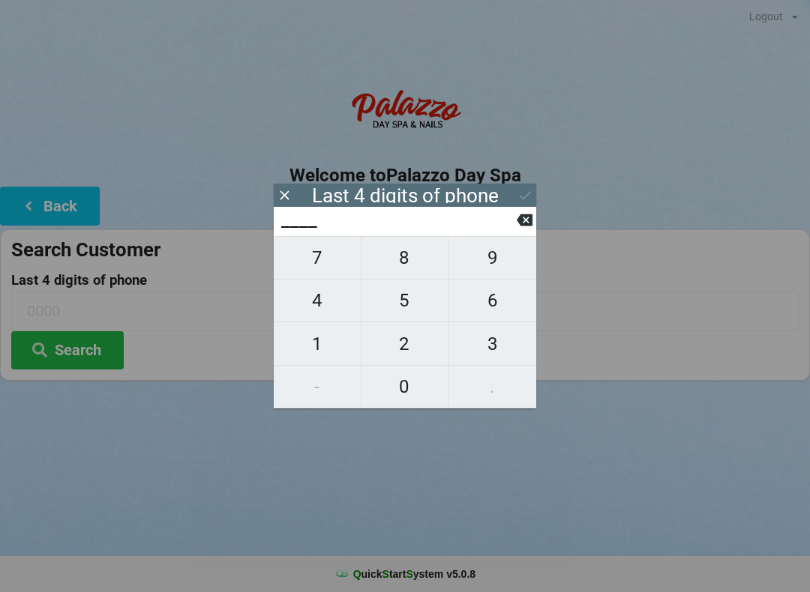
click at [501, 306] on span "6" at bounding box center [492, 300] width 88 height 31
click at [409, 379] on span "0" at bounding box center [404, 386] width 87 height 31
click at [498, 267] on span "9" at bounding box center [492, 257] width 88 height 31
click at [337, 308] on span "4" at bounding box center [317, 300] width 87 height 31
click at [395, 231] on input "6094" at bounding box center [398, 220] width 237 height 24
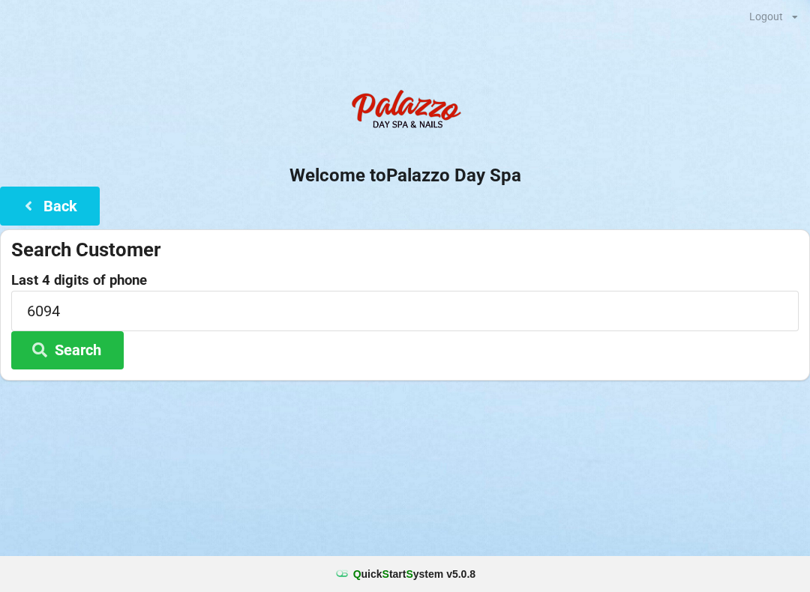
click at [580, 448] on div "Logout Logout Sign-In Welcome to Palazzo Day Spa Back Search Customer Last 4 di…" at bounding box center [405, 296] width 810 height 592
click at [76, 343] on button "Search" at bounding box center [67, 350] width 112 height 38
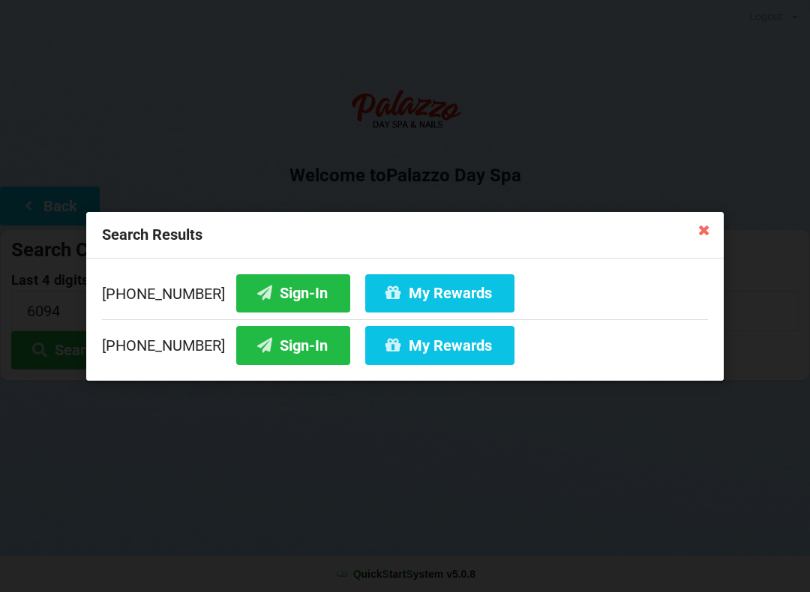
click at [448, 302] on button "My Rewards" at bounding box center [439, 293] width 149 height 38
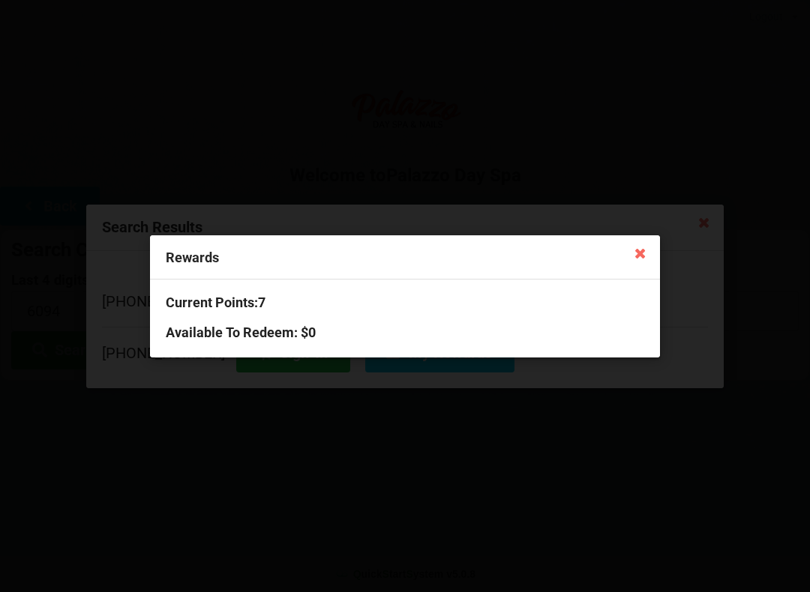
click at [645, 242] on icon at bounding box center [640, 253] width 24 height 24
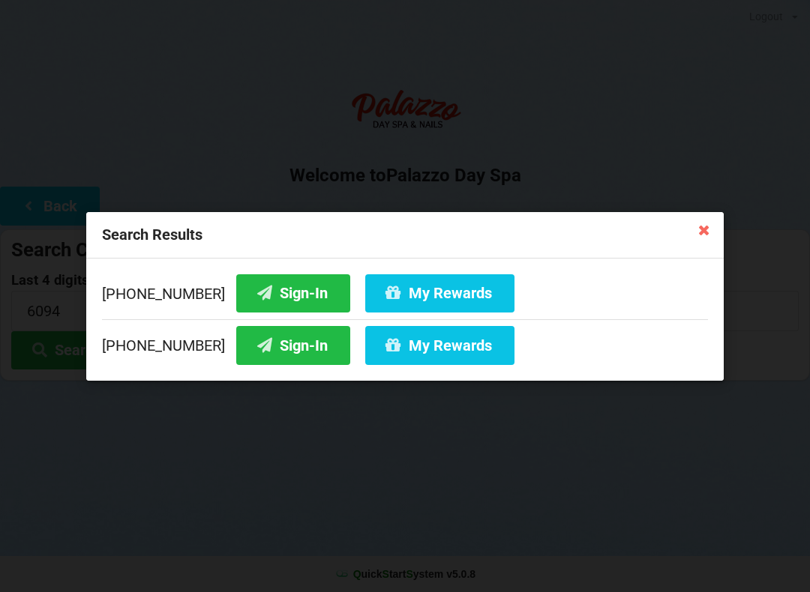
click at [714, 235] on icon at bounding box center [704, 229] width 24 height 24
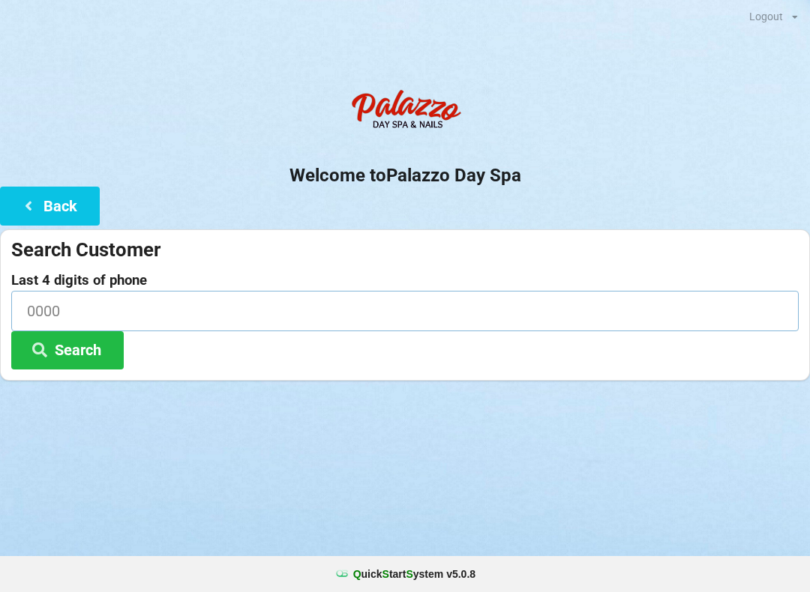
click at [196, 301] on input at bounding box center [404, 311] width 787 height 40
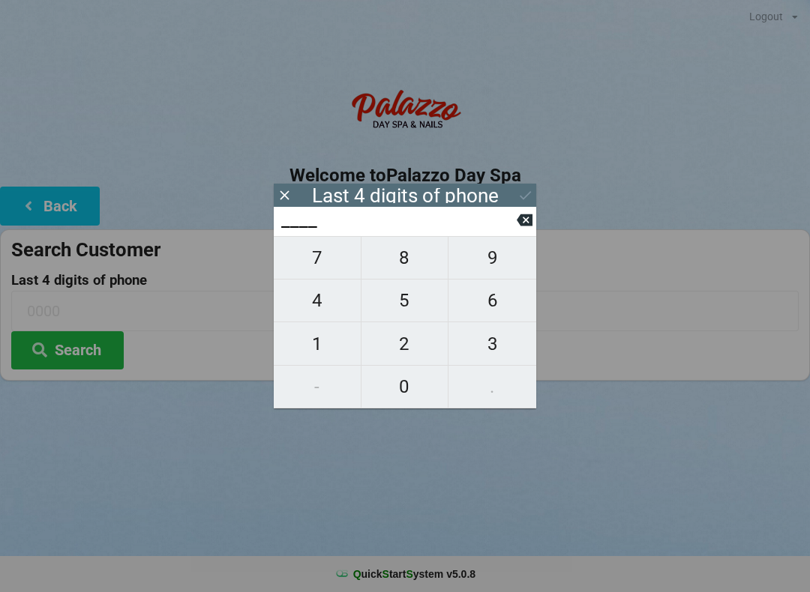
click at [422, 259] on span "8" at bounding box center [404, 257] width 87 height 31
click at [502, 339] on span "3" at bounding box center [492, 343] width 88 height 31
click at [497, 340] on span "3" at bounding box center [492, 343] width 88 height 31
click at [415, 382] on span "0" at bounding box center [404, 386] width 87 height 31
click at [522, 226] on icon at bounding box center [524, 220] width 16 height 12
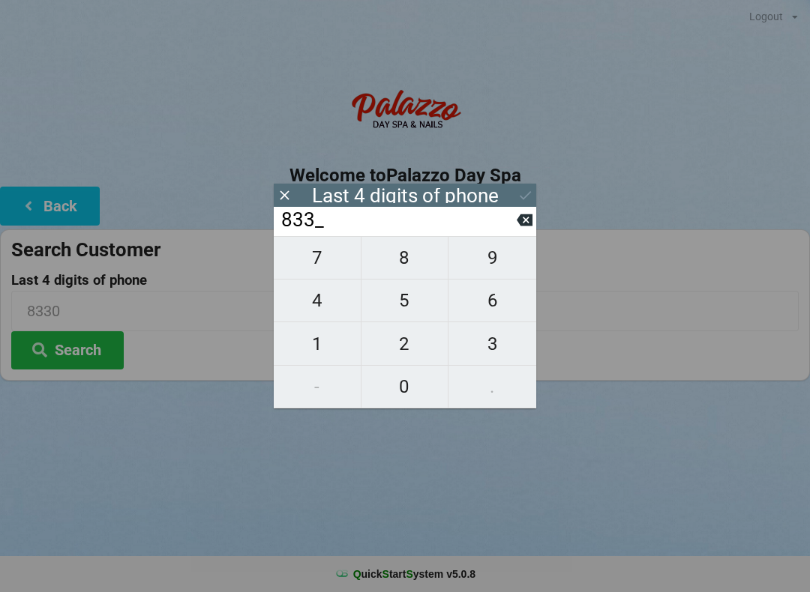
click at [413, 376] on span "0" at bounding box center [404, 386] width 87 height 31
click at [520, 200] on icon at bounding box center [525, 195] width 16 height 16
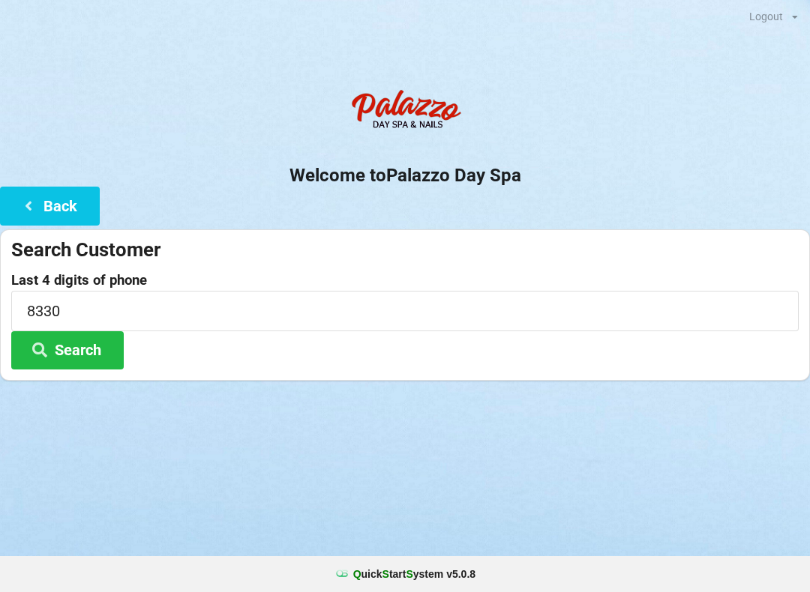
click at [84, 332] on button "Search" at bounding box center [67, 350] width 112 height 38
click at [67, 355] on button "Search" at bounding box center [67, 350] width 112 height 38
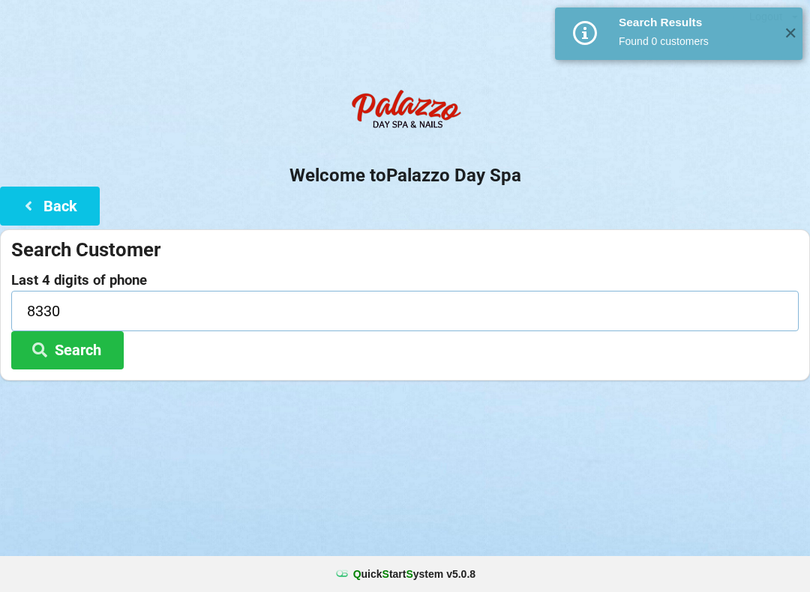
click at [157, 324] on input "8330" at bounding box center [404, 311] width 787 height 40
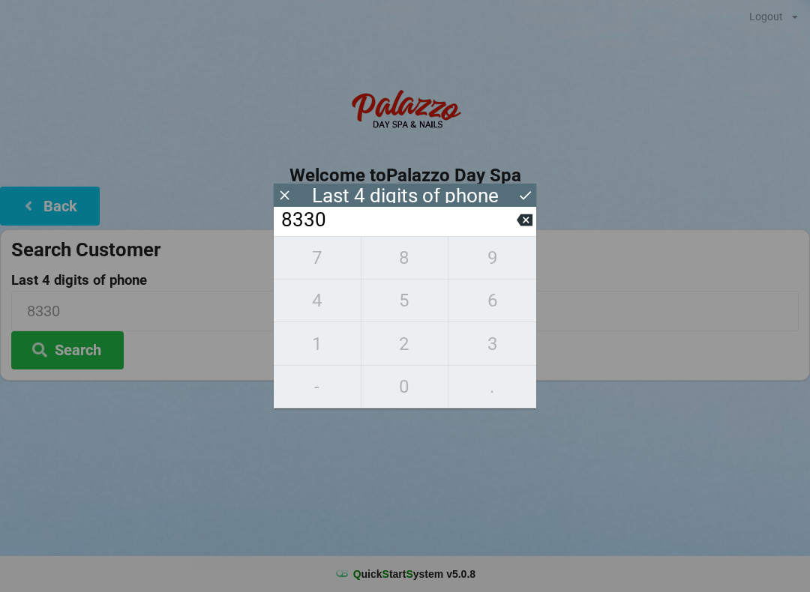
click at [504, 228] on input "8330" at bounding box center [398, 220] width 237 height 24
click at [516, 228] on icon at bounding box center [524, 220] width 16 height 16
click at [513, 226] on input "833_" at bounding box center [398, 220] width 237 height 24
click at [513, 223] on input "833_" at bounding box center [398, 220] width 237 height 24
click at [513, 222] on input "833_" at bounding box center [398, 220] width 237 height 24
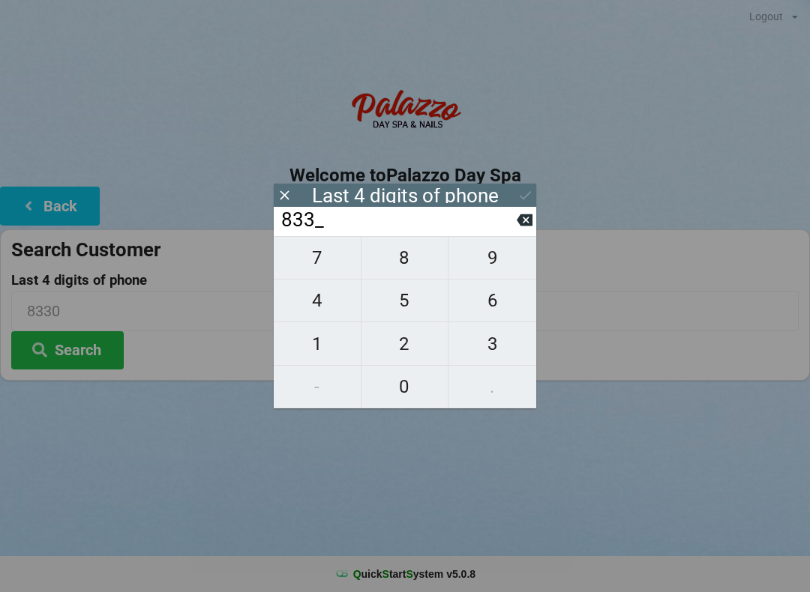
click at [515, 225] on input "833_" at bounding box center [398, 220] width 237 height 24
click at [513, 229] on input "833_" at bounding box center [398, 220] width 237 height 24
click at [514, 224] on input "833_" at bounding box center [398, 220] width 237 height 24
click at [520, 226] on icon at bounding box center [524, 220] width 16 height 12
click at [514, 231] on input "83__" at bounding box center [398, 220] width 237 height 24
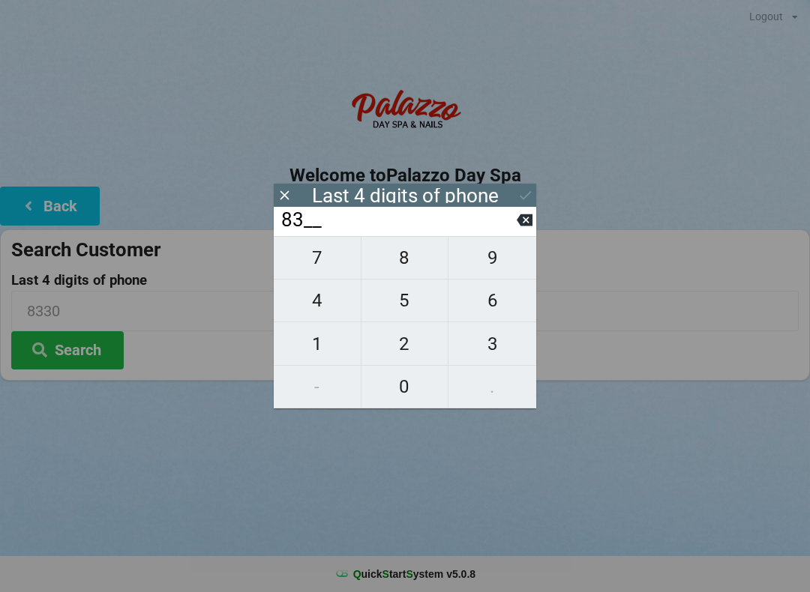
click at [522, 226] on icon at bounding box center [524, 220] width 16 height 12
click at [507, 226] on input "8___" at bounding box center [398, 220] width 237 height 24
click at [512, 223] on input "8___" at bounding box center [398, 220] width 237 height 24
click at [509, 232] on input "8___" at bounding box center [398, 220] width 237 height 24
click at [528, 228] on icon at bounding box center [524, 220] width 16 height 16
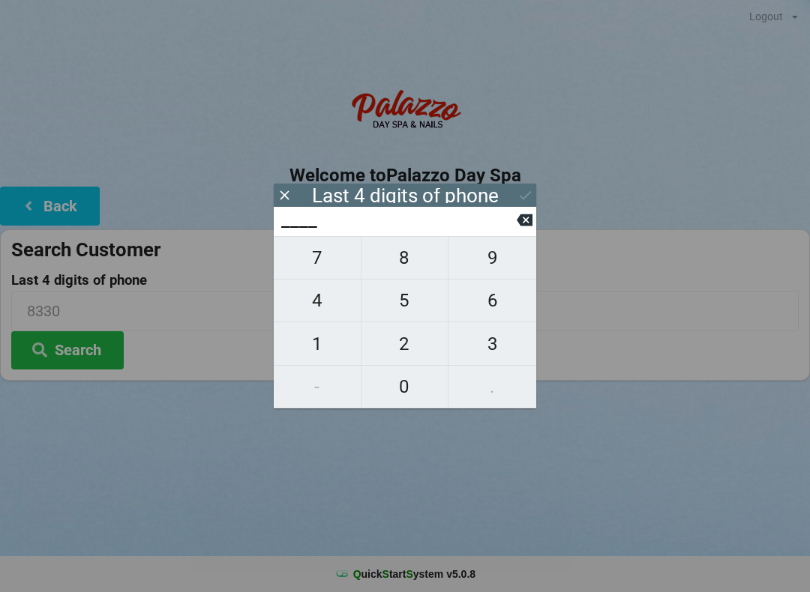
click at [524, 226] on icon at bounding box center [524, 220] width 16 height 12
click at [492, 310] on span "6" at bounding box center [492, 300] width 88 height 31
click at [402, 268] on span "8" at bounding box center [404, 257] width 87 height 31
click at [398, 264] on span "8" at bounding box center [404, 257] width 87 height 31
click at [492, 344] on span "3" at bounding box center [492, 343] width 88 height 31
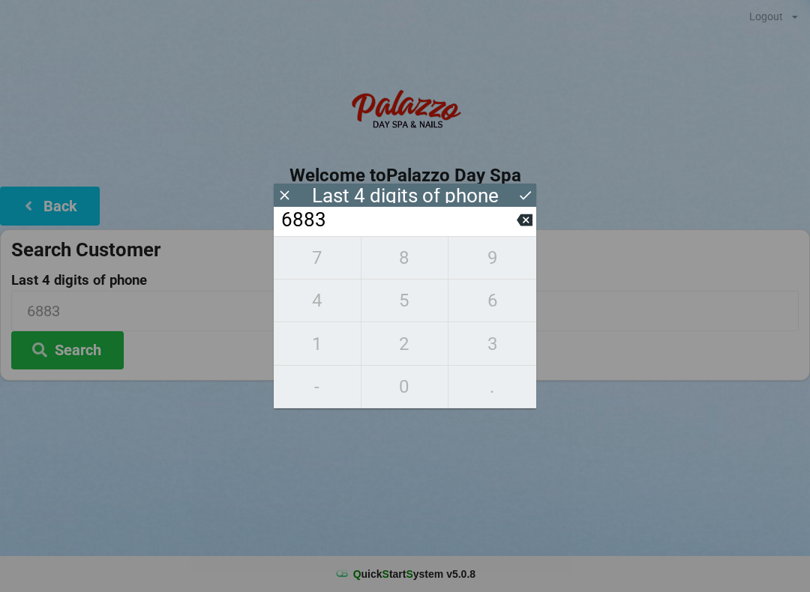
click at [528, 198] on icon at bounding box center [525, 195] width 16 height 16
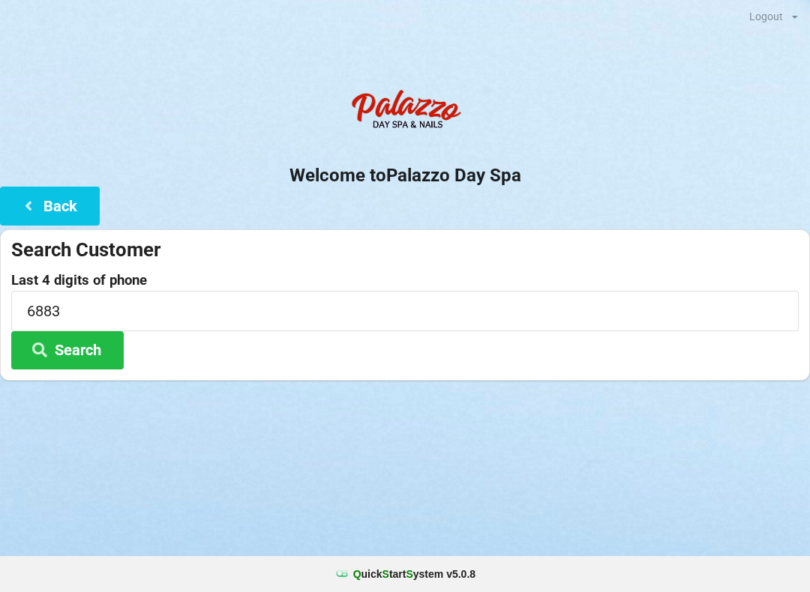
click at [82, 363] on button "Search" at bounding box center [67, 350] width 112 height 38
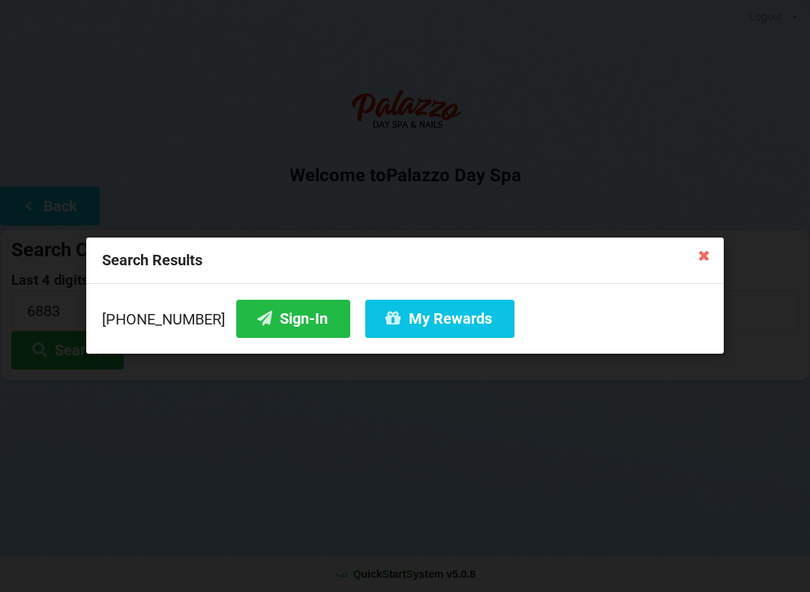
click at [282, 326] on button "Sign-In" at bounding box center [293, 319] width 114 height 38
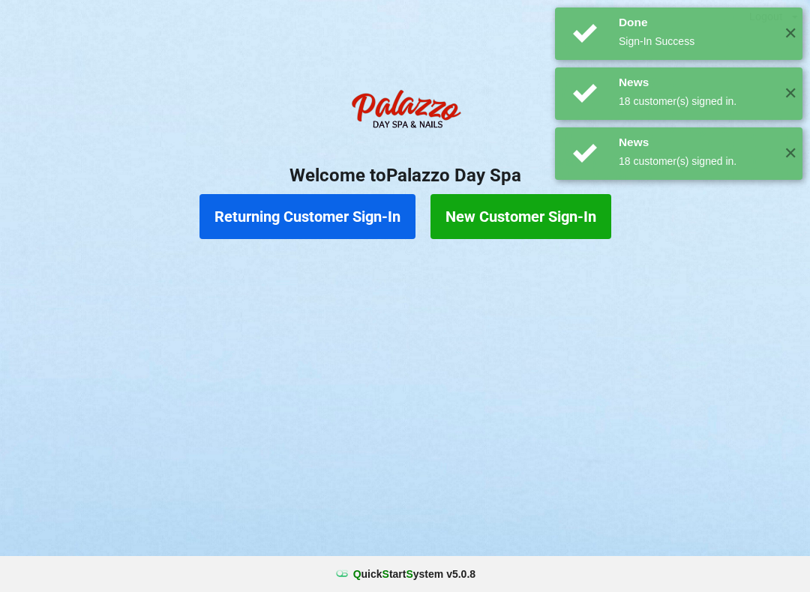
click at [363, 216] on button "Returning Customer Sign-In" at bounding box center [307, 216] width 216 height 45
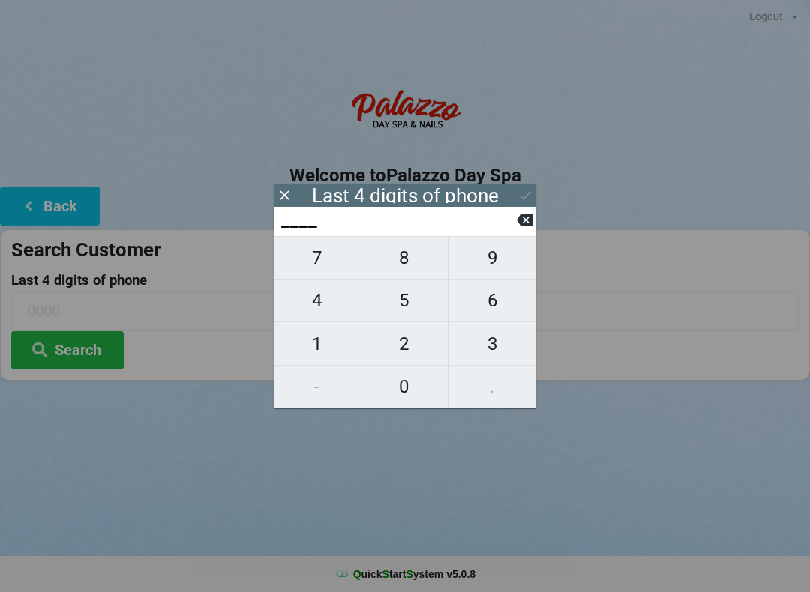
click at [400, 260] on span "8" at bounding box center [404, 257] width 87 height 31
click at [308, 328] on button "1" at bounding box center [318, 343] width 88 height 43
click at [487, 337] on span "3" at bounding box center [492, 343] width 88 height 31
click at [489, 336] on span "3" at bounding box center [492, 343] width 88 height 31
click at [522, 191] on icon at bounding box center [525, 195] width 16 height 16
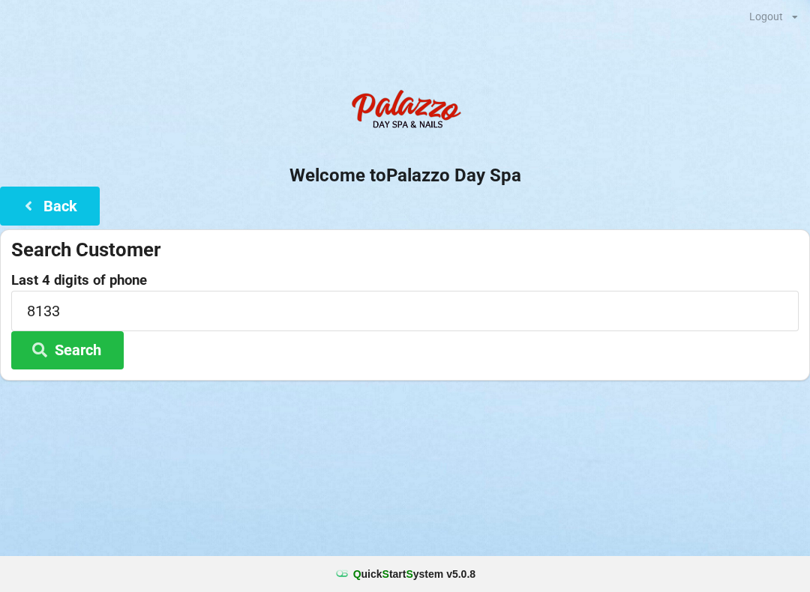
click at [86, 339] on button "Search" at bounding box center [67, 350] width 112 height 38
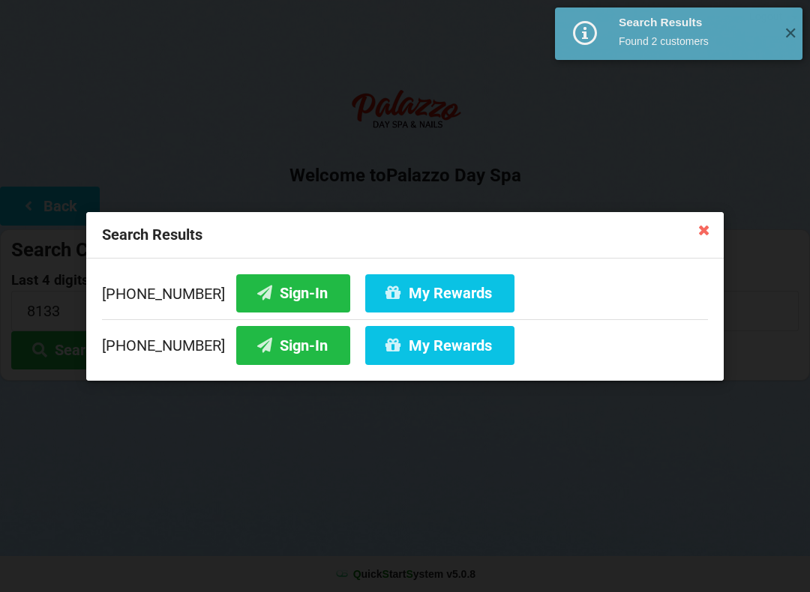
click at [272, 359] on button "Sign-In" at bounding box center [293, 345] width 114 height 38
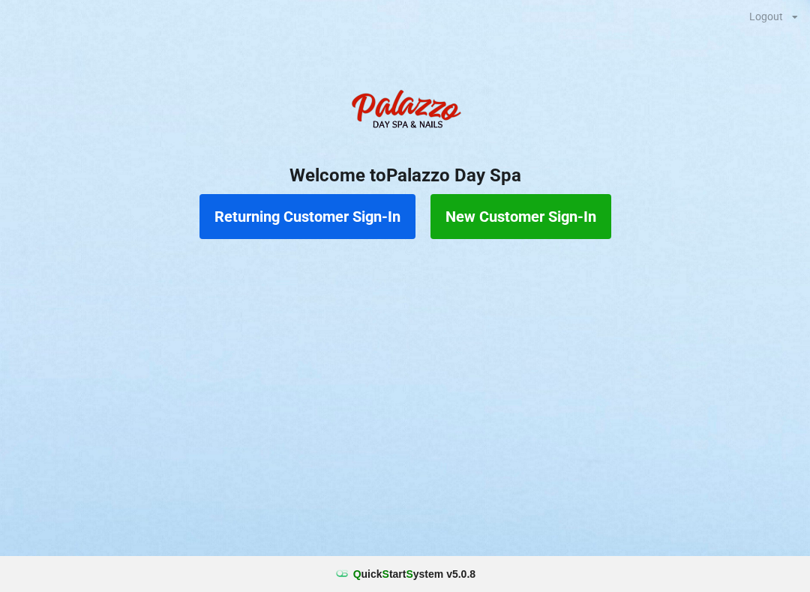
click at [328, 218] on button "Returning Customer Sign-In" at bounding box center [307, 216] width 216 height 45
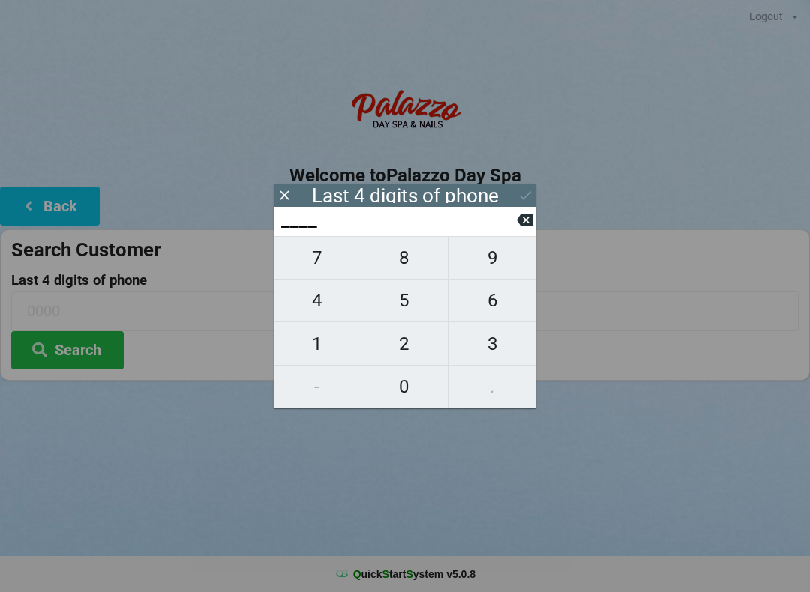
click at [328, 292] on span "4" at bounding box center [317, 300] width 87 height 31
click at [415, 391] on span "0" at bounding box center [404, 386] width 87 height 31
click at [328, 334] on span "1" at bounding box center [317, 343] width 87 height 31
click at [519, 226] on icon at bounding box center [524, 220] width 16 height 12
click at [330, 271] on span "7" at bounding box center [317, 257] width 87 height 31
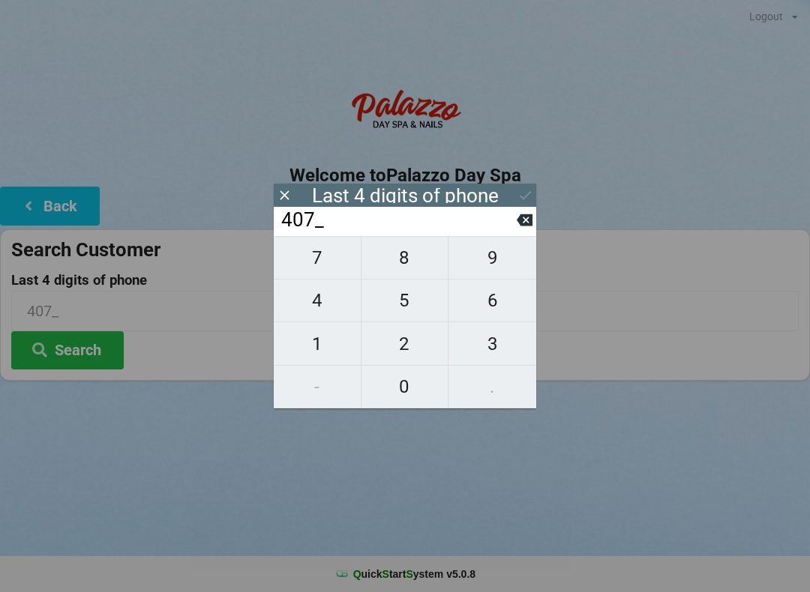
click at [316, 301] on span "4" at bounding box center [317, 300] width 87 height 31
click at [524, 226] on icon at bounding box center [524, 220] width 16 height 16
click at [513, 228] on input "407_" at bounding box center [398, 220] width 237 height 24
click at [496, 232] on input "407_" at bounding box center [398, 220] width 237 height 24
click at [495, 232] on input "407_" at bounding box center [398, 220] width 237 height 24
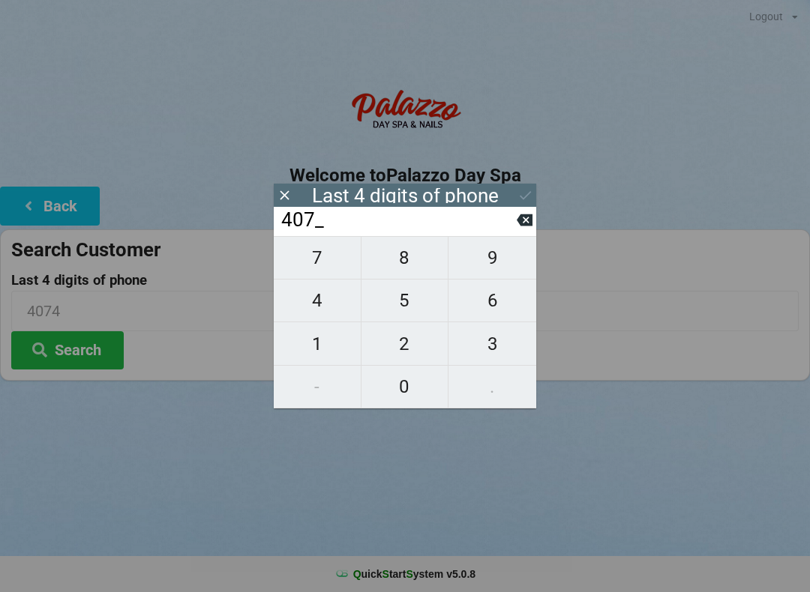
click at [501, 227] on input "407_" at bounding box center [398, 220] width 237 height 24
click at [504, 229] on input "407_" at bounding box center [398, 220] width 237 height 24
click at [517, 223] on icon at bounding box center [524, 220] width 16 height 16
click at [510, 226] on input "40__" at bounding box center [398, 220] width 237 height 24
click at [510, 227] on input "40__" at bounding box center [398, 220] width 237 height 24
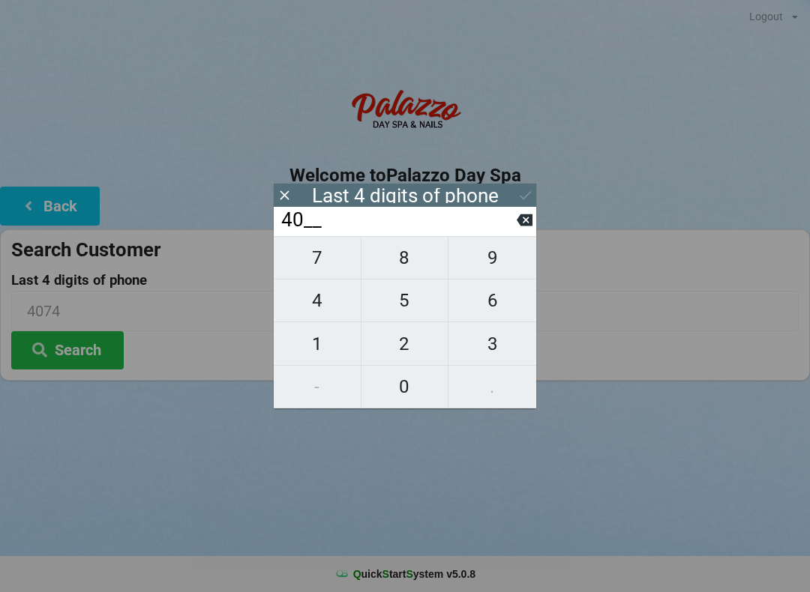
click at [513, 223] on input "40__" at bounding box center [398, 220] width 237 height 24
click at [517, 226] on icon at bounding box center [524, 220] width 16 height 12
click at [525, 226] on icon at bounding box center [524, 220] width 16 height 16
click at [317, 259] on span "7" at bounding box center [317, 257] width 87 height 31
click at [408, 351] on span "2" at bounding box center [404, 343] width 87 height 31
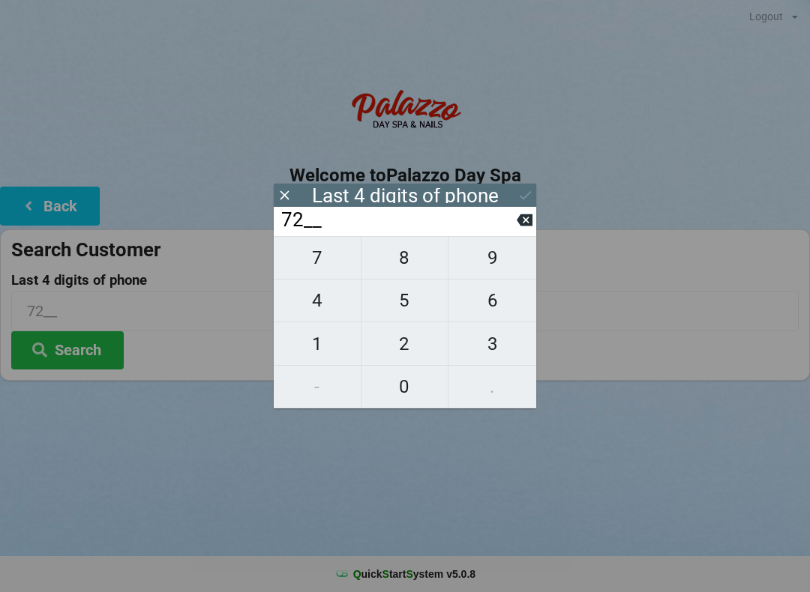
click at [418, 259] on span "8" at bounding box center [404, 257] width 87 height 31
click at [312, 302] on span "4" at bounding box center [317, 300] width 87 height 31
click at [522, 196] on icon at bounding box center [525, 195] width 16 height 16
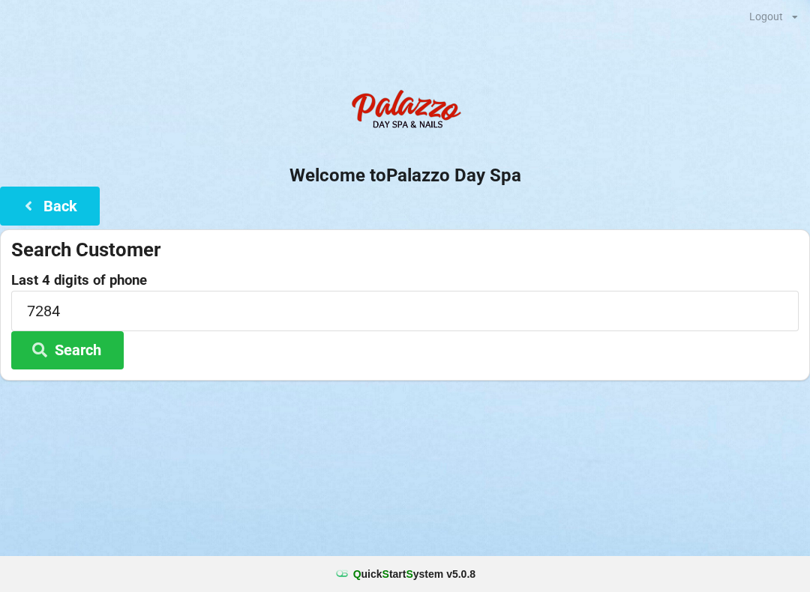
click at [104, 341] on button "Search" at bounding box center [67, 350] width 112 height 38
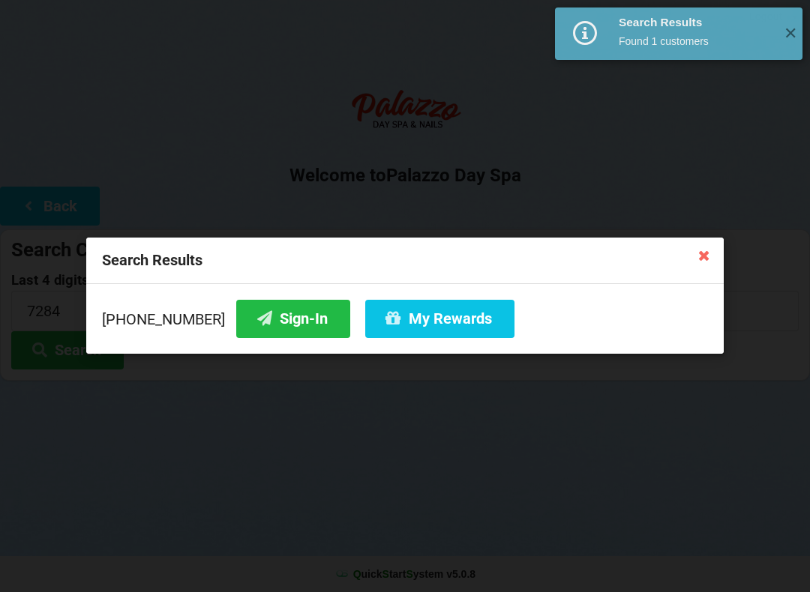
click at [288, 311] on button "Sign-In" at bounding box center [293, 319] width 114 height 38
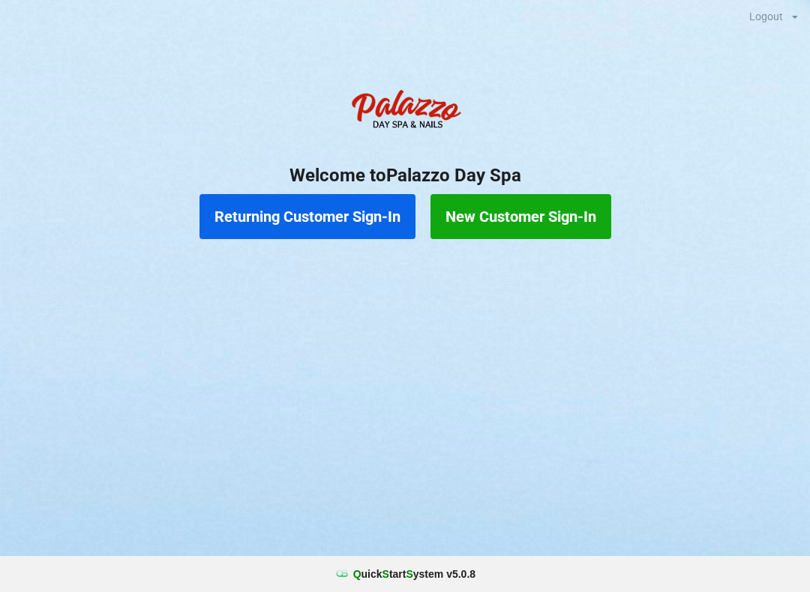
click at [286, 218] on button "Returning Customer Sign-In" at bounding box center [307, 216] width 216 height 45
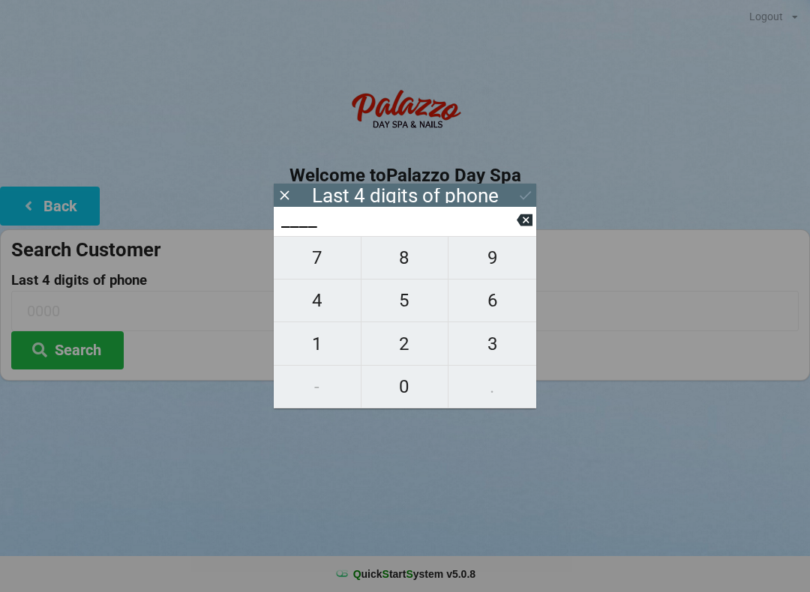
click at [407, 310] on span "5" at bounding box center [404, 300] width 87 height 31
click at [489, 304] on span "6" at bounding box center [492, 300] width 88 height 31
click at [309, 265] on span "7" at bounding box center [317, 257] width 87 height 31
click at [406, 265] on span "8" at bounding box center [404, 257] width 87 height 31
click at [527, 189] on icon at bounding box center [525, 195] width 16 height 16
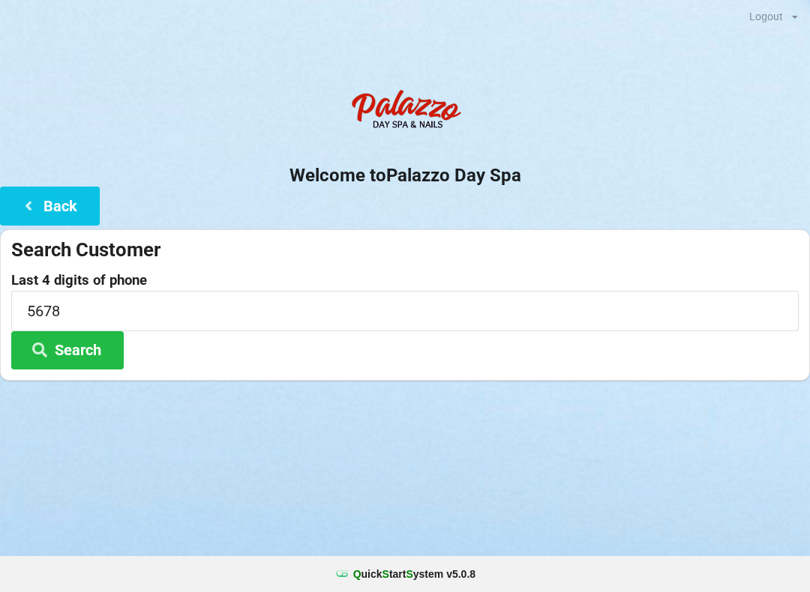
click at [75, 355] on button "Search" at bounding box center [67, 350] width 112 height 38
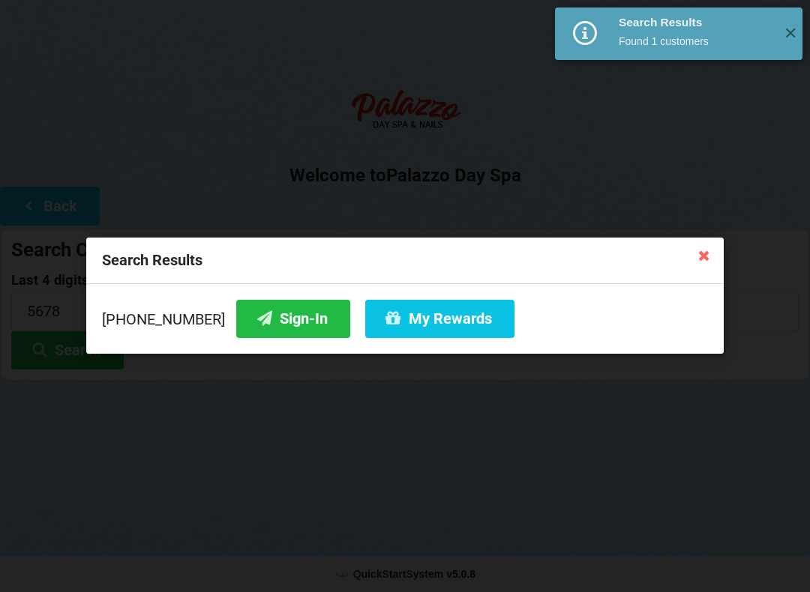
click at [265, 323] on button "Sign-In" at bounding box center [293, 319] width 114 height 38
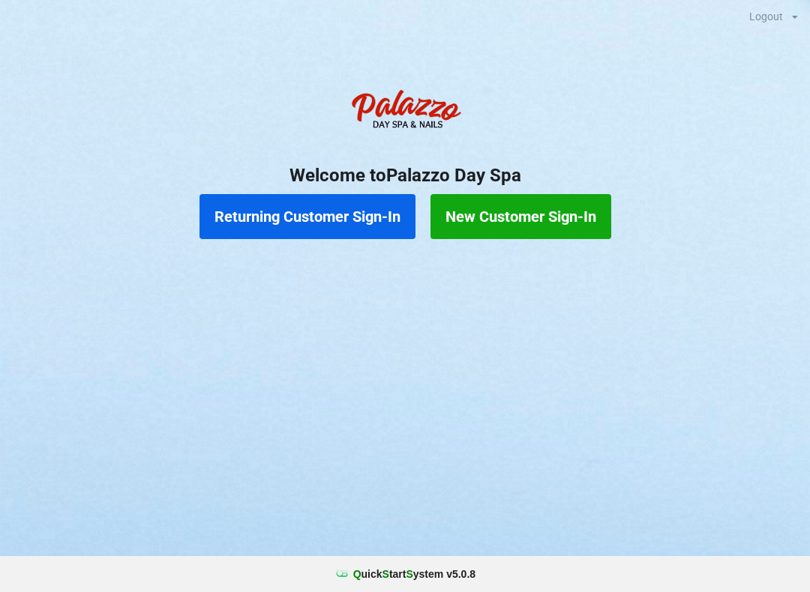
click at [321, 214] on button "Returning Customer Sign-In" at bounding box center [307, 216] width 216 height 45
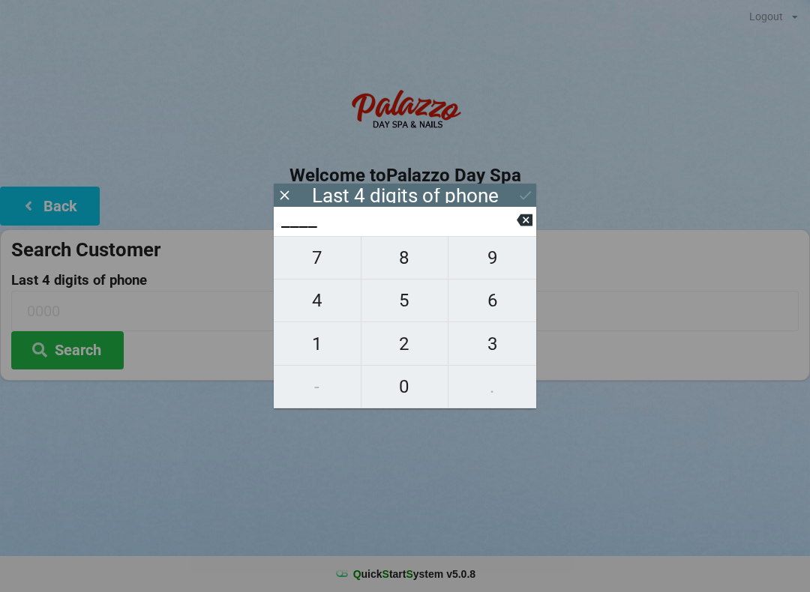
click at [400, 352] on span "2" at bounding box center [404, 343] width 87 height 31
click at [316, 352] on span "1" at bounding box center [317, 343] width 87 height 31
click at [480, 311] on span "6" at bounding box center [492, 300] width 88 height 31
click at [395, 268] on span "8" at bounding box center [404, 257] width 87 height 31
click at [486, 268] on div "7 8 9 4 5 6 1 2 3 - 0 ." at bounding box center [405, 322] width 262 height 172
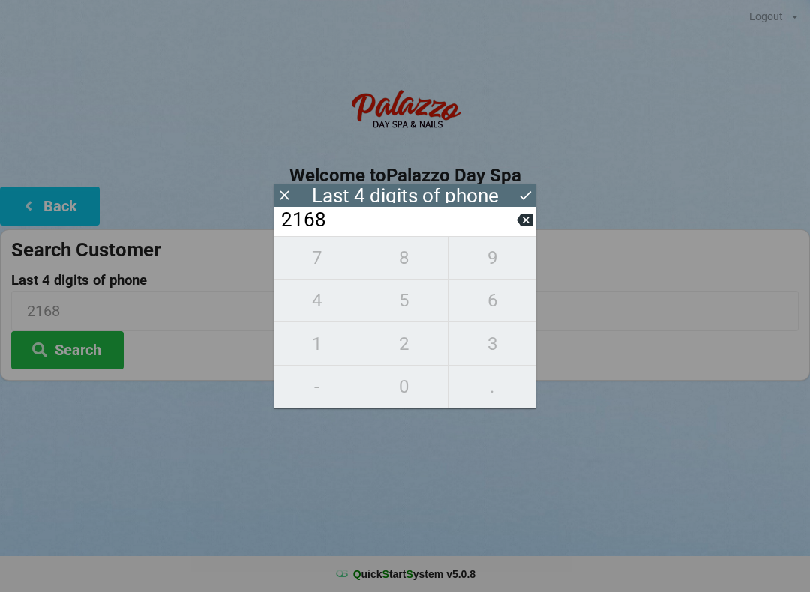
click at [519, 230] on button at bounding box center [524, 220] width 16 height 20
click at [524, 228] on icon at bounding box center [524, 220] width 16 height 16
click at [525, 228] on icon at bounding box center [524, 220] width 16 height 16
click at [526, 230] on button at bounding box center [524, 220] width 16 height 20
click at [401, 268] on span "8" at bounding box center [404, 257] width 87 height 31
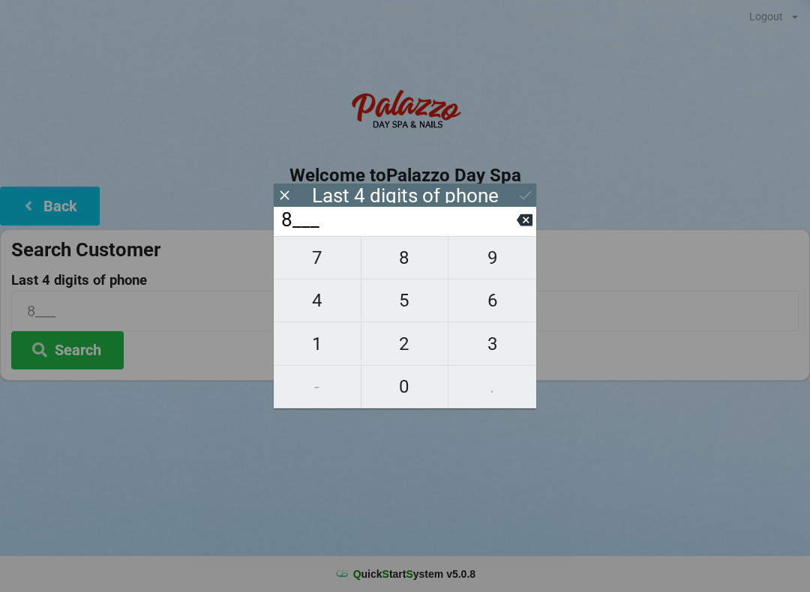
click at [406, 309] on span "5" at bounding box center [404, 300] width 87 height 31
click at [488, 313] on span "6" at bounding box center [492, 300] width 88 height 31
click at [489, 310] on span "6" at bounding box center [492, 300] width 88 height 31
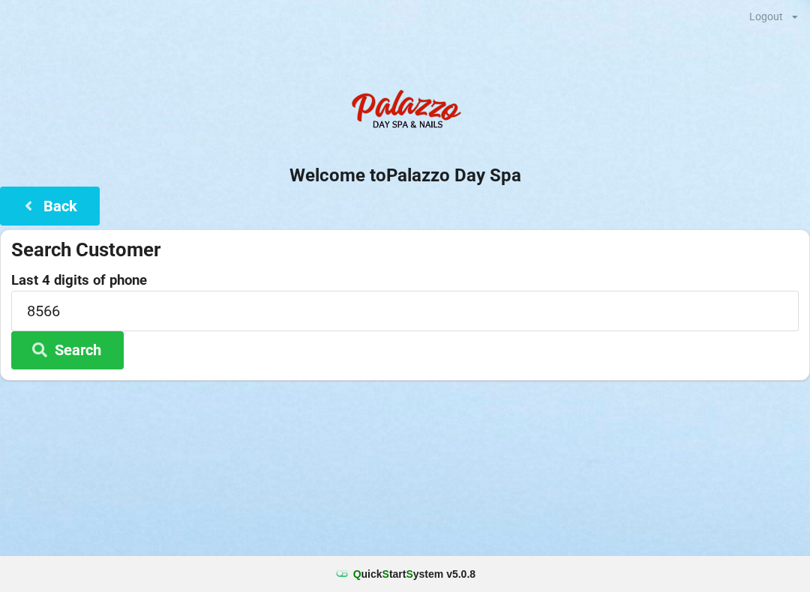
click at [629, 450] on div "Logout Logout Sign-In Welcome to Palazzo Day Spa Back Search Customer Last 4 di…" at bounding box center [405, 296] width 810 height 592
click at [95, 355] on button "Search" at bounding box center [67, 350] width 112 height 38
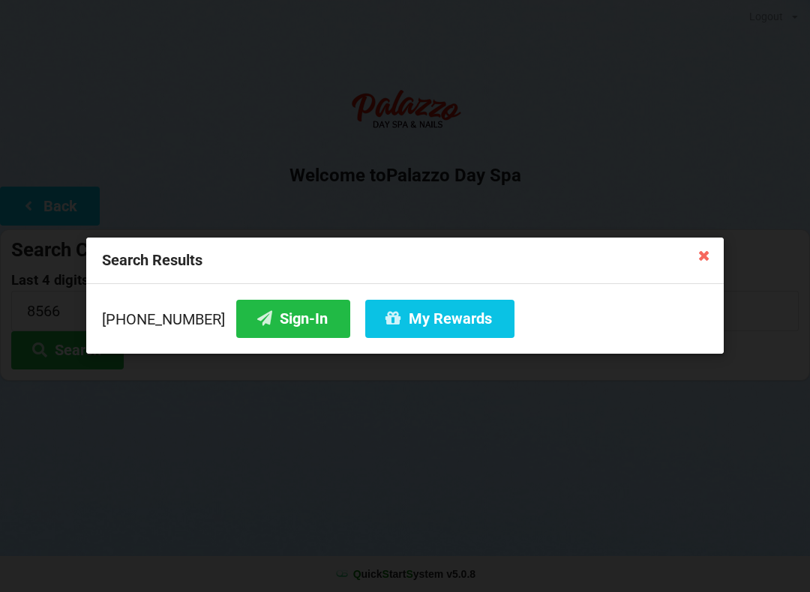
click at [277, 328] on button "Sign-In" at bounding box center [293, 319] width 114 height 38
